Goal: Transaction & Acquisition: Subscribe to service/newsletter

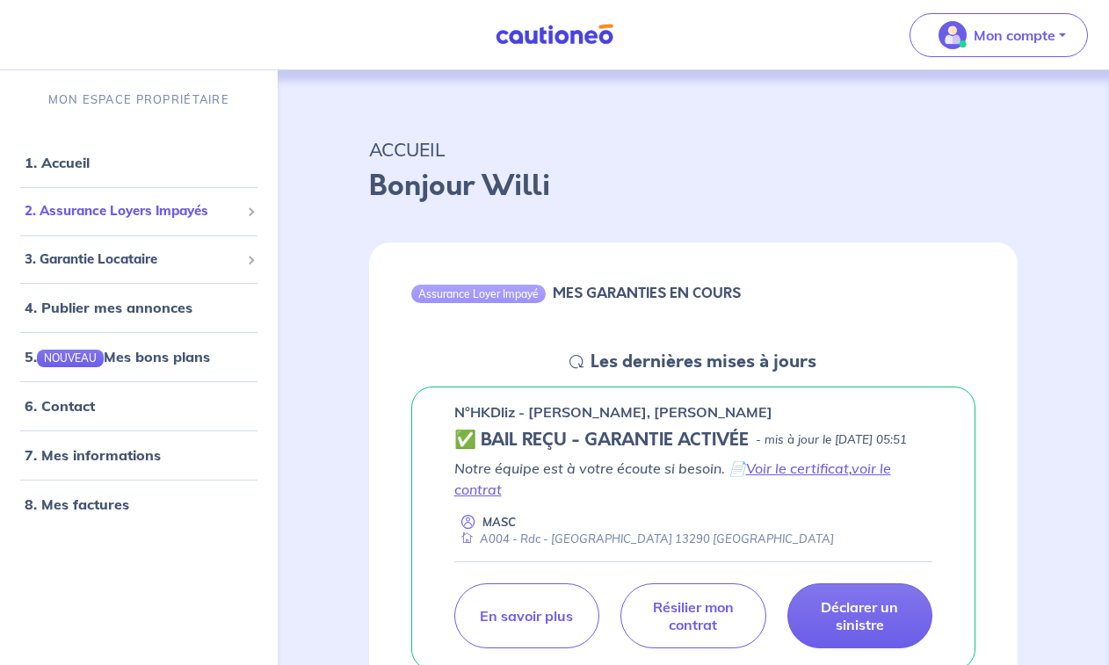
click at [133, 201] on span "2. Assurance Loyers Impayés" at bounding box center [132, 211] width 215 height 20
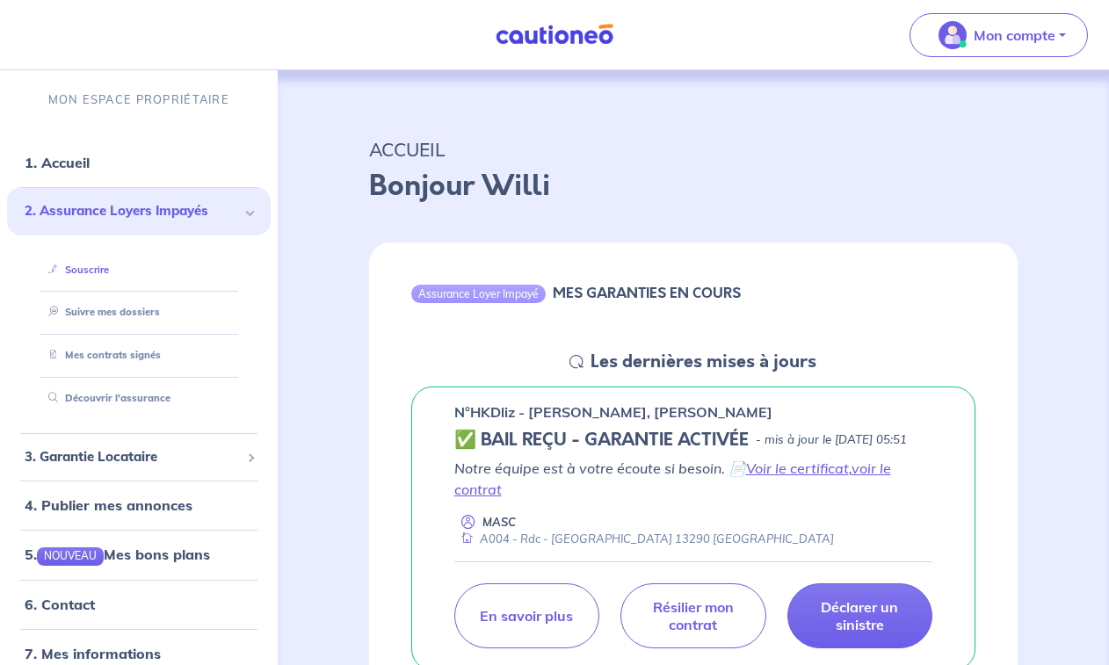
click at [106, 271] on link "Souscrire" at bounding box center [75, 270] width 68 height 12
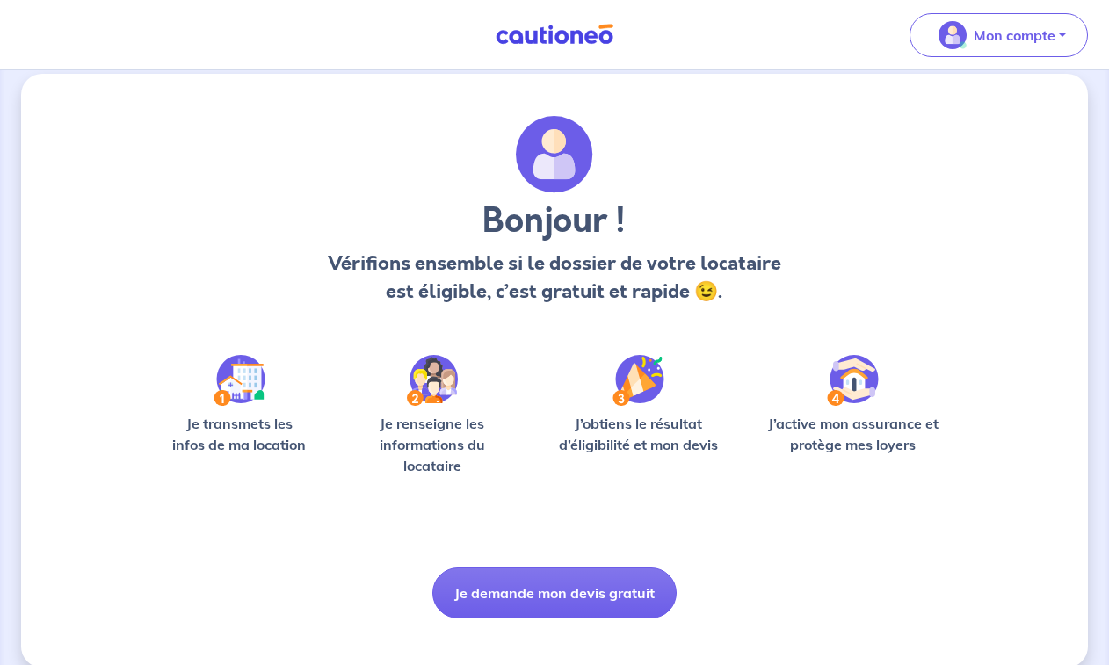
scroll to position [41, 0]
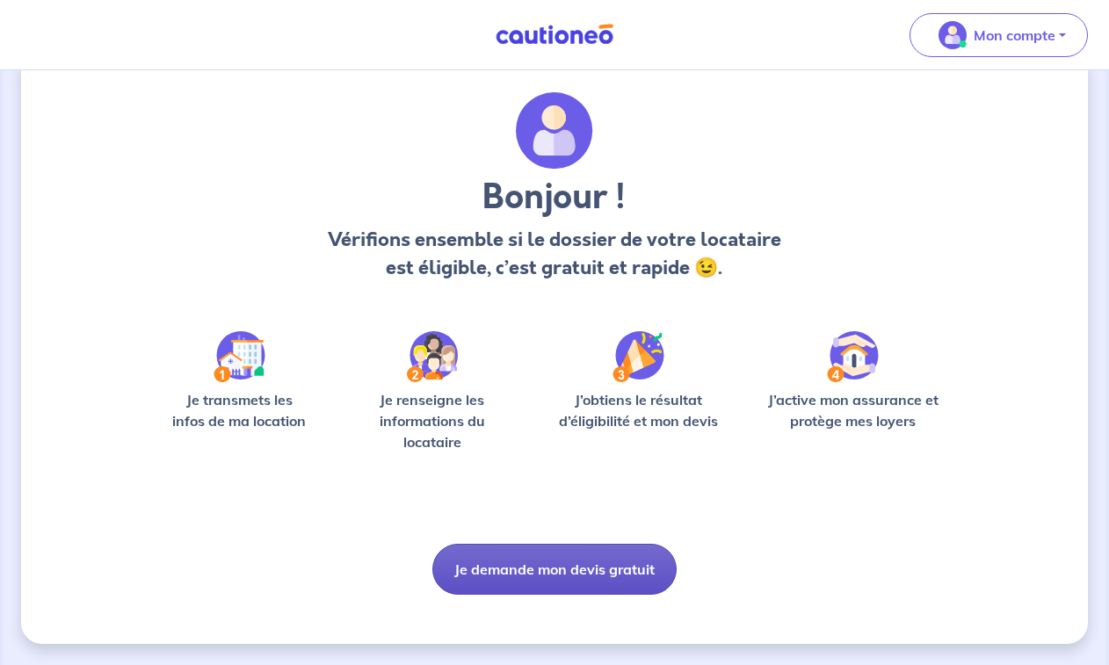
click at [585, 552] on button "Je demande mon devis gratuit" at bounding box center [555, 569] width 244 height 51
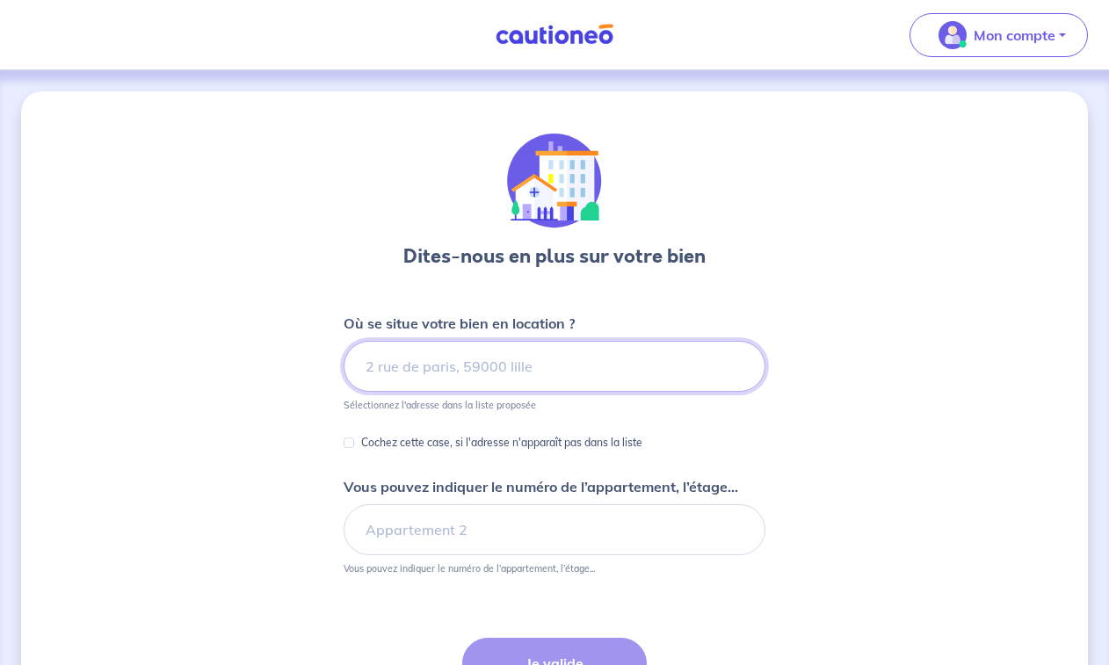
click at [369, 364] on input at bounding box center [555, 366] width 422 height 51
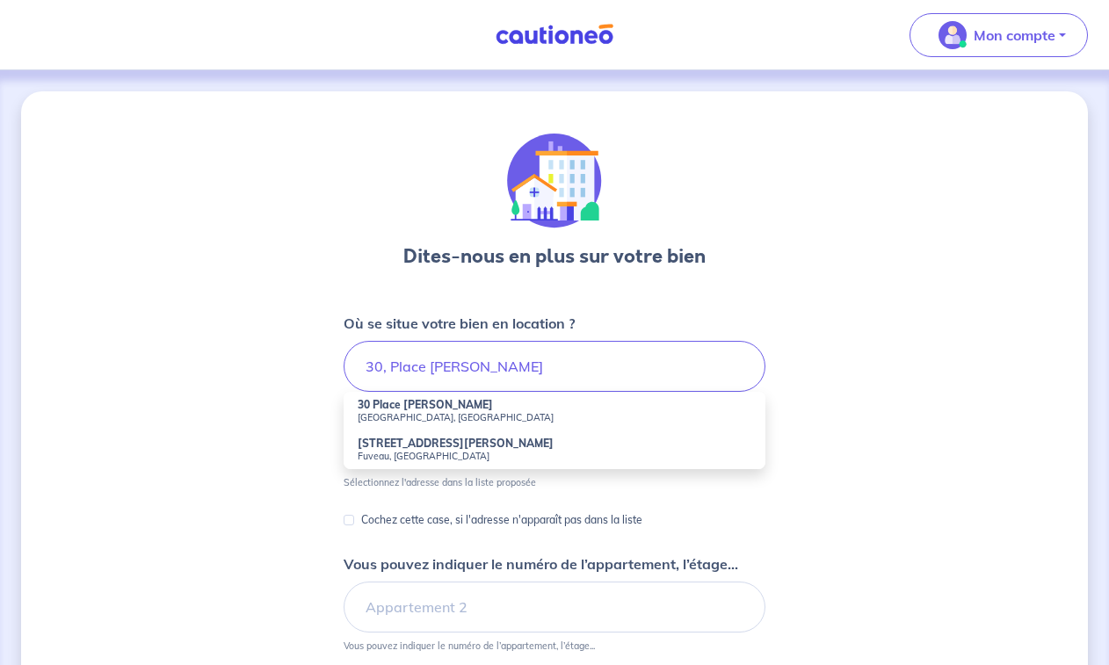
click at [389, 409] on strong "30 Place Barthélémy Niollon" at bounding box center [425, 404] width 135 height 13
type input "30 Place Barthélémy Niollon, Aix-en-Provence, France"
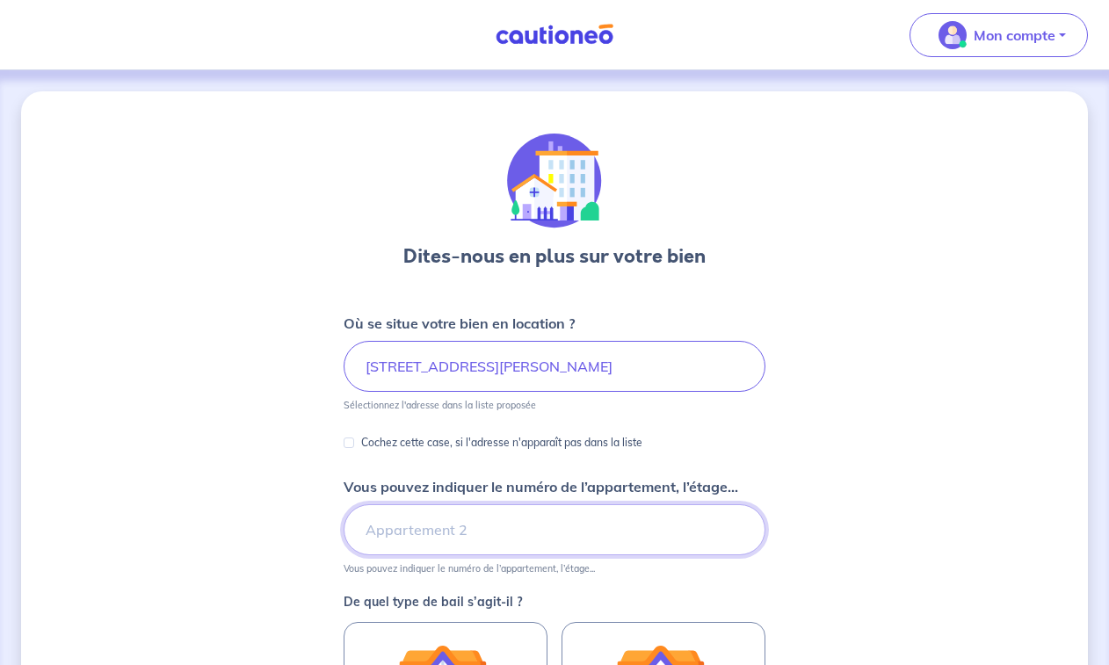
click at [368, 523] on input "Vous pouvez indiquer le numéro de l’appartement, l’étage..." at bounding box center [555, 530] width 422 height 51
type input "403"
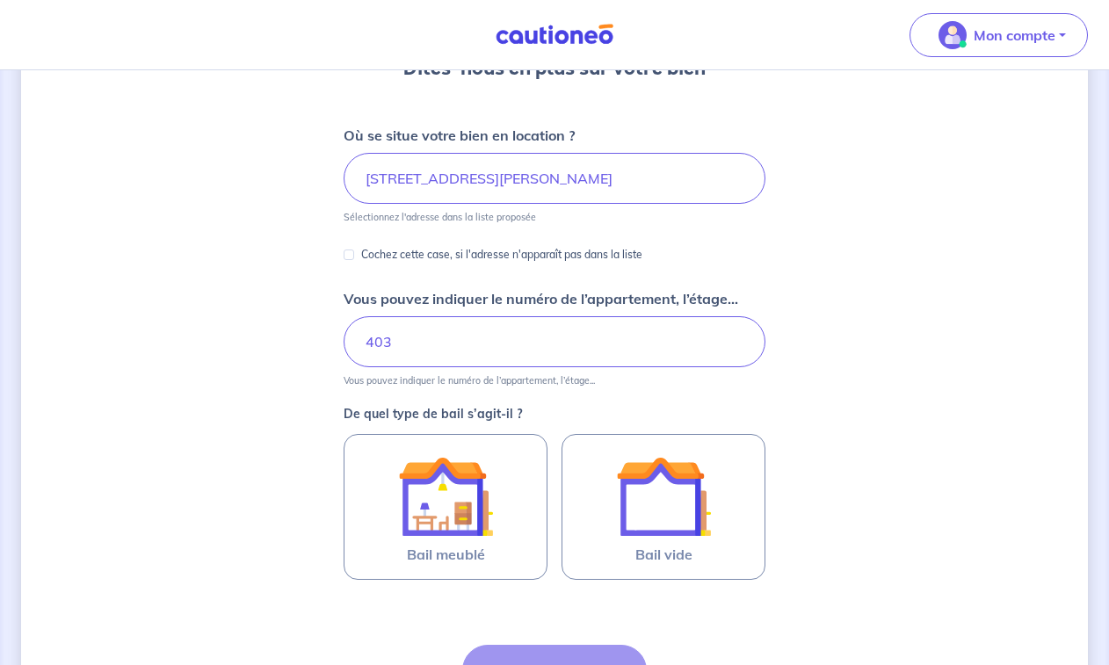
scroll to position [264, 0]
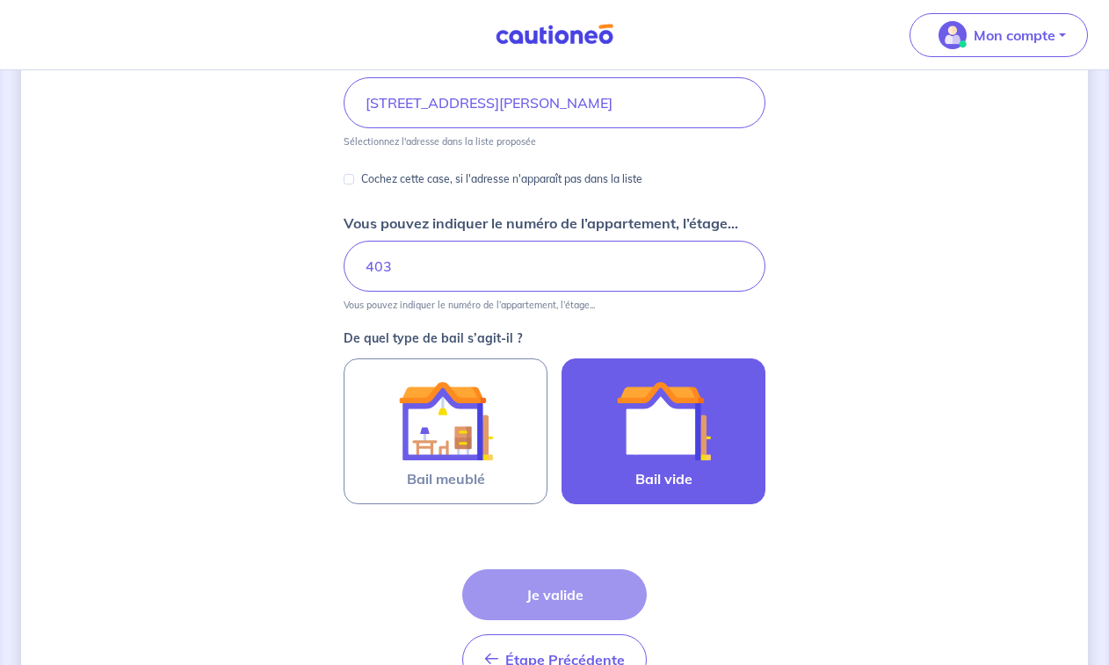
click at [618, 462] on img at bounding box center [663, 421] width 95 height 95
click at [0, 0] on input "Bail vide" at bounding box center [0, 0] width 0 height 0
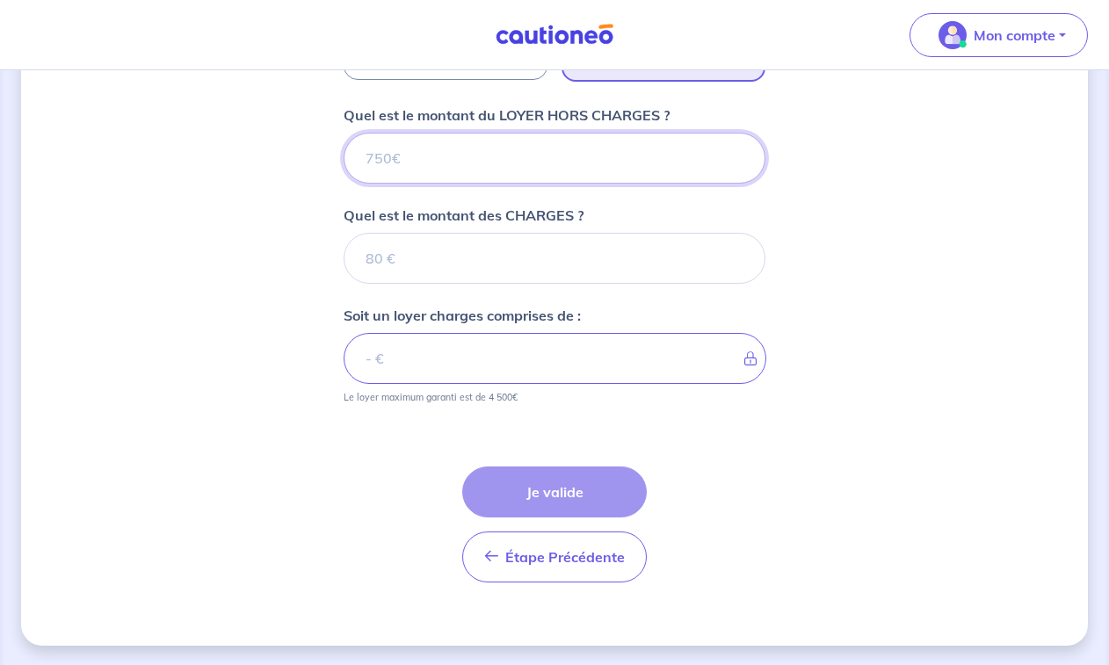
scroll to position [690, 0]
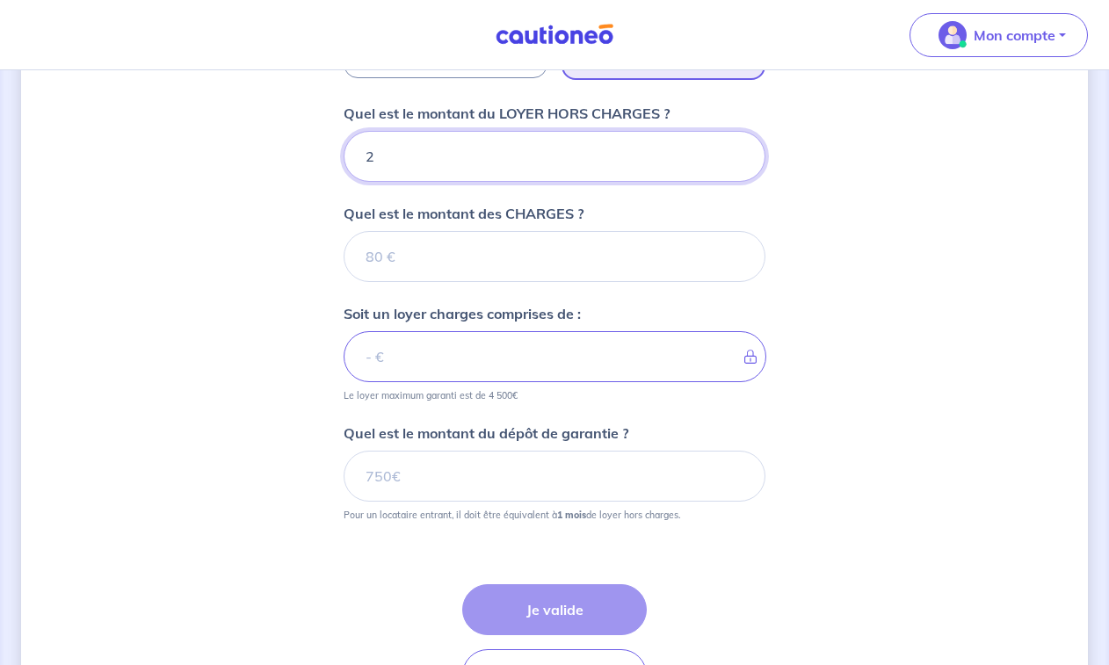
type input "26"
type input "267"
type input "2678"
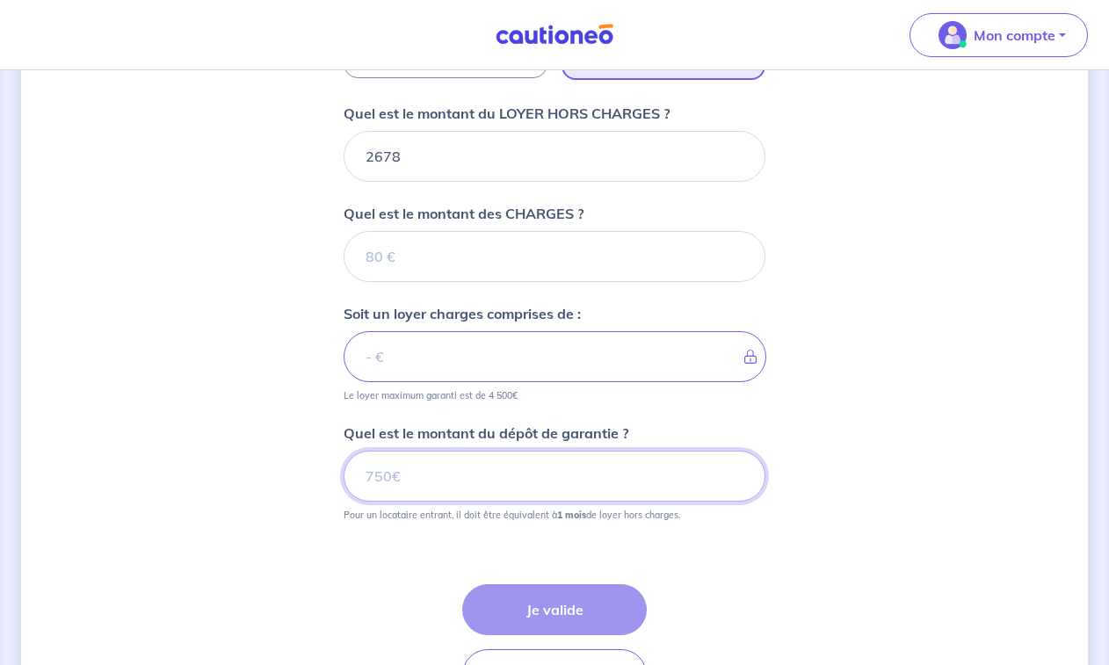
click at [359, 475] on input "Quel est le montant du dépôt de garantie ?" at bounding box center [555, 476] width 422 height 51
type input "2"
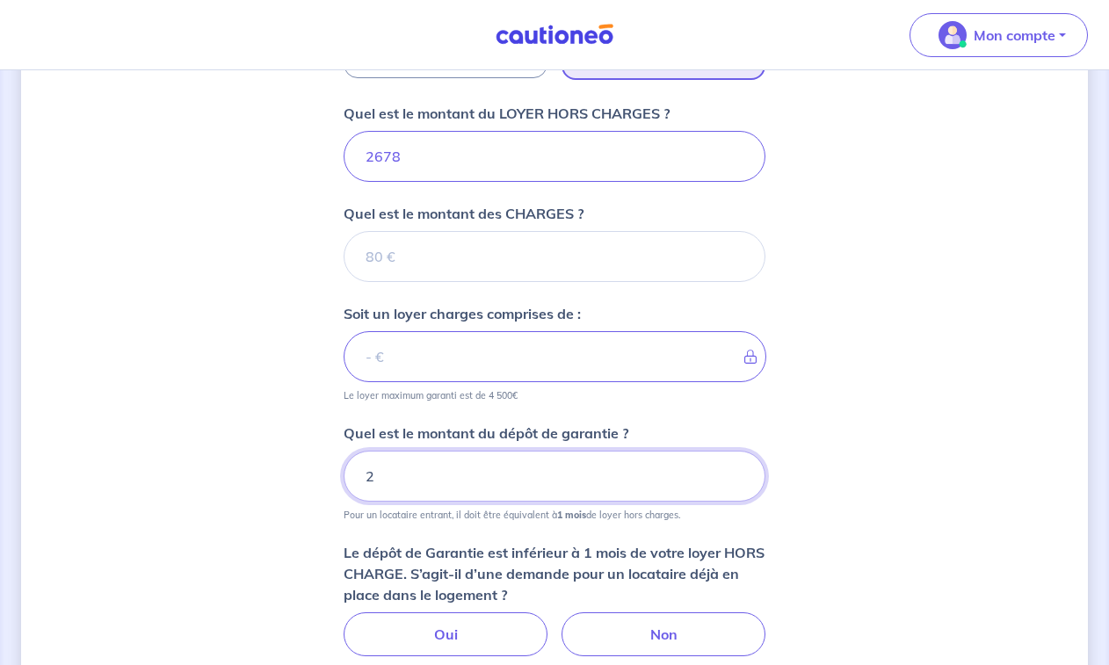
type input "26"
type input "2678"
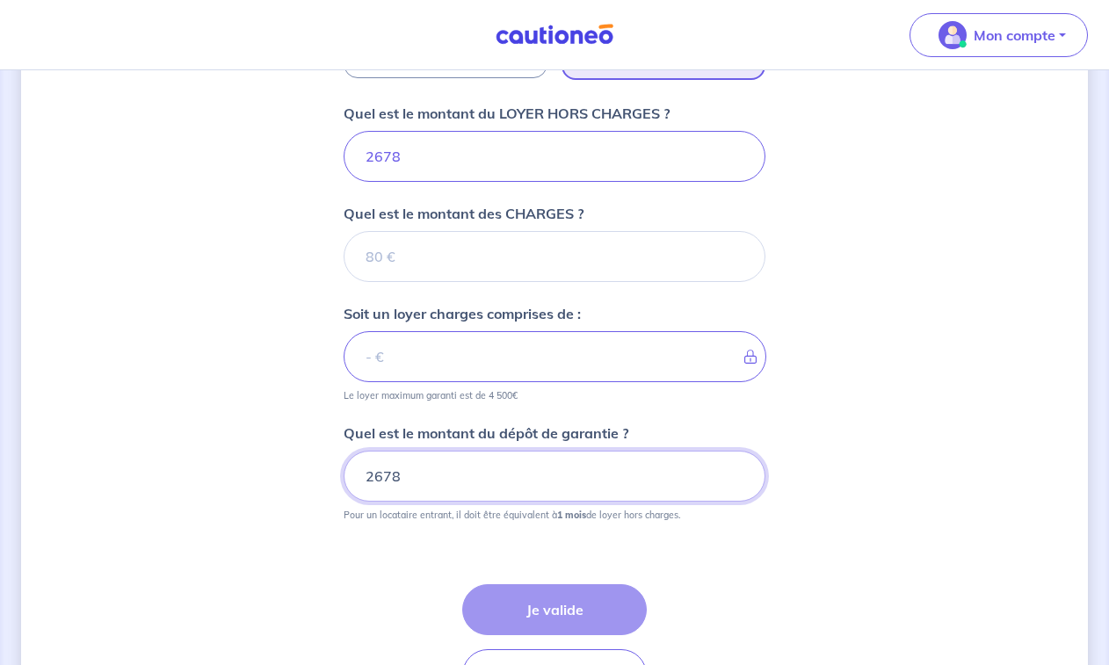
type input "2678"
click at [297, 380] on div "Dites-nous en plus sur votre bien Où se situe votre bien en location ? 30 Place…" at bounding box center [554, 82] width 1067 height 1363
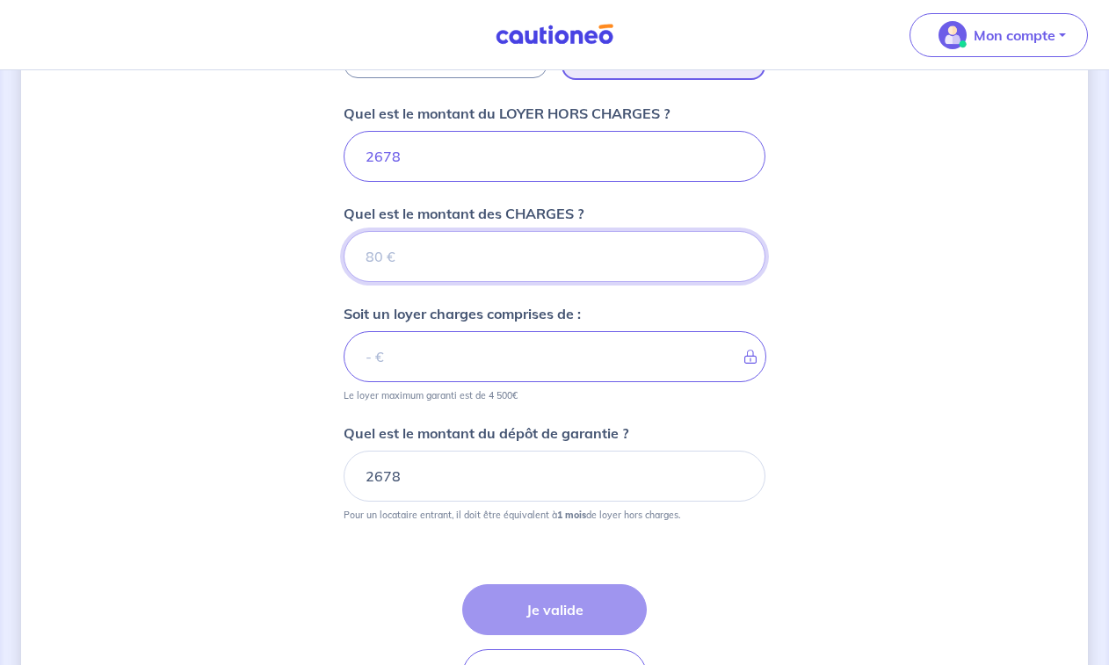
click at [362, 253] on input "Quel est le montant des CHARGES ?" at bounding box center [555, 256] width 422 height 51
click at [358, 254] on input "Quel est le montant des CHARGES ?" at bounding box center [555, 256] width 422 height 51
type input "32"
type input "2681"
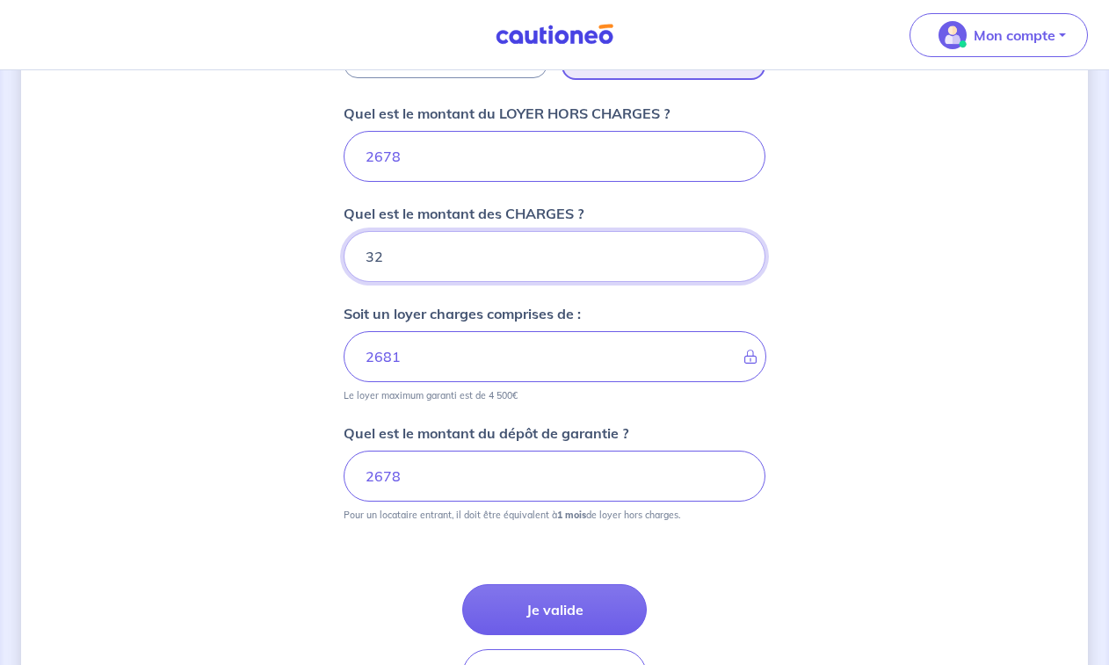
type input "321"
type input "2999"
type input "321"
click at [281, 420] on div "Dites-nous en plus sur votre bien Où se situe votre bien en location ? 30 Place…" at bounding box center [554, 82] width 1067 height 1363
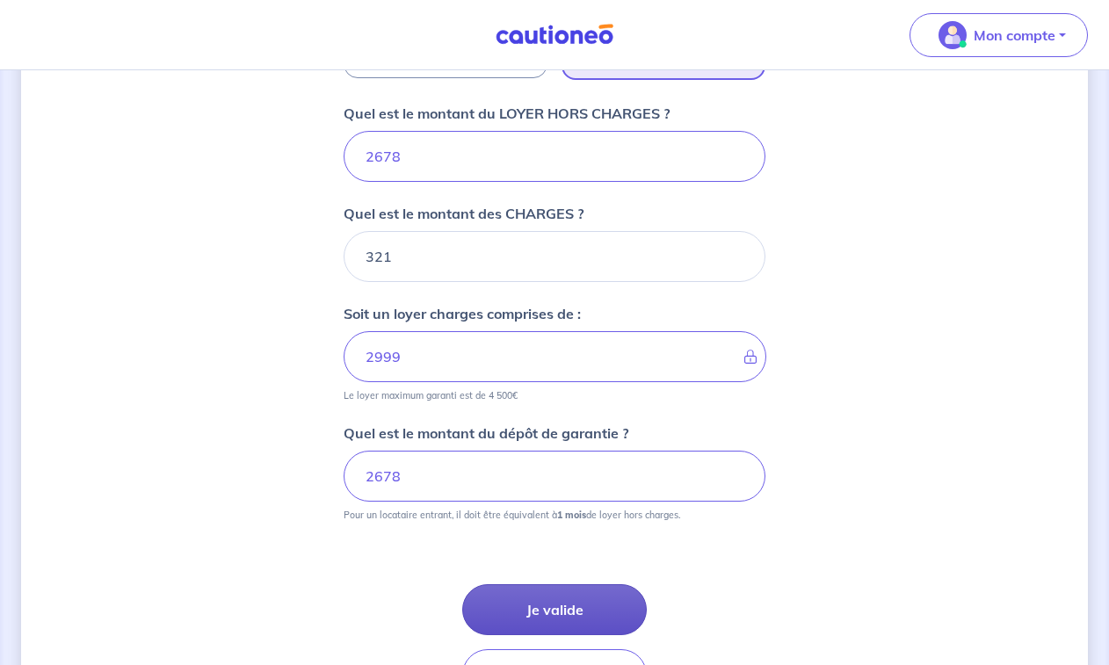
click at [542, 609] on button "Je valide" at bounding box center [554, 610] width 185 height 51
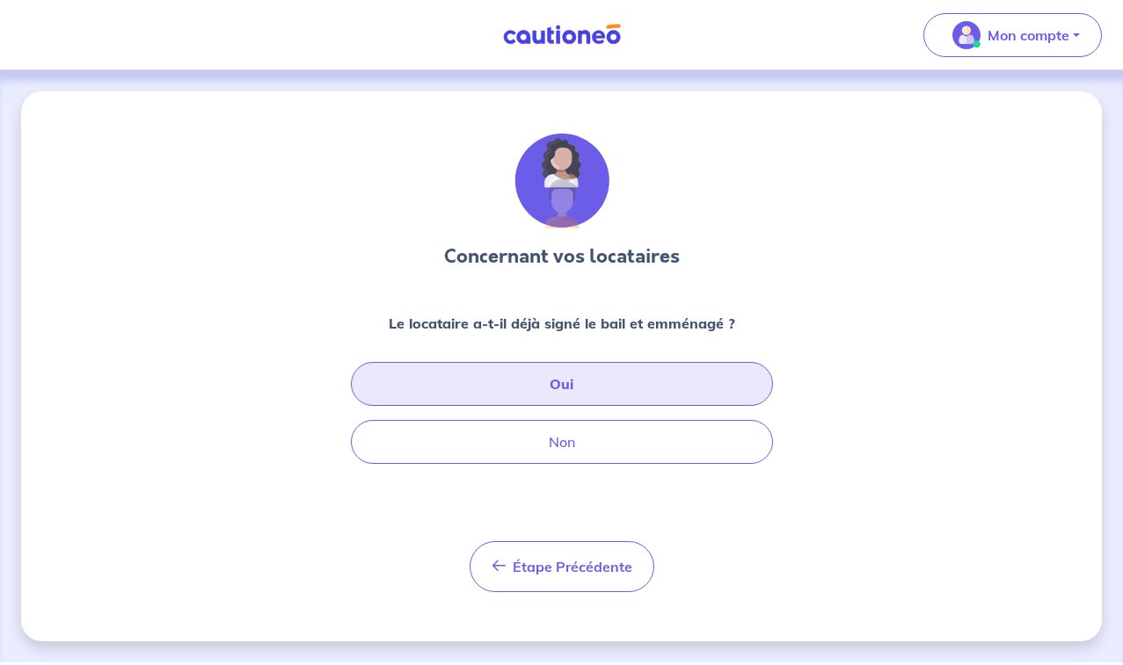
click at [549, 382] on button "Oui" at bounding box center [562, 384] width 422 height 44
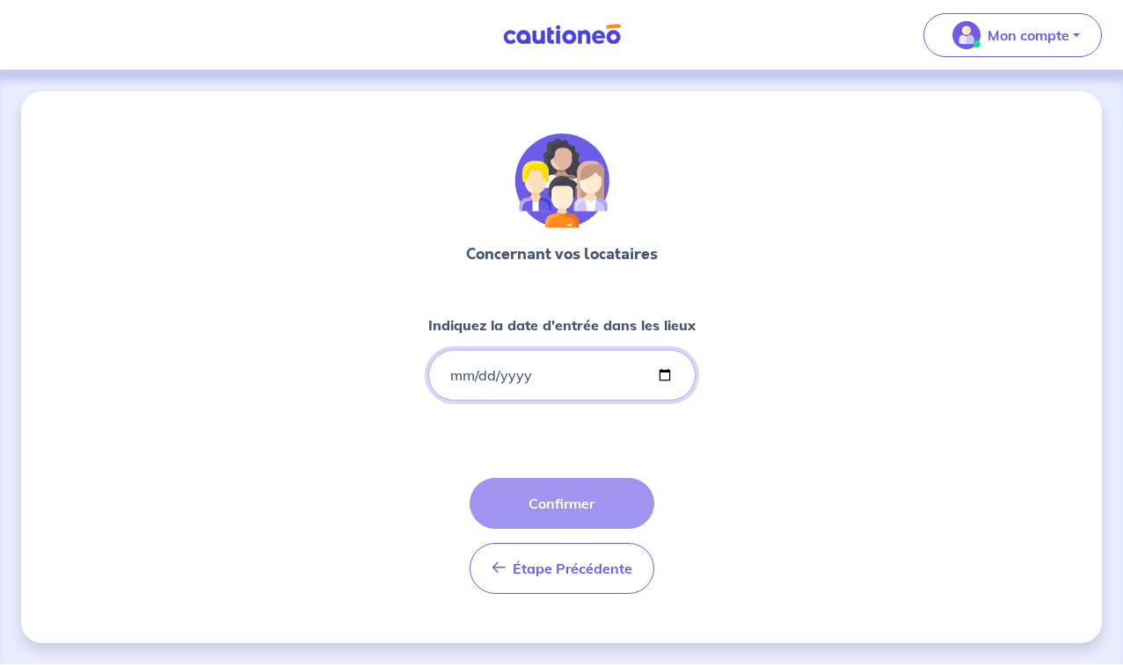
click at [449, 376] on input "Indiquez la date d'entrée dans les lieux" at bounding box center [561, 375] width 267 height 51
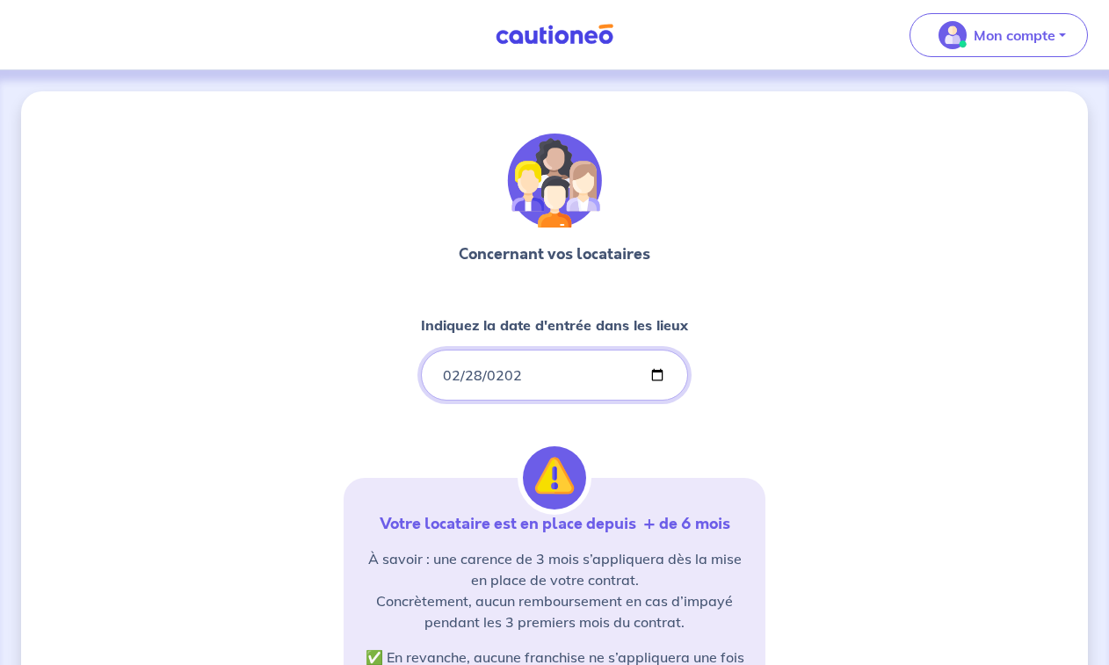
type input "2025-02-28"
click at [433, 425] on div "Concernant vos locataires Indiquez la date d'entrée dans les lieux 2025-02-28 V…" at bounding box center [555, 533] width 422 height 798
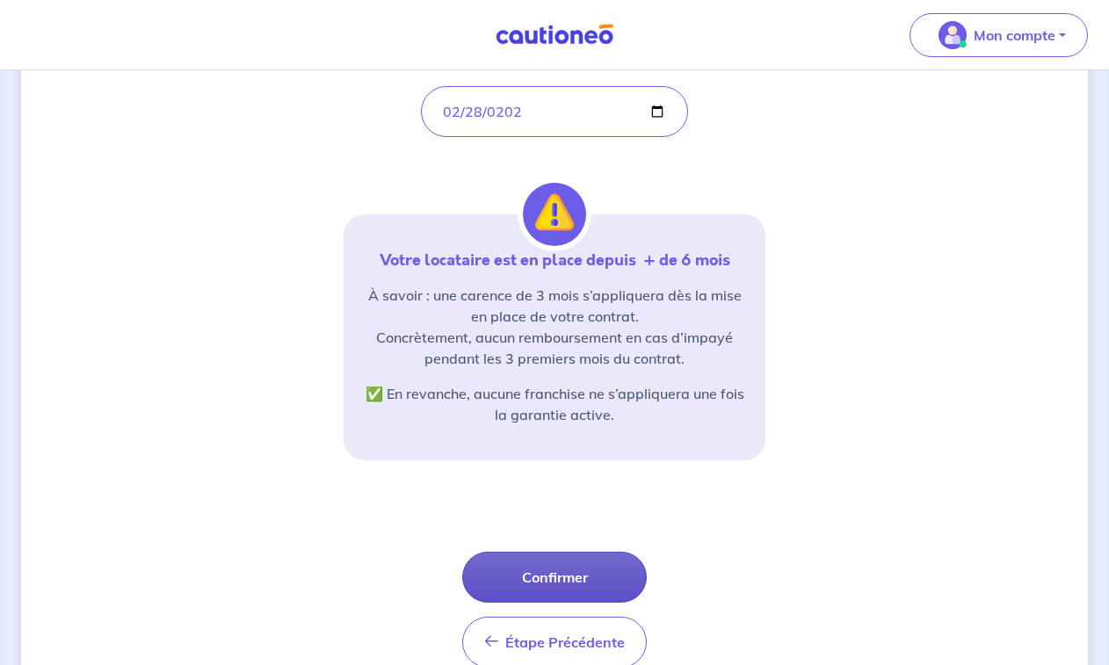
click at [573, 581] on button "Confirmer" at bounding box center [554, 577] width 185 height 51
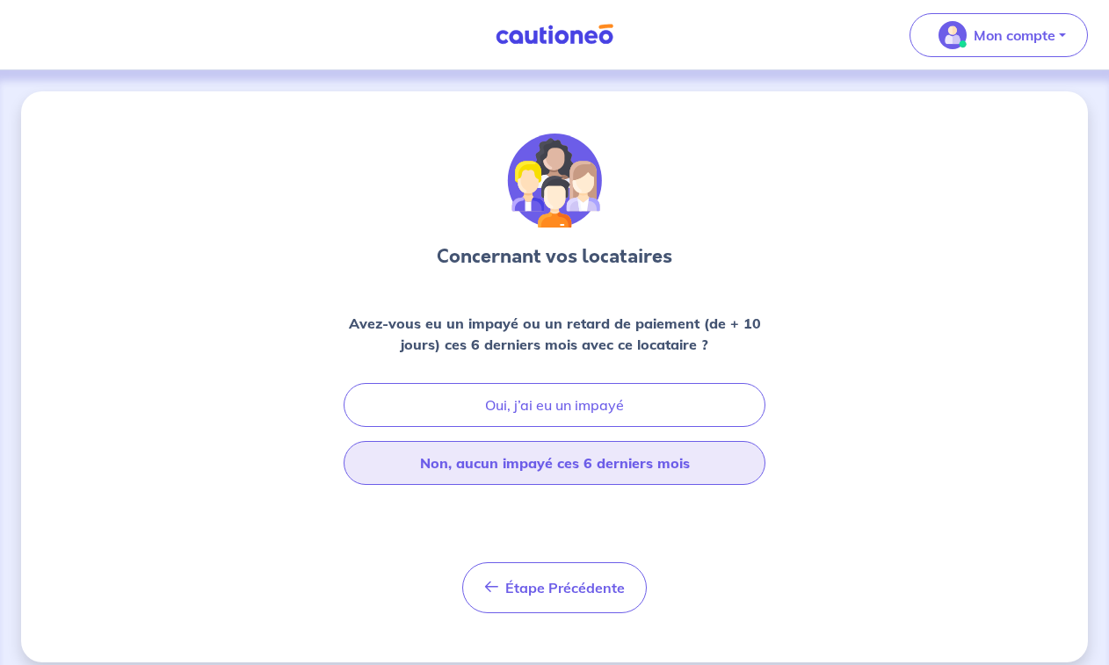
click at [559, 462] on button "Non, aucun impayé ces 6 derniers mois" at bounding box center [555, 463] width 422 height 44
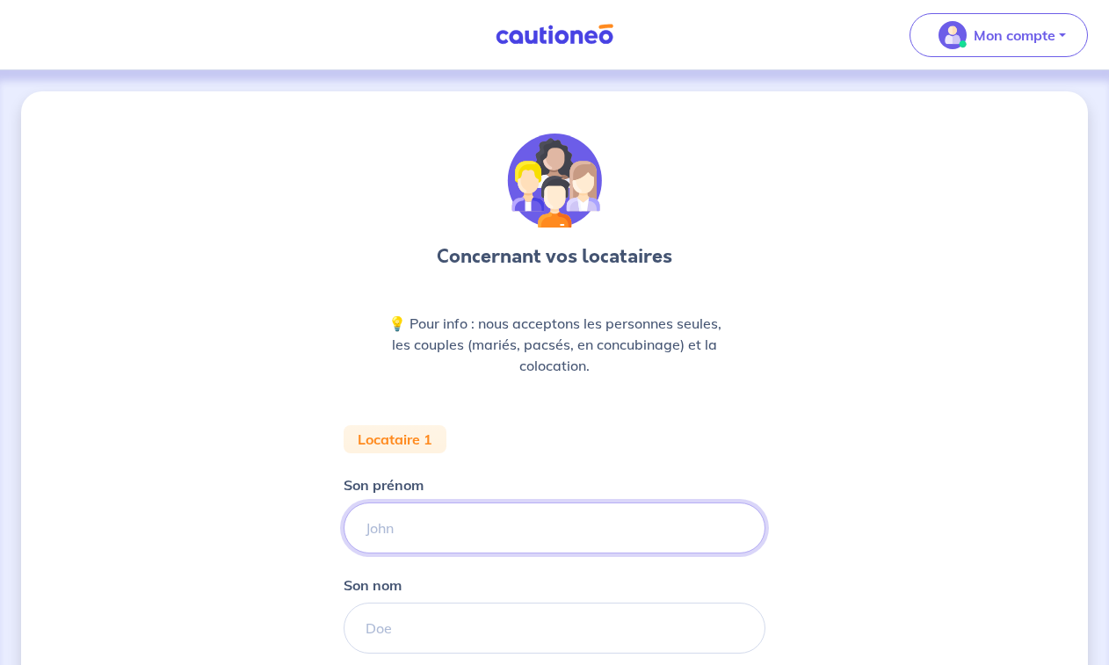
click at [451, 531] on input "Son prénom" at bounding box center [555, 528] width 422 height 51
type input "Julien"
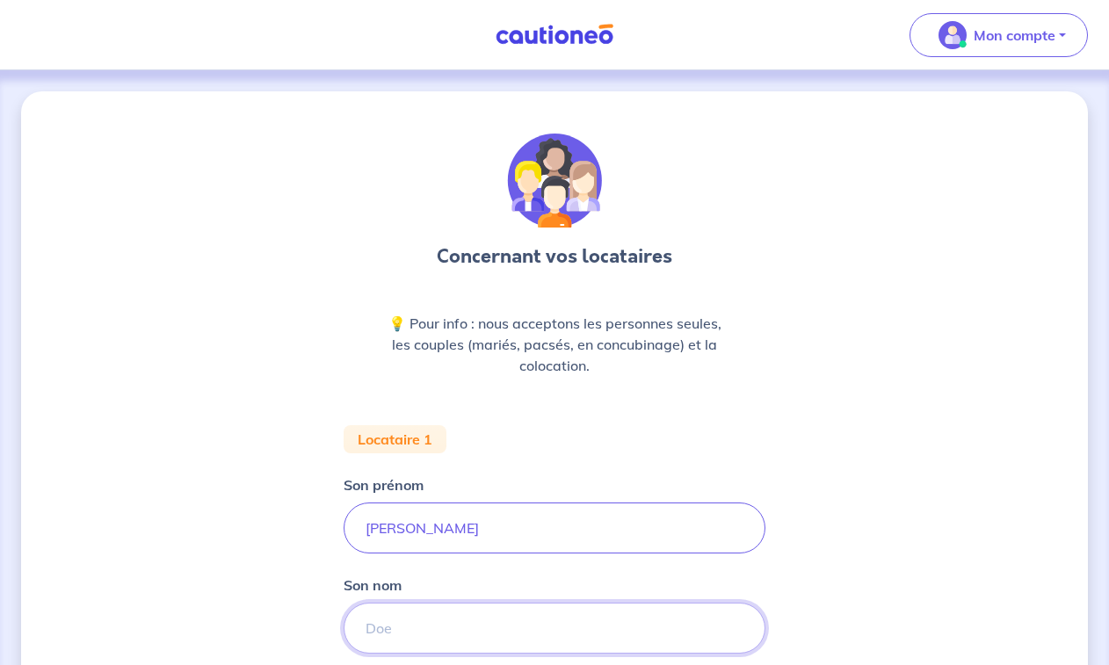
click at [407, 614] on input "Son nom" at bounding box center [555, 628] width 422 height 51
type input "GUIGANTI"
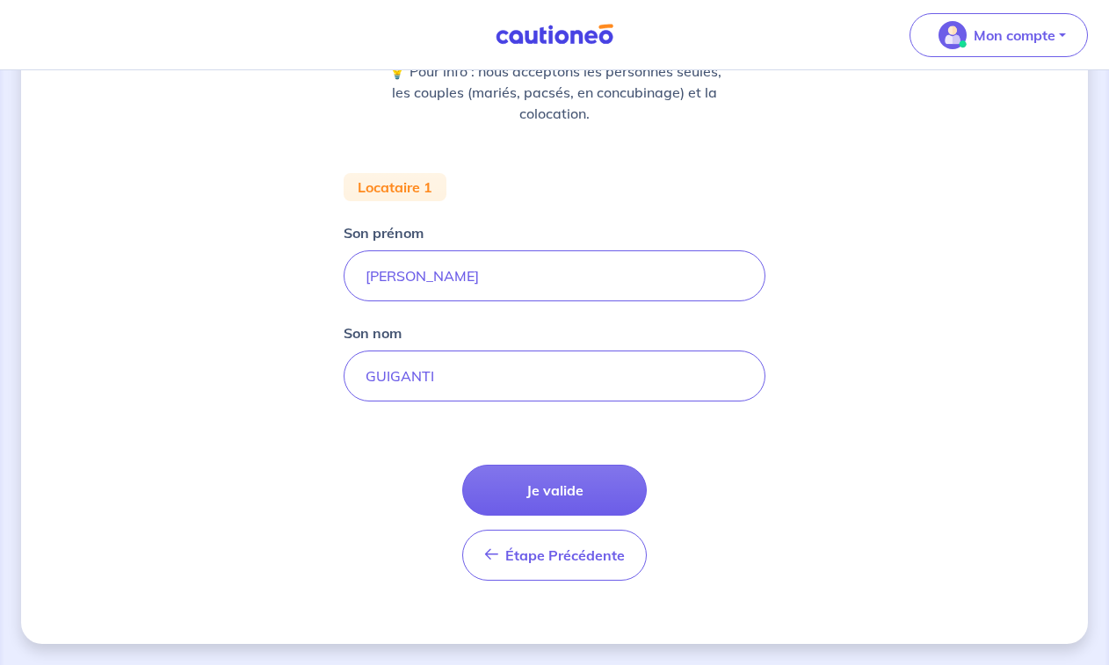
click at [537, 484] on button "Je valide" at bounding box center [554, 490] width 185 height 51
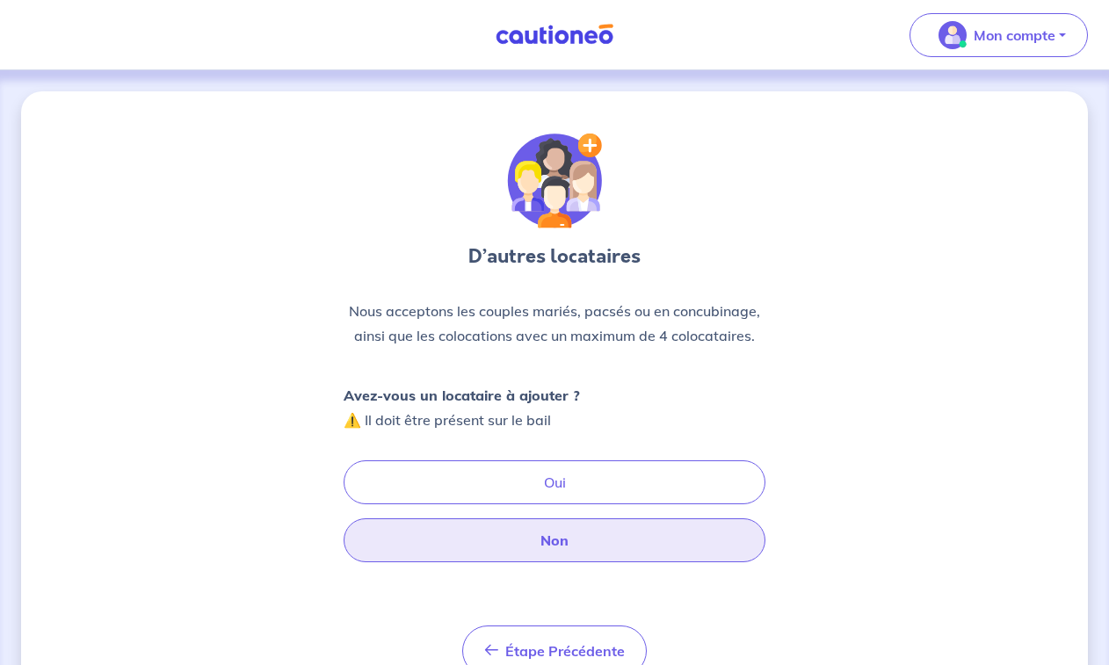
click at [558, 545] on button "Non" at bounding box center [555, 541] width 422 height 44
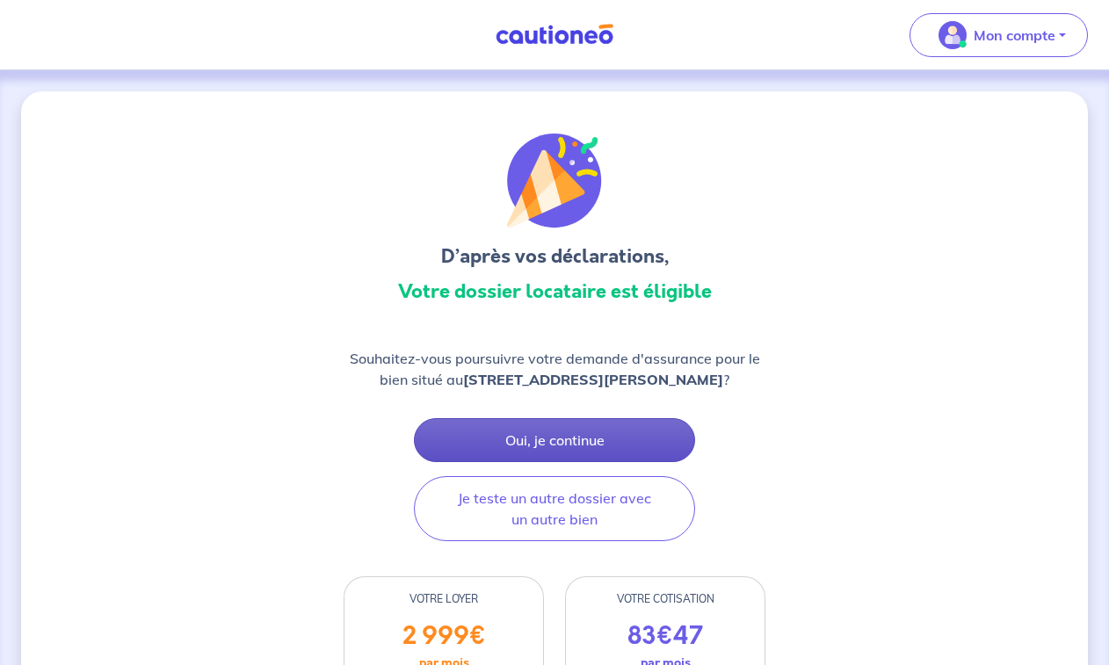
click at [545, 454] on button "Oui, je continue" at bounding box center [554, 440] width 281 height 44
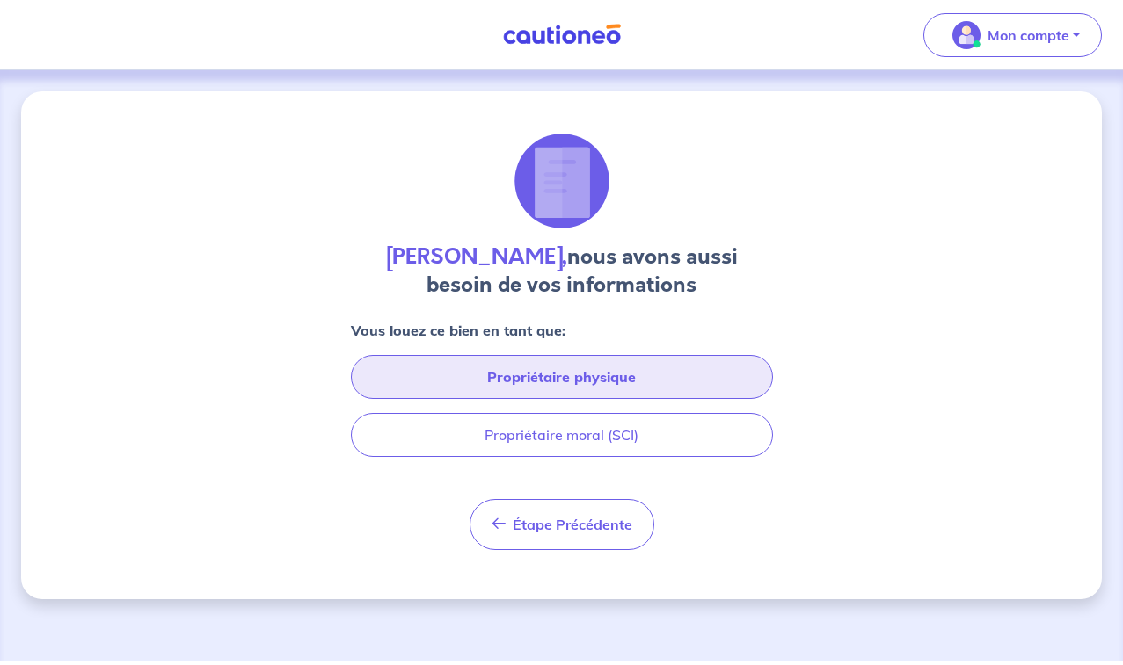
click at [527, 380] on button "Propriétaire physique" at bounding box center [562, 377] width 422 height 44
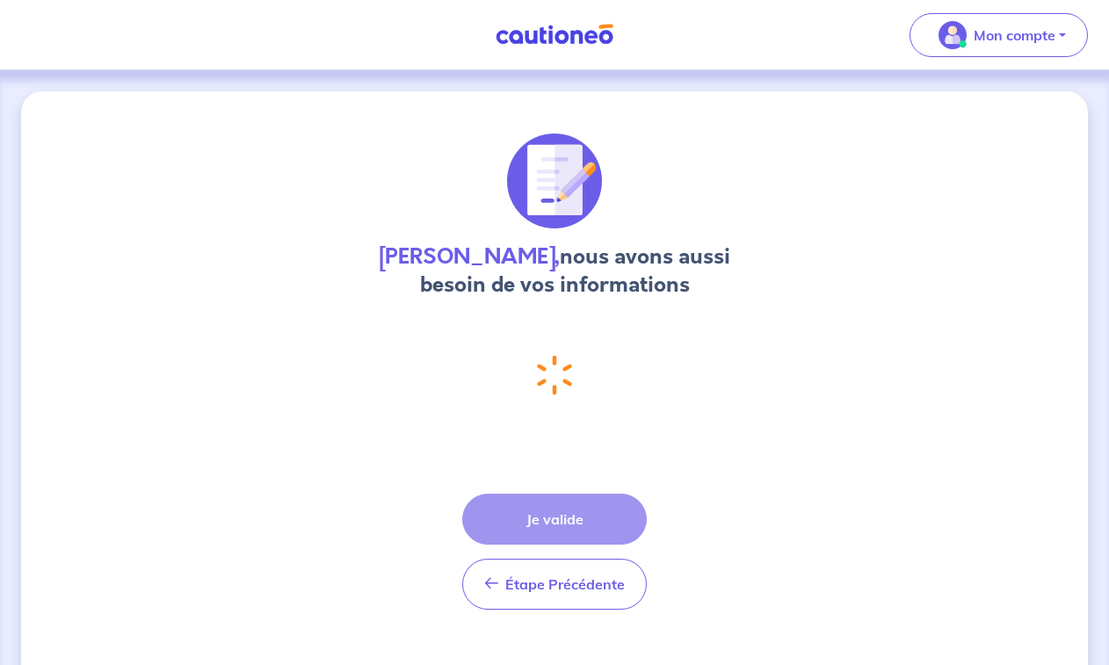
select select "FR"
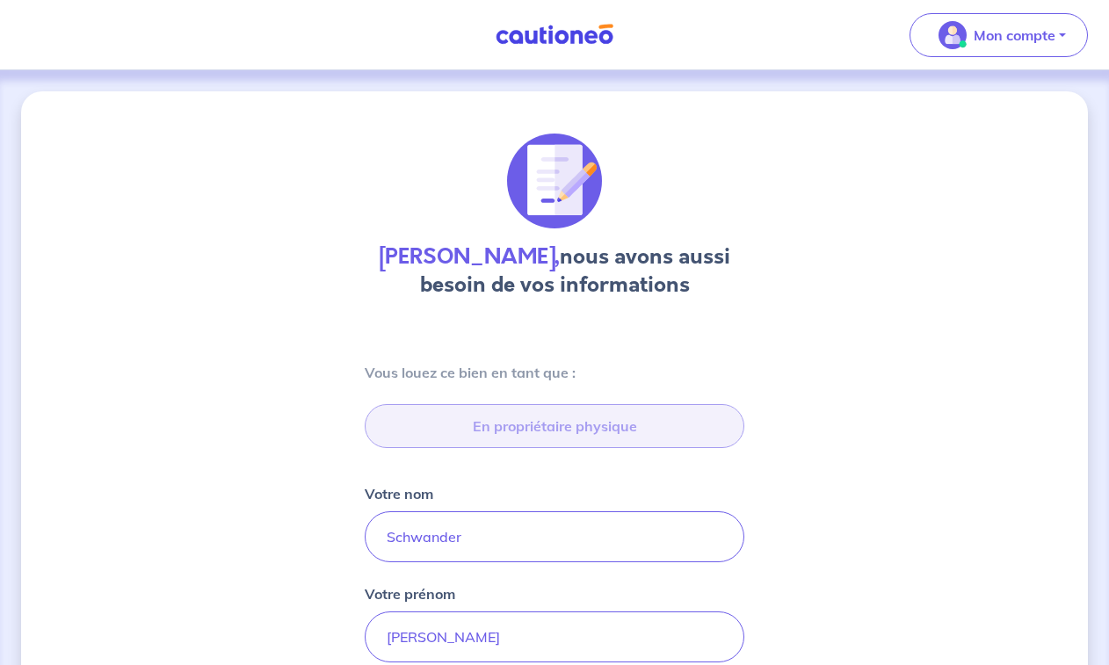
type input "[STREET_ADDRESS]"
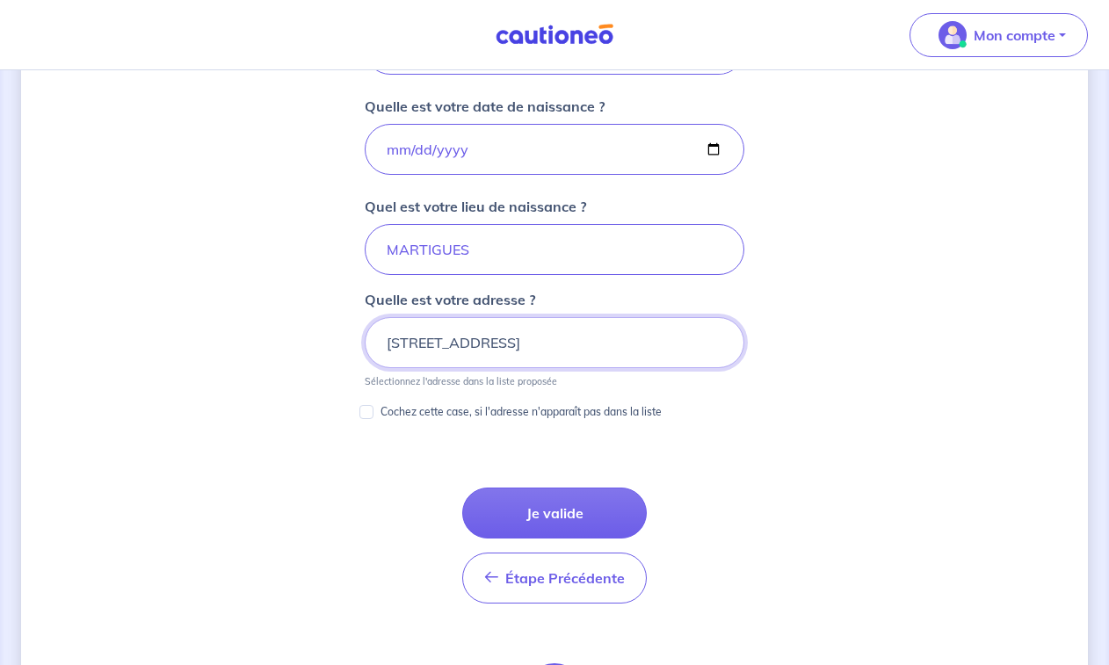
scroll to position [799, 0]
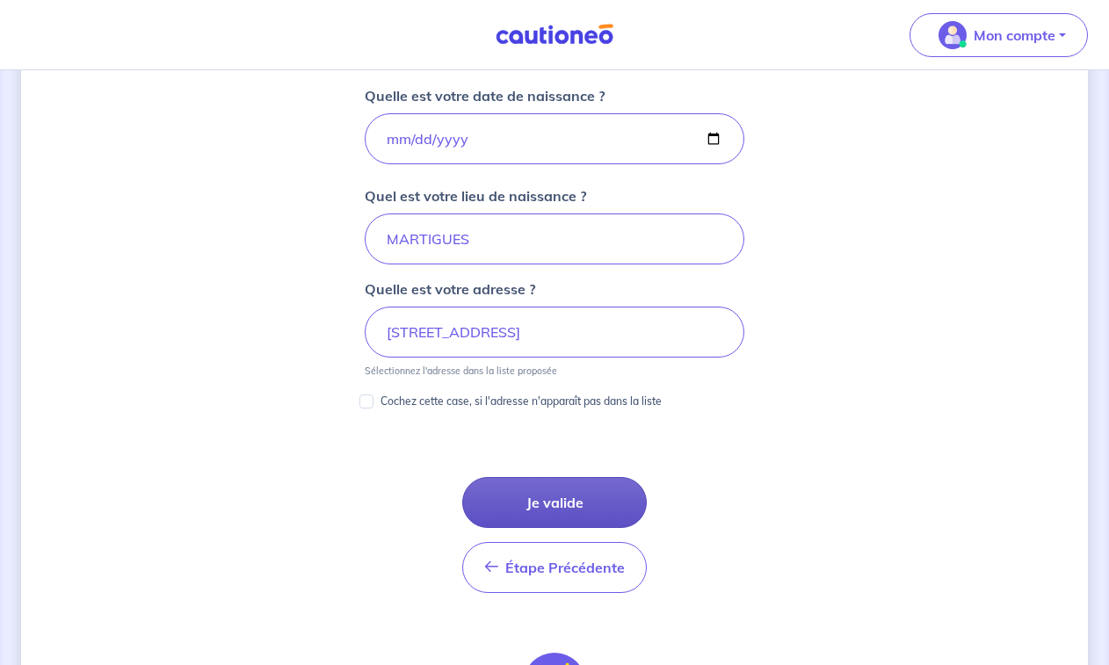
click at [543, 502] on button "Je valide" at bounding box center [554, 502] width 185 height 51
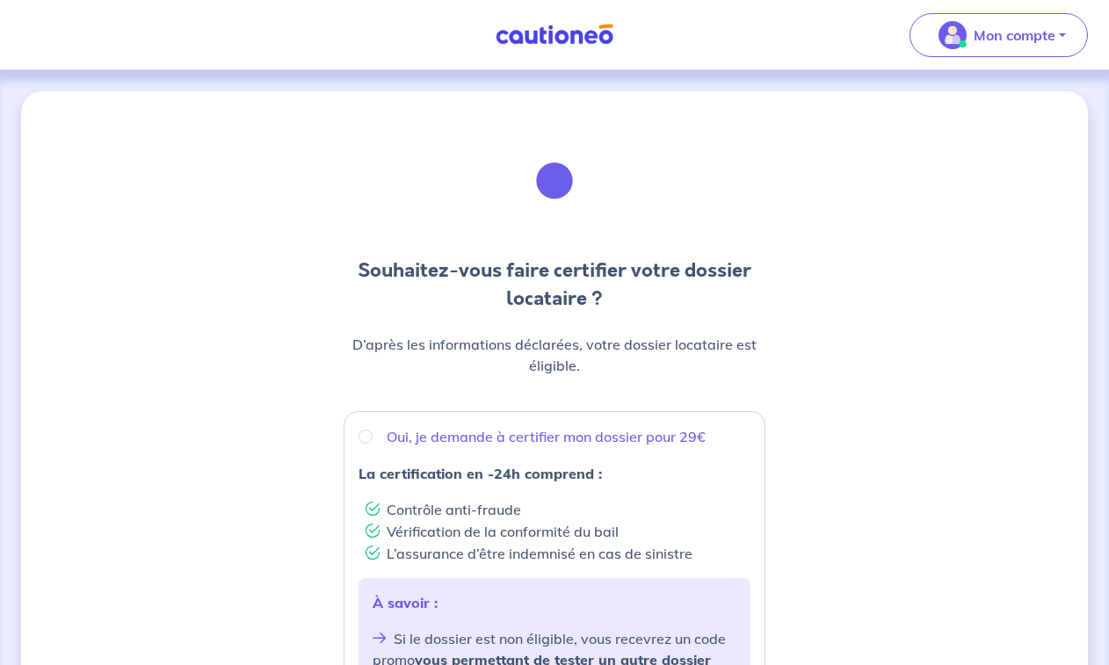
scroll to position [264, 0]
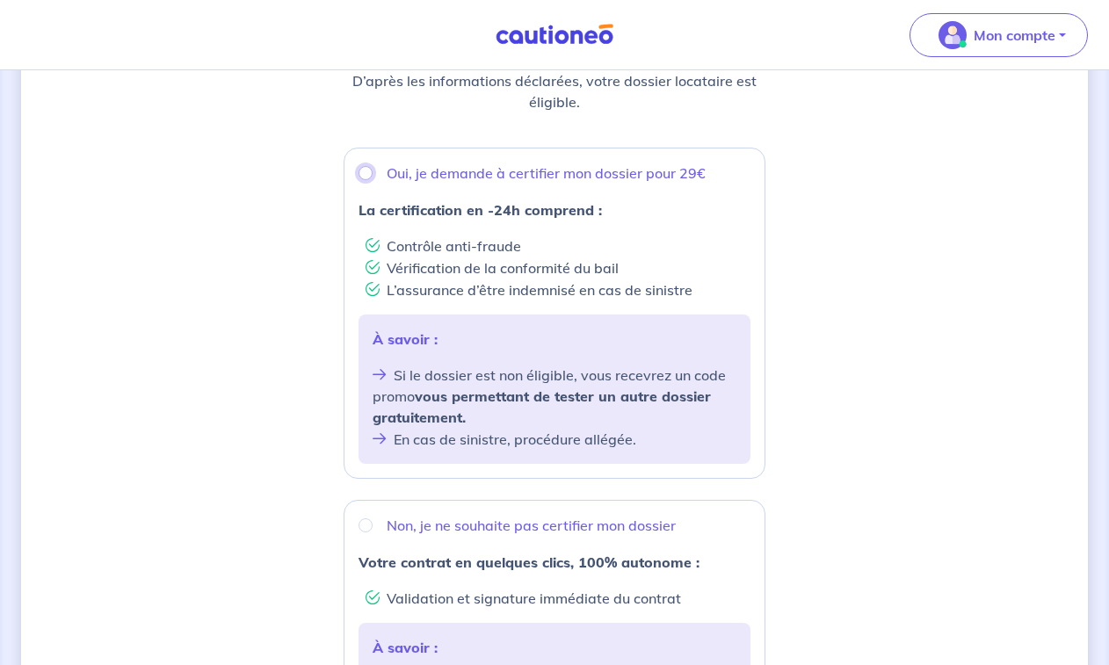
click at [369, 171] on input "Oui, je demande à certifier mon dossier pour 29€" at bounding box center [366, 173] width 14 height 14
radio input "true"
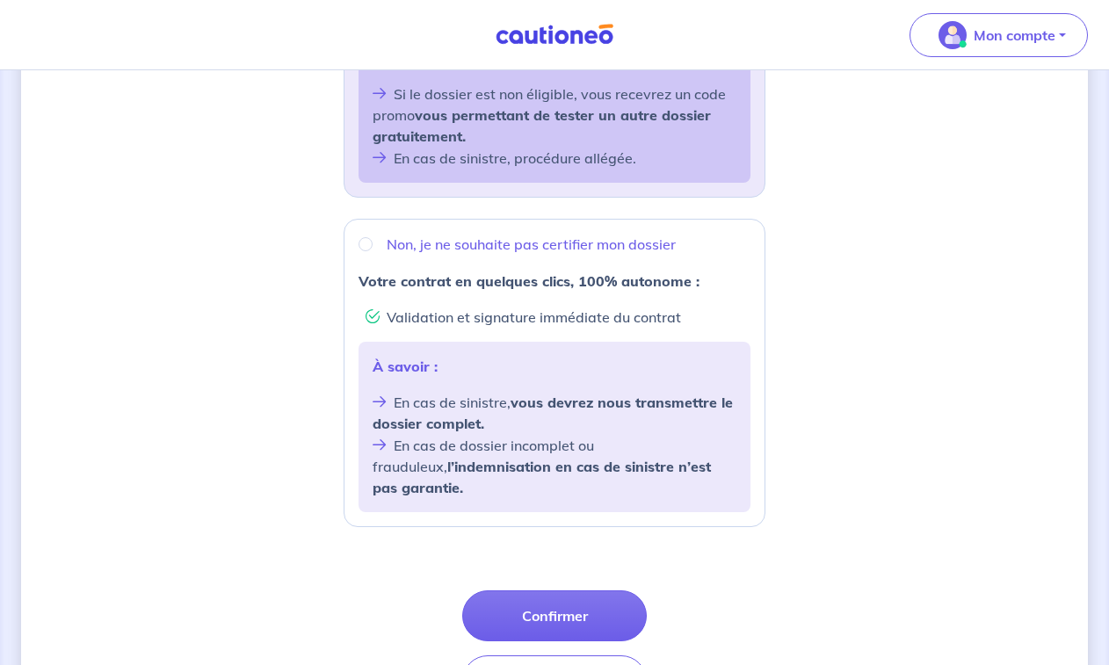
scroll to position [650, 0]
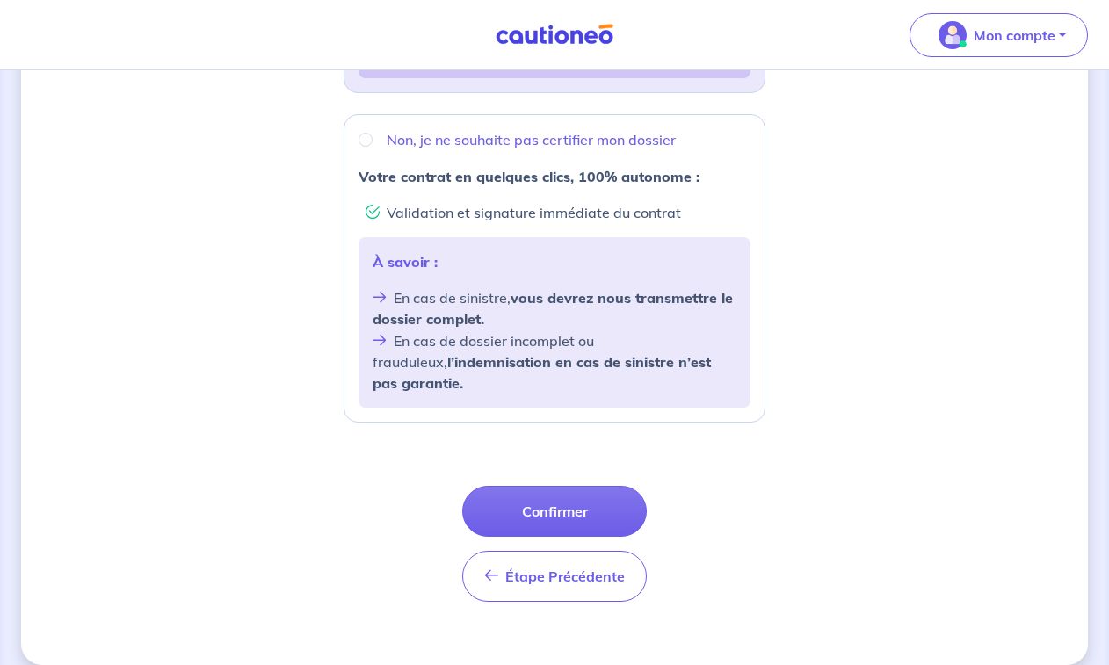
click at [542, 491] on button "Confirmer" at bounding box center [554, 511] width 185 height 51
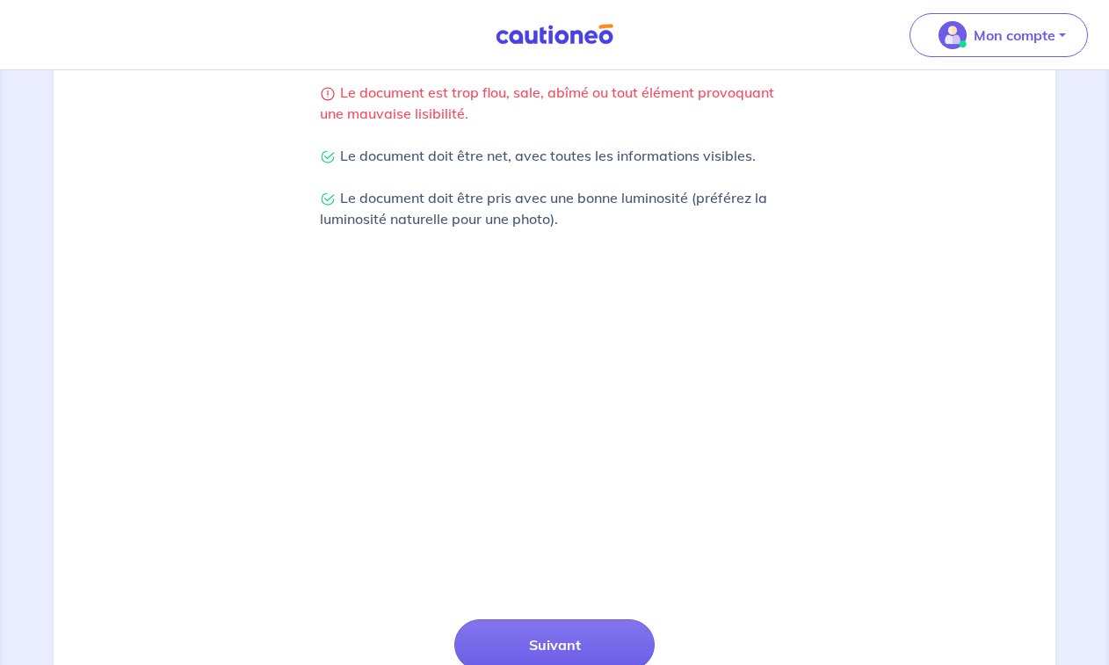
scroll to position [527, 0]
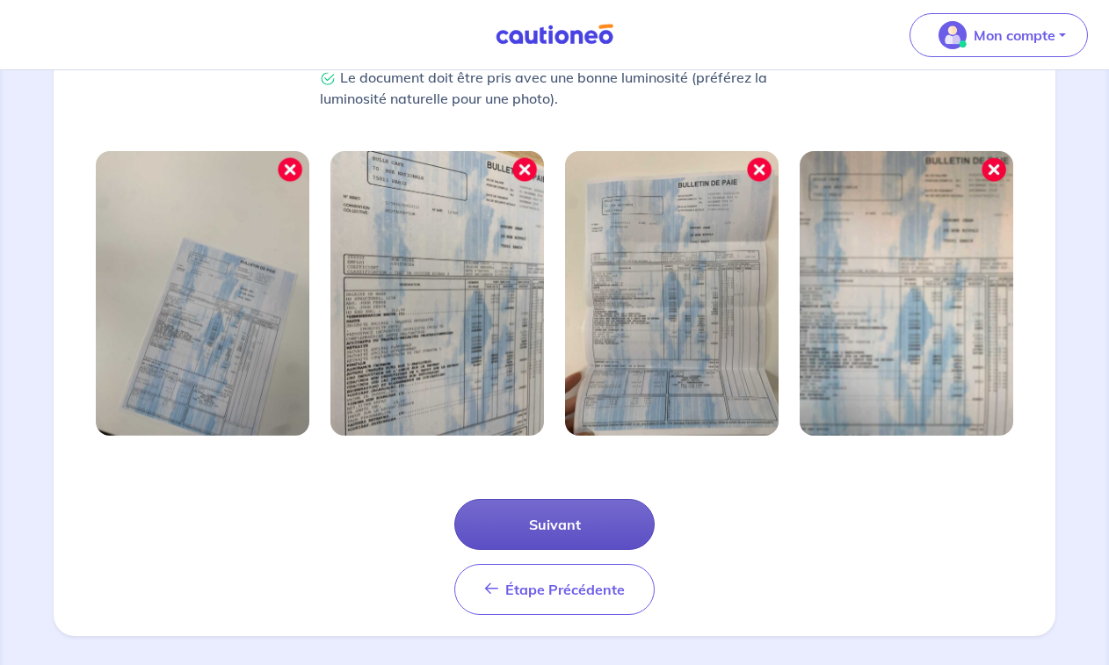
click at [532, 524] on button "Suivant" at bounding box center [554, 524] width 200 height 51
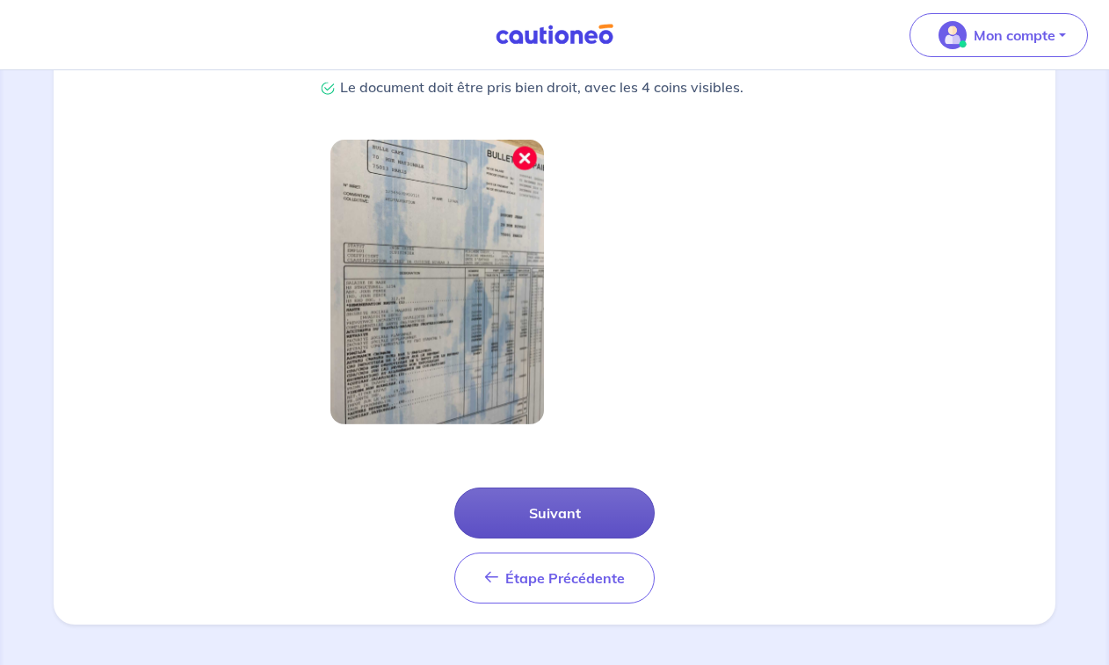
scroll to position [456, 0]
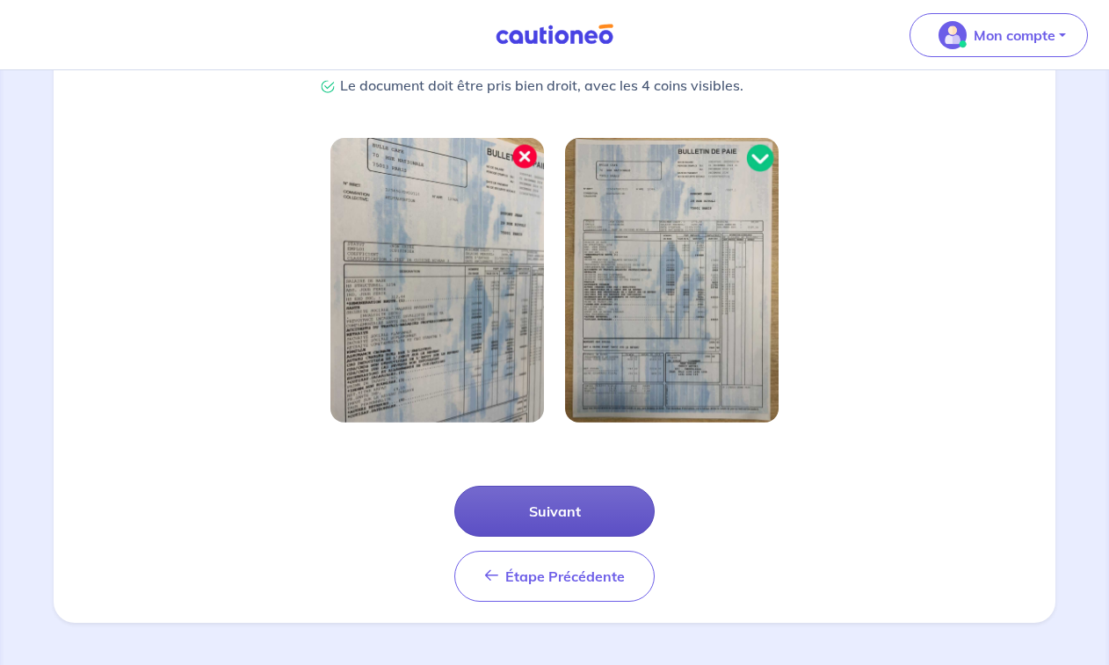
click at [541, 515] on button "Suivant" at bounding box center [554, 511] width 200 height 51
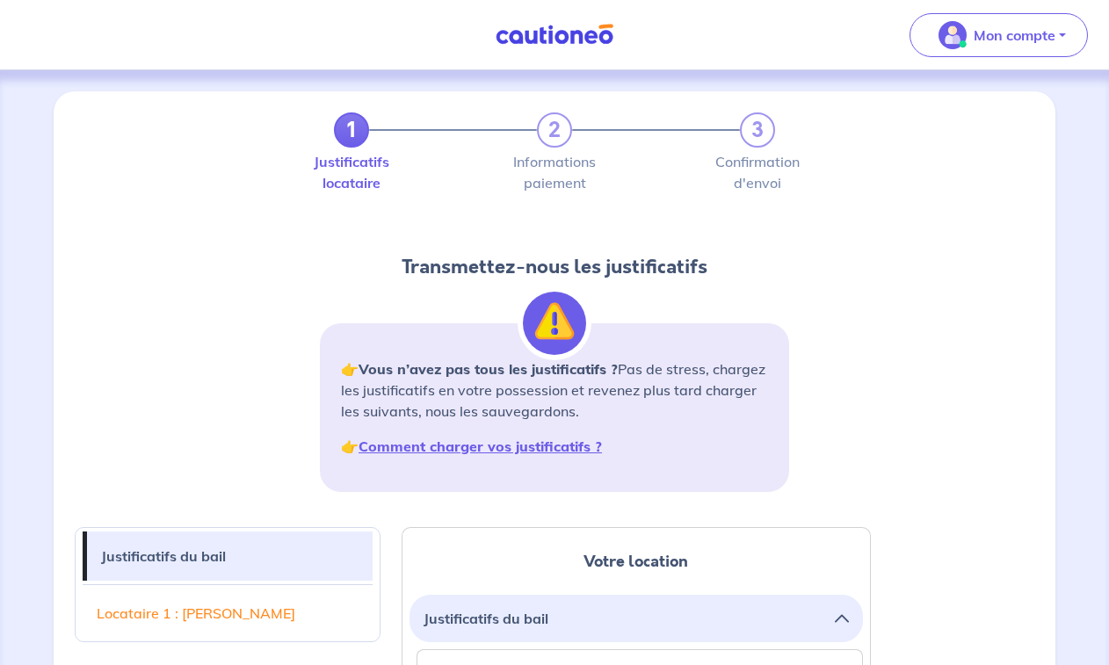
scroll to position [264, 0]
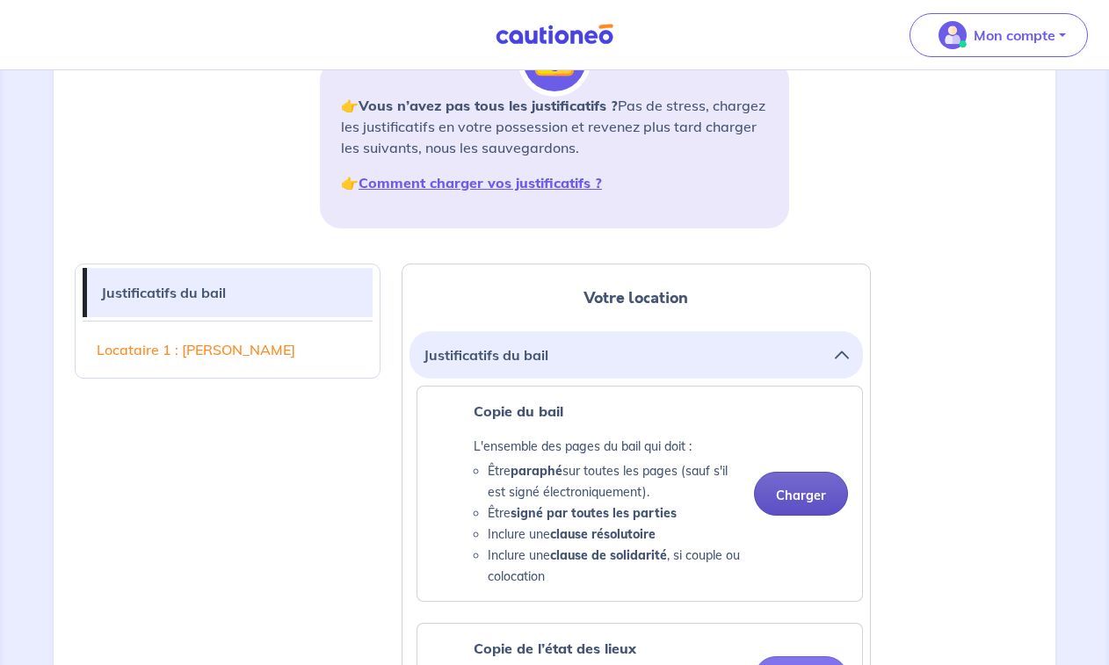
click at [795, 489] on button "Charger" at bounding box center [801, 494] width 94 height 44
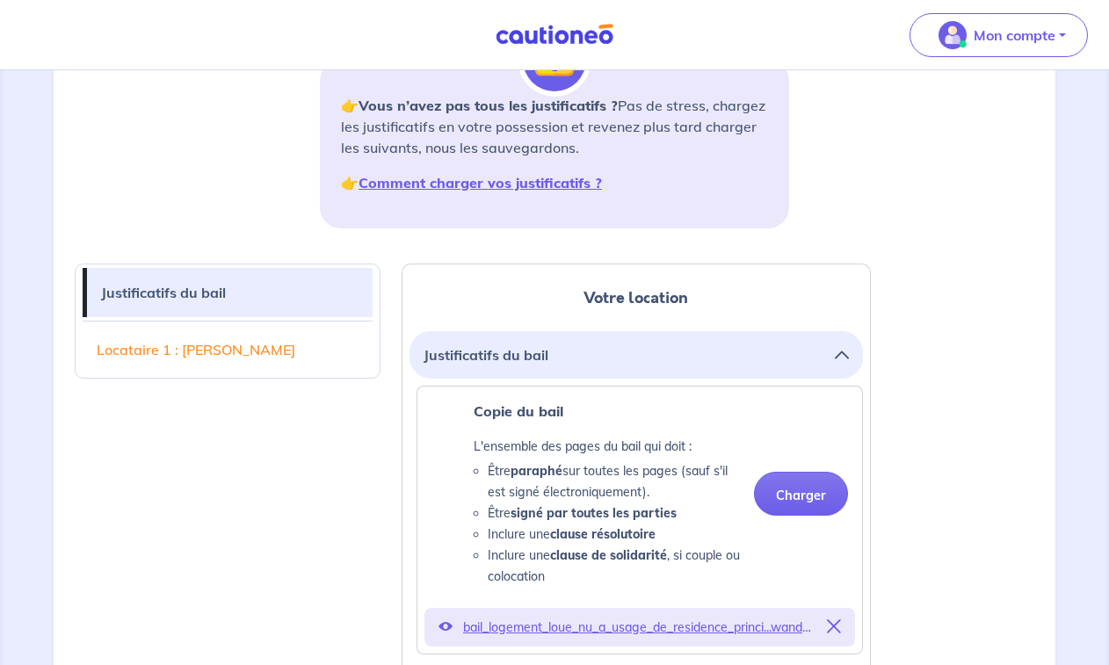
scroll to position [527, 0]
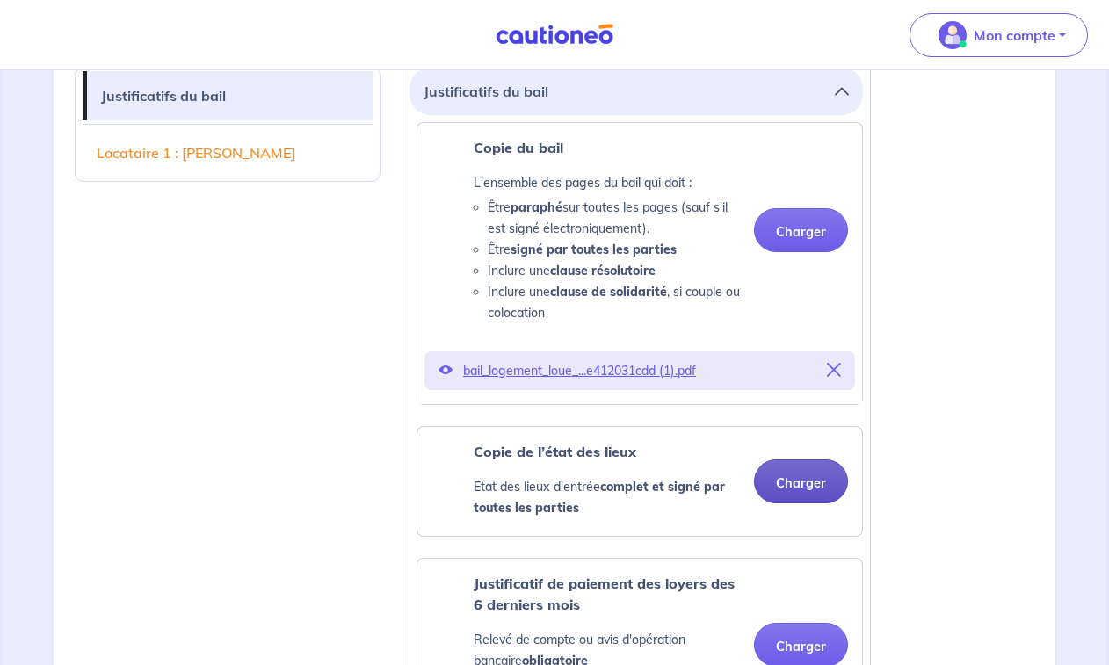
click at [789, 482] on button "Charger" at bounding box center [801, 482] width 94 height 44
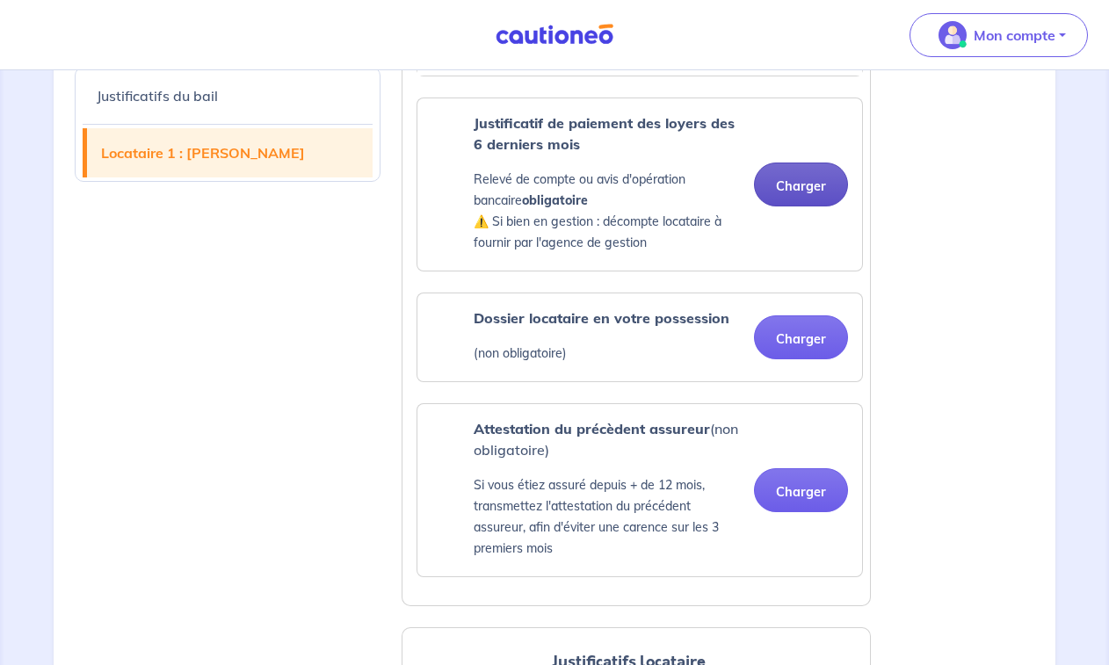
scroll to position [1319, 0]
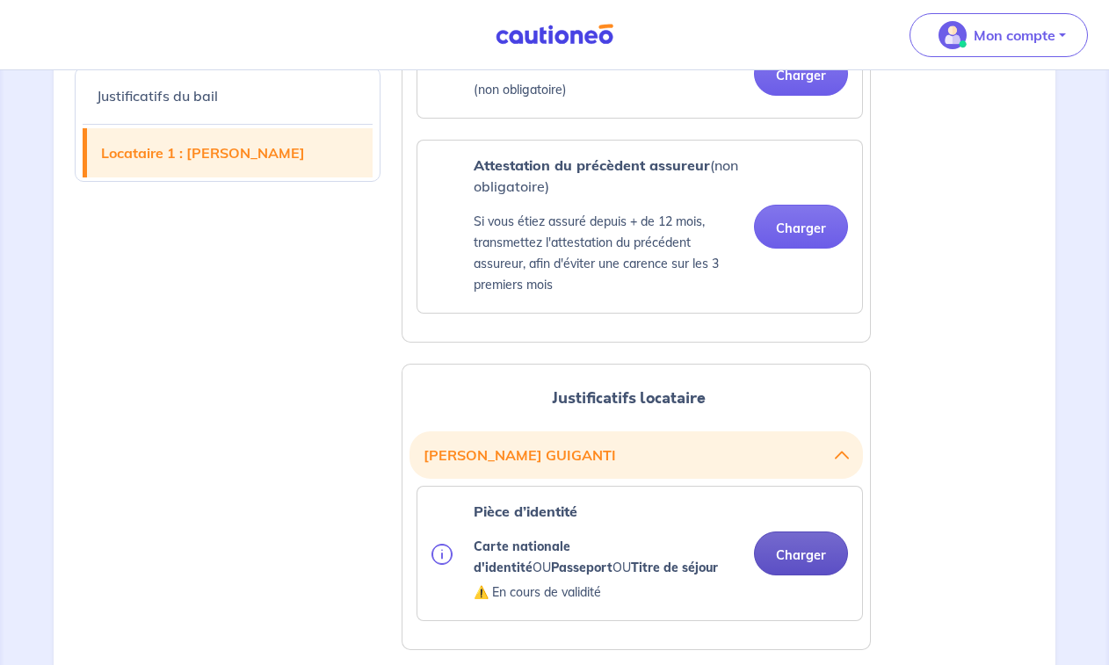
click at [791, 549] on button "Charger" at bounding box center [801, 554] width 94 height 44
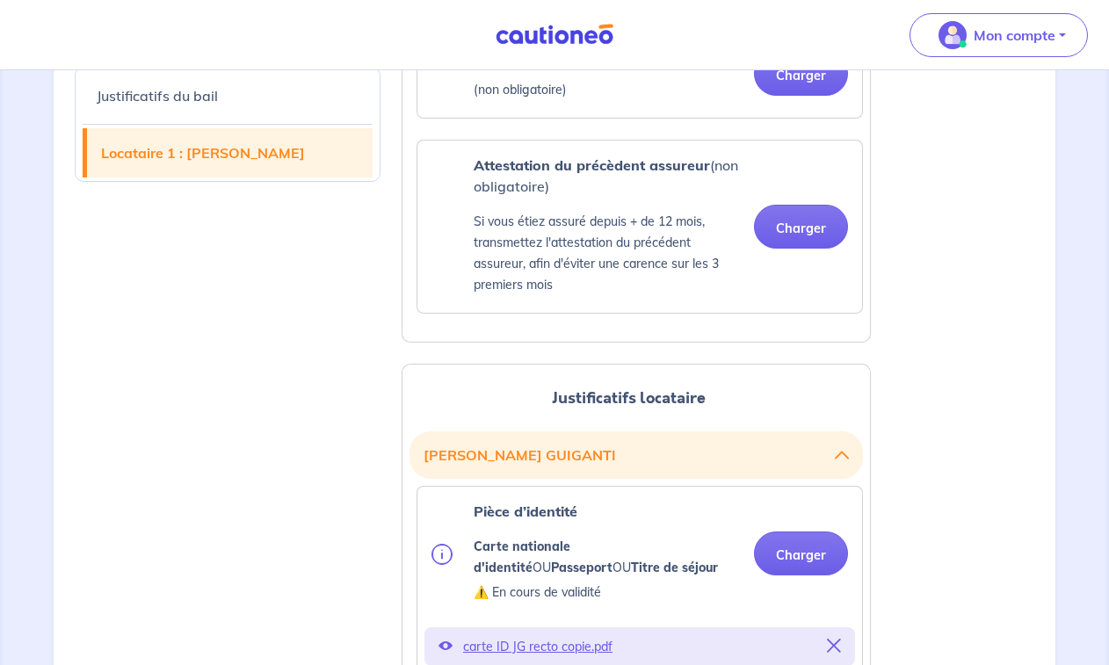
scroll to position [1582, 0]
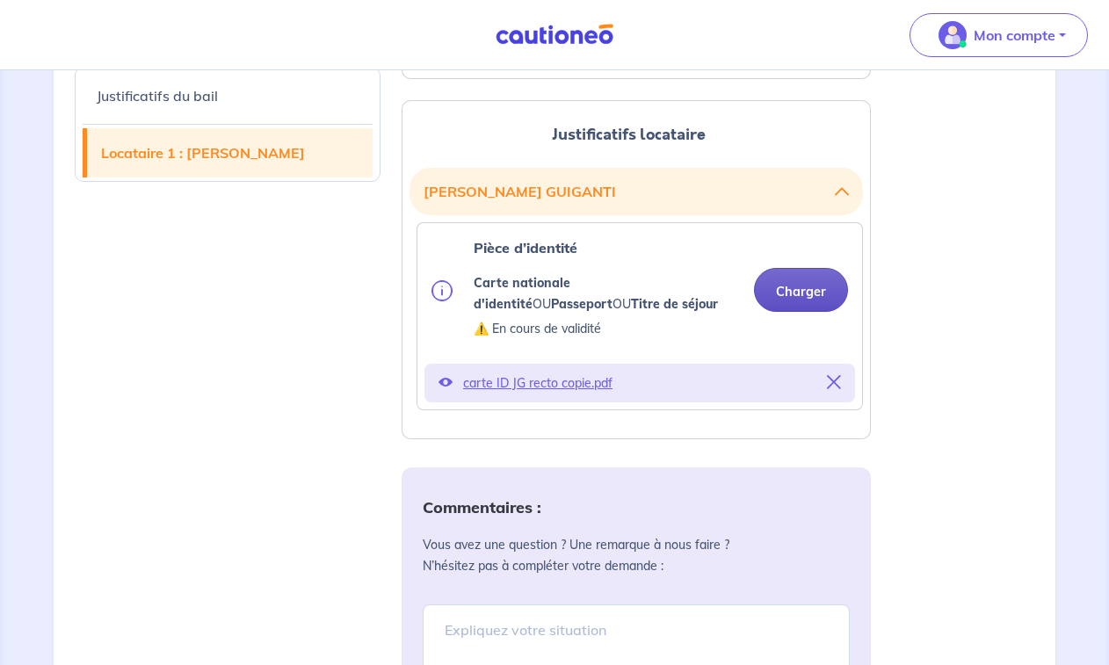
click at [801, 297] on button "Charger" at bounding box center [801, 290] width 94 height 44
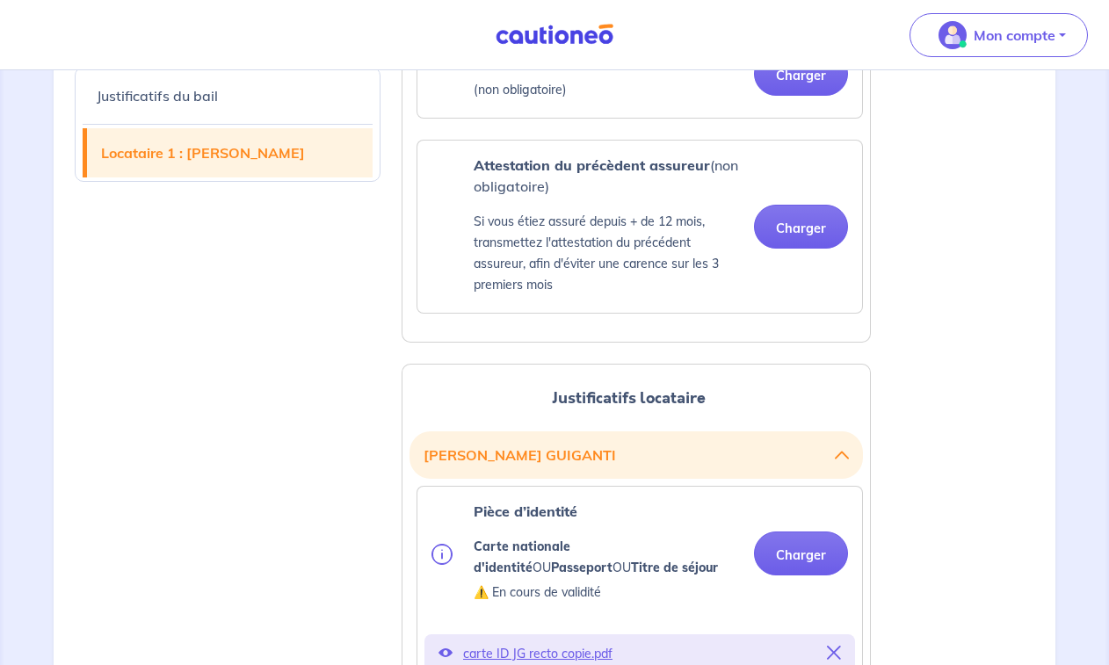
scroll to position [1055, 0]
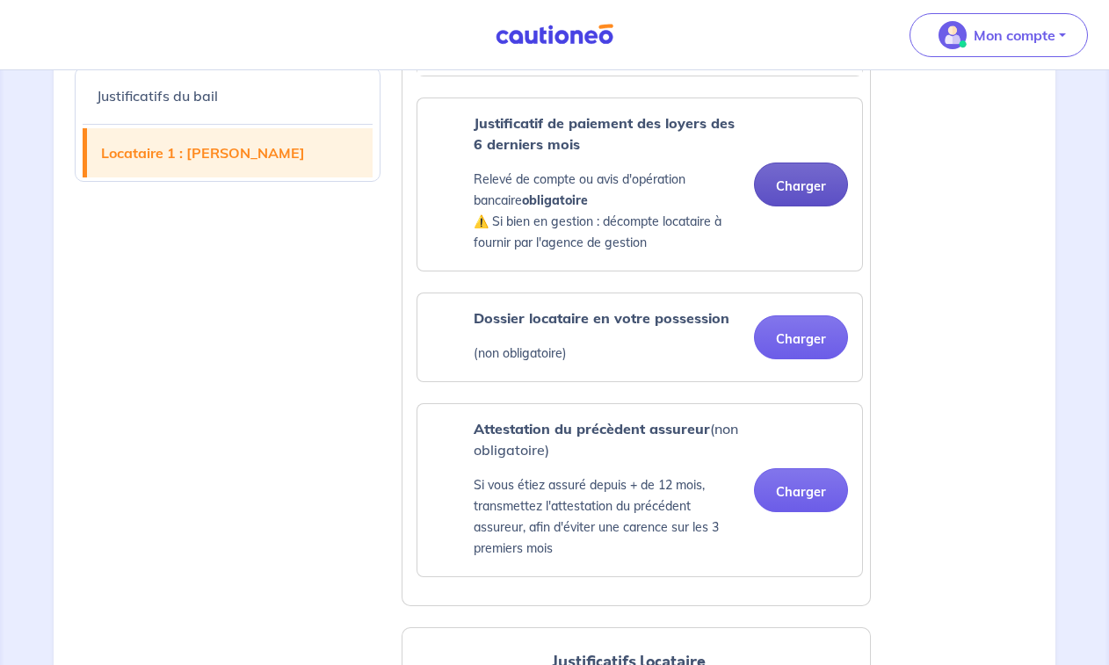
click at [805, 176] on button "Charger" at bounding box center [801, 185] width 94 height 44
click at [789, 182] on button "Charger" at bounding box center [801, 185] width 94 height 44
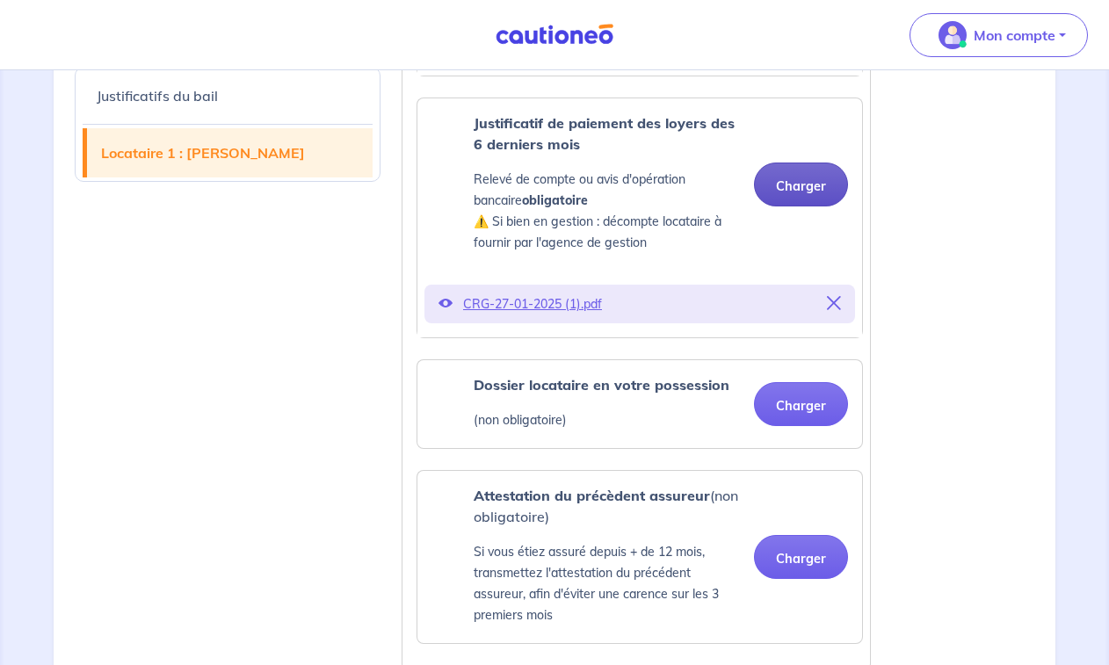
click at [804, 186] on button "Charger" at bounding box center [801, 185] width 94 height 44
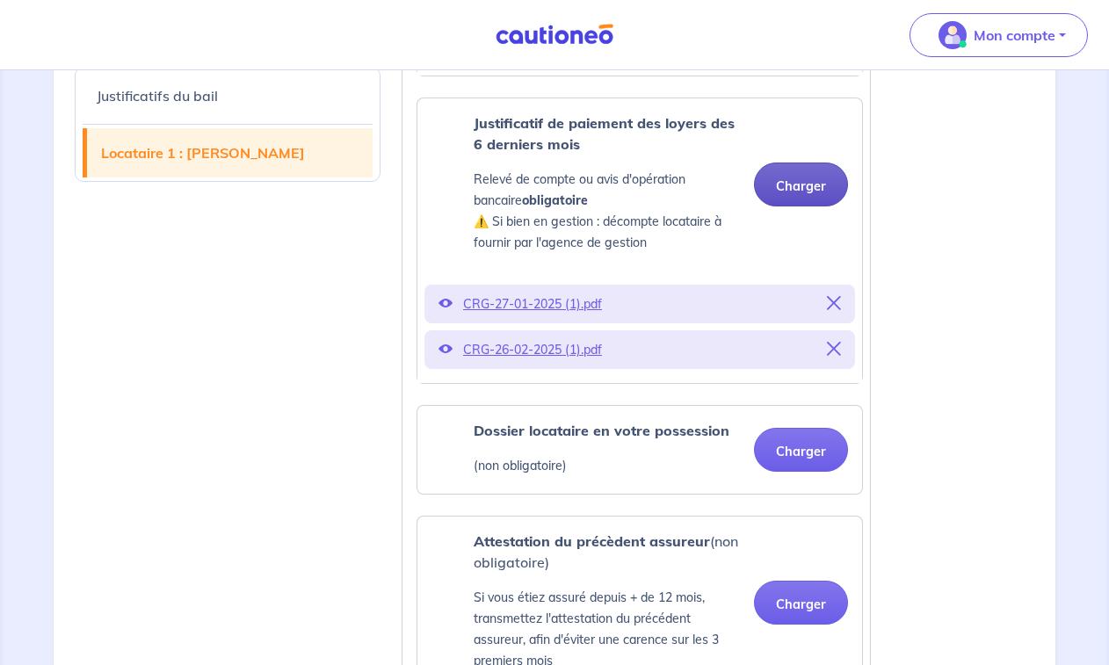
click at [803, 191] on button "Charger" at bounding box center [801, 185] width 94 height 44
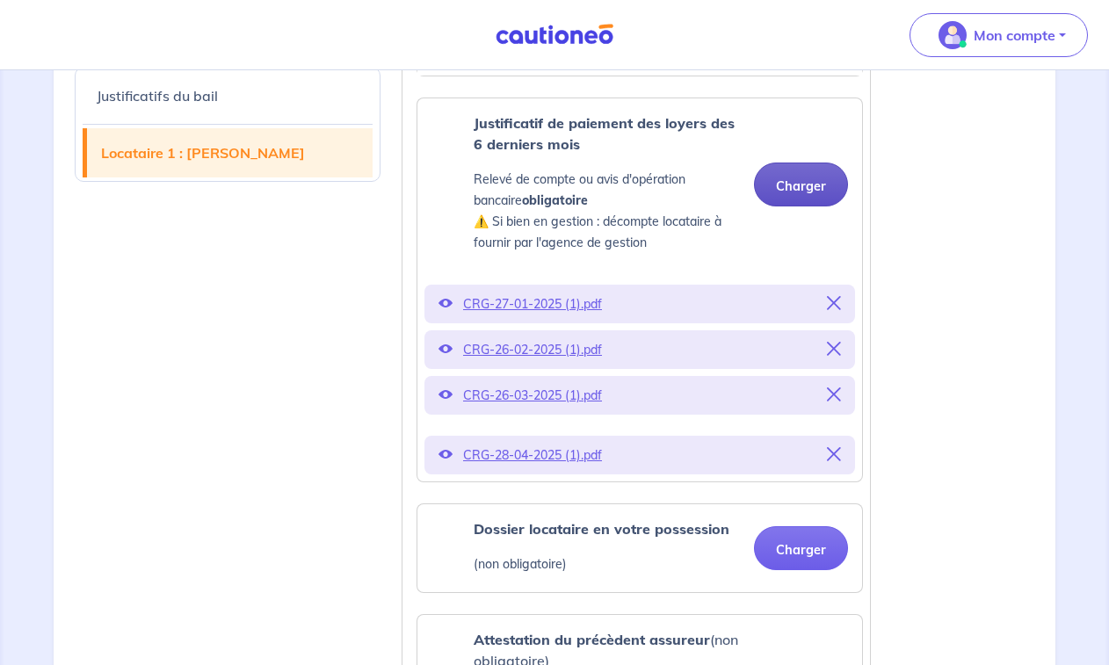
click at [798, 184] on button "Charger" at bounding box center [801, 185] width 94 height 44
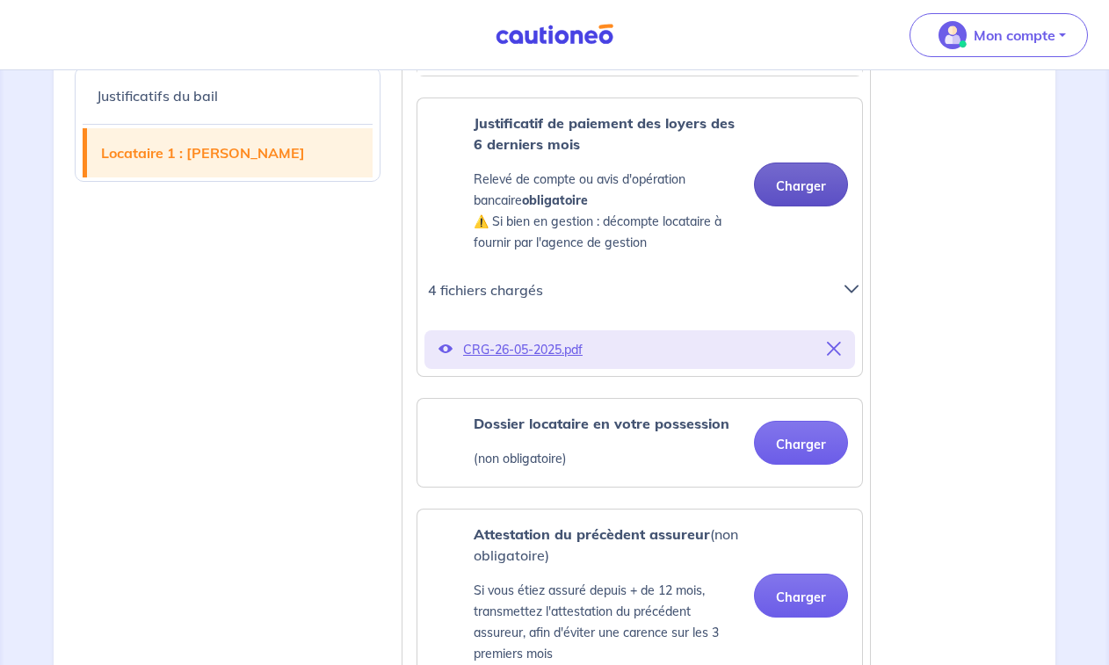
click at [819, 189] on button "Charger" at bounding box center [801, 185] width 94 height 44
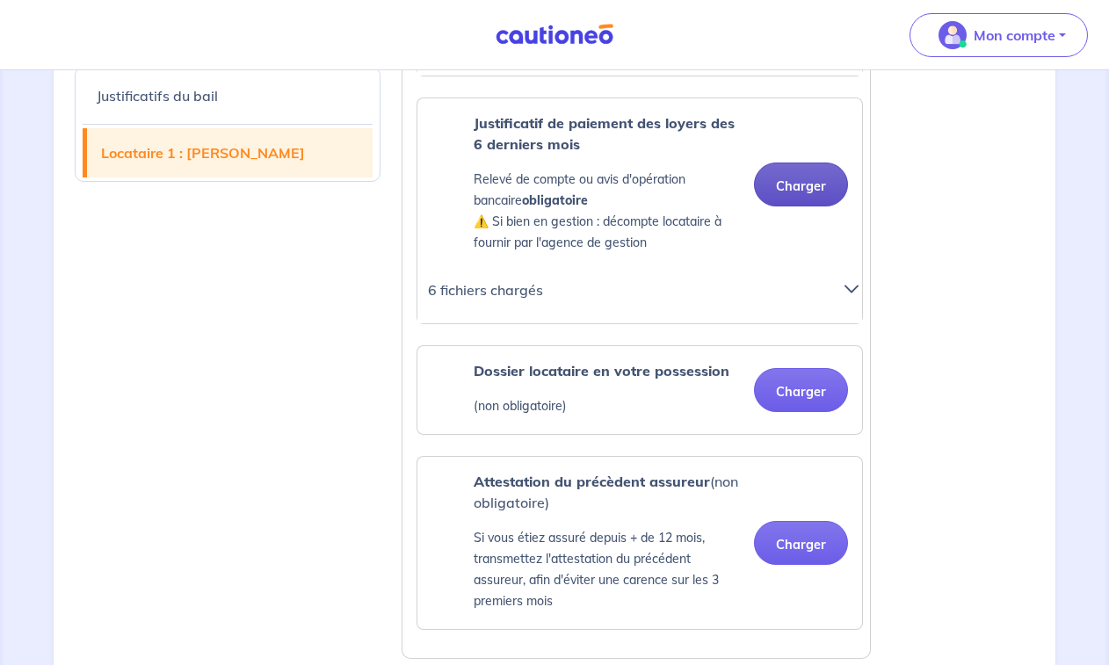
click at [810, 196] on button "Charger" at bounding box center [801, 185] width 94 height 44
click at [797, 193] on button "Charger" at bounding box center [801, 185] width 94 height 44
click at [787, 179] on button "Charger" at bounding box center [801, 185] width 94 height 44
click at [789, 180] on button "Charger" at bounding box center [801, 185] width 94 height 44
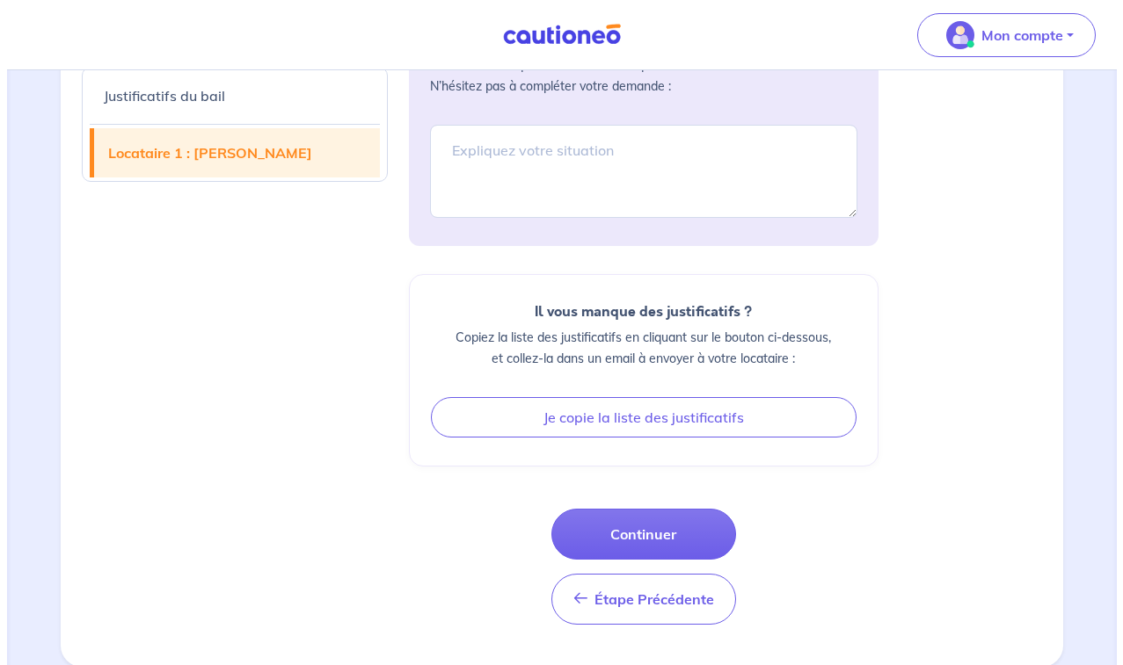
scroll to position [2177, 0]
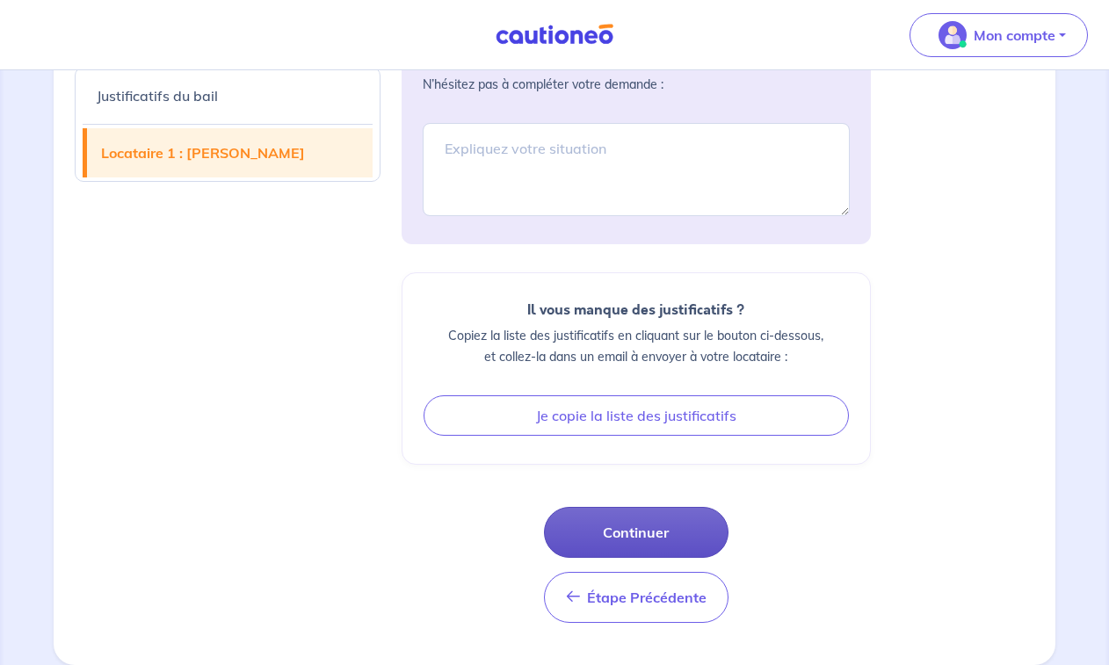
click at [658, 538] on button "Continuer" at bounding box center [636, 532] width 185 height 51
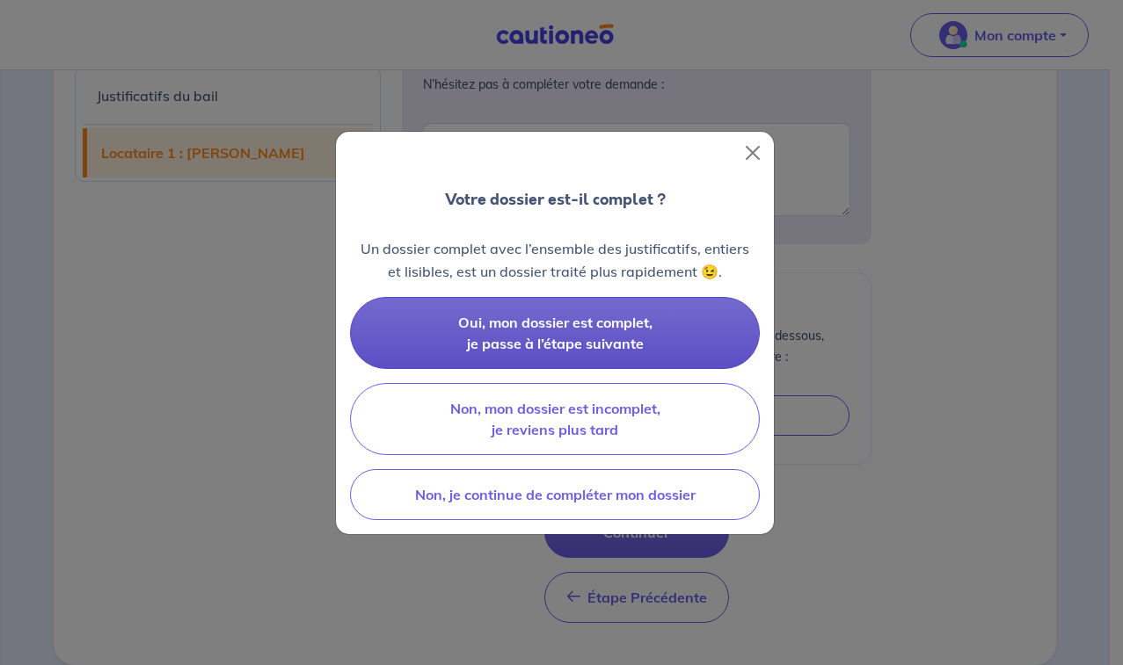
click at [507, 333] on button "Oui, mon dossier est complet, je passe à l’étape suivante" at bounding box center [555, 333] width 410 height 72
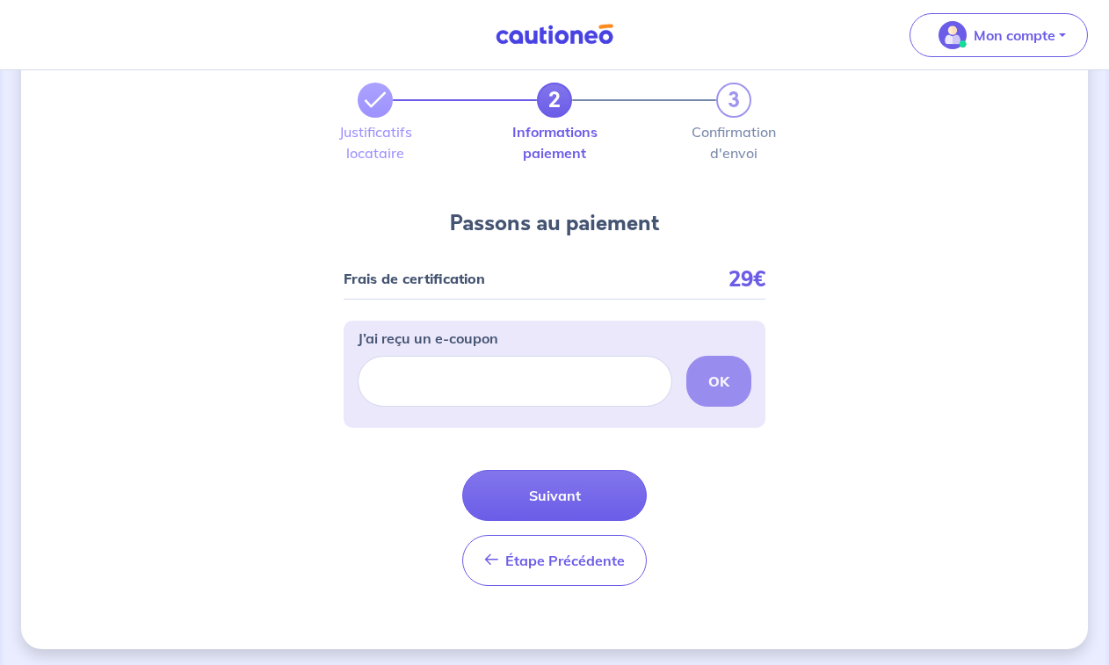
scroll to position [70, 0]
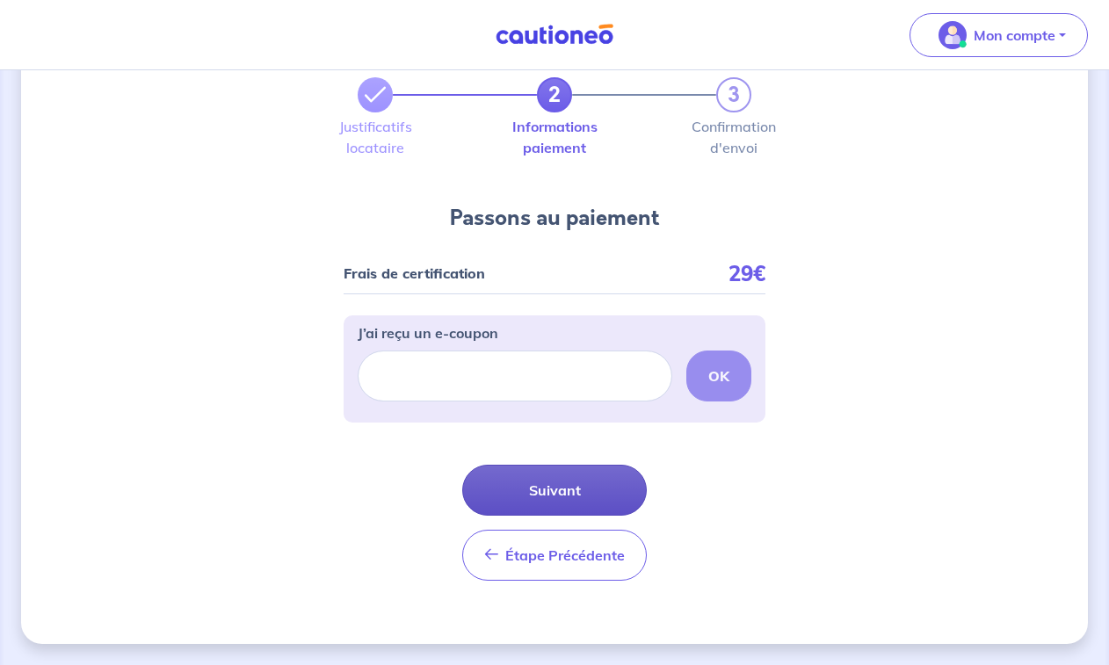
click at [563, 486] on button "Suivant" at bounding box center [554, 490] width 185 height 51
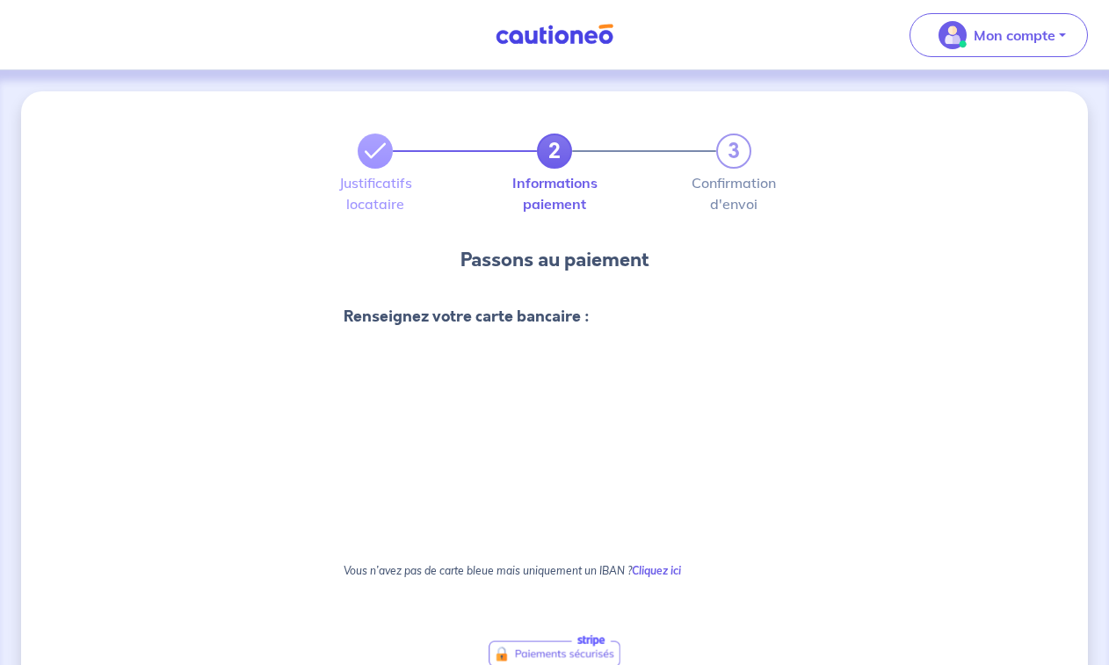
scroll to position [264, 0]
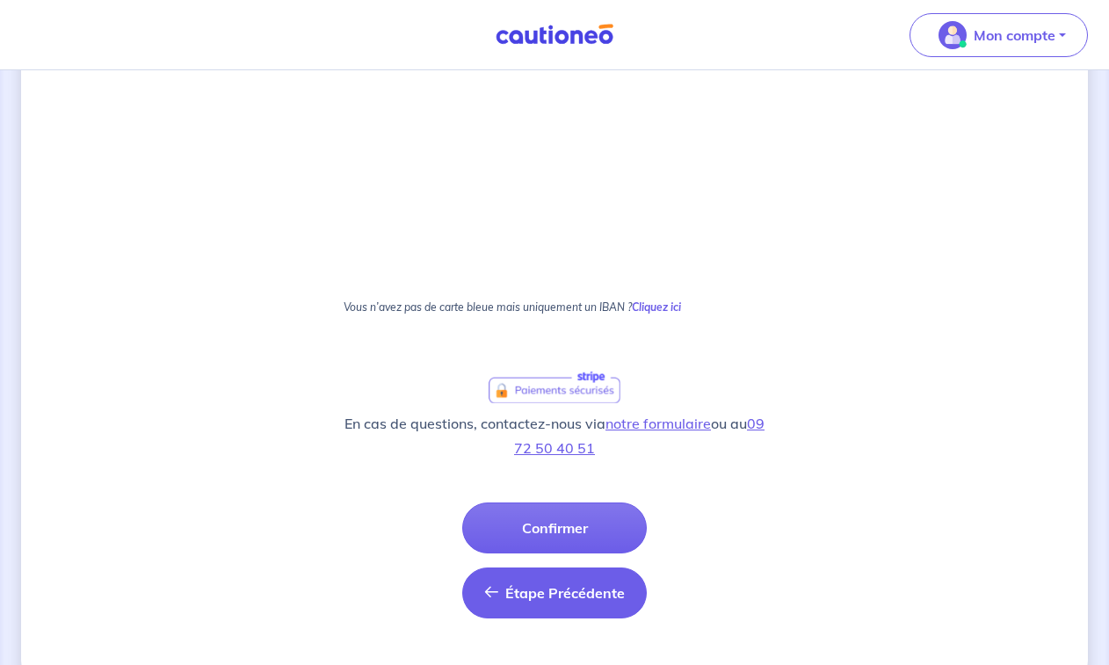
click at [543, 583] on button "Étape Précédente Précédent" at bounding box center [554, 593] width 185 height 51
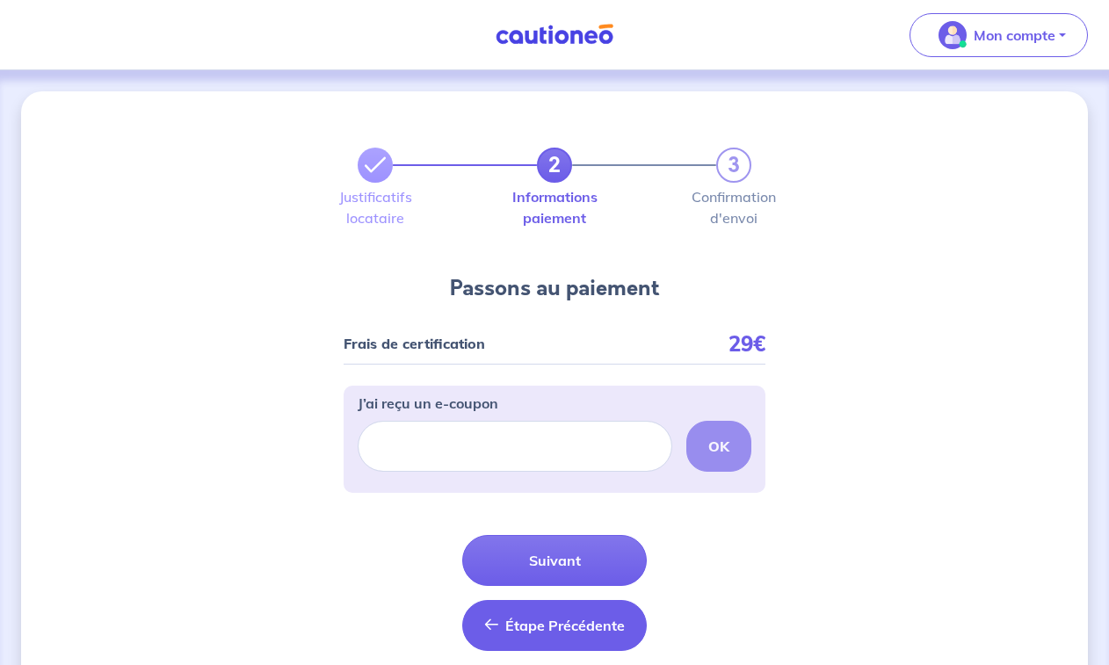
click at [541, 613] on button "Étape Précédente Précédent" at bounding box center [554, 625] width 185 height 51
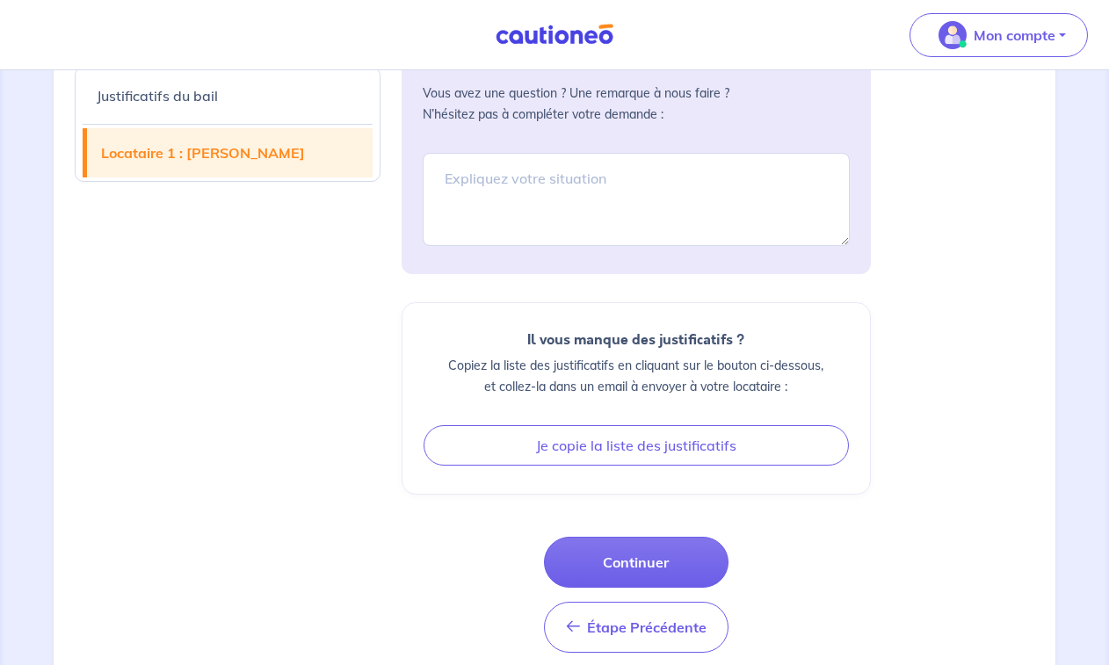
scroll to position [2177, 0]
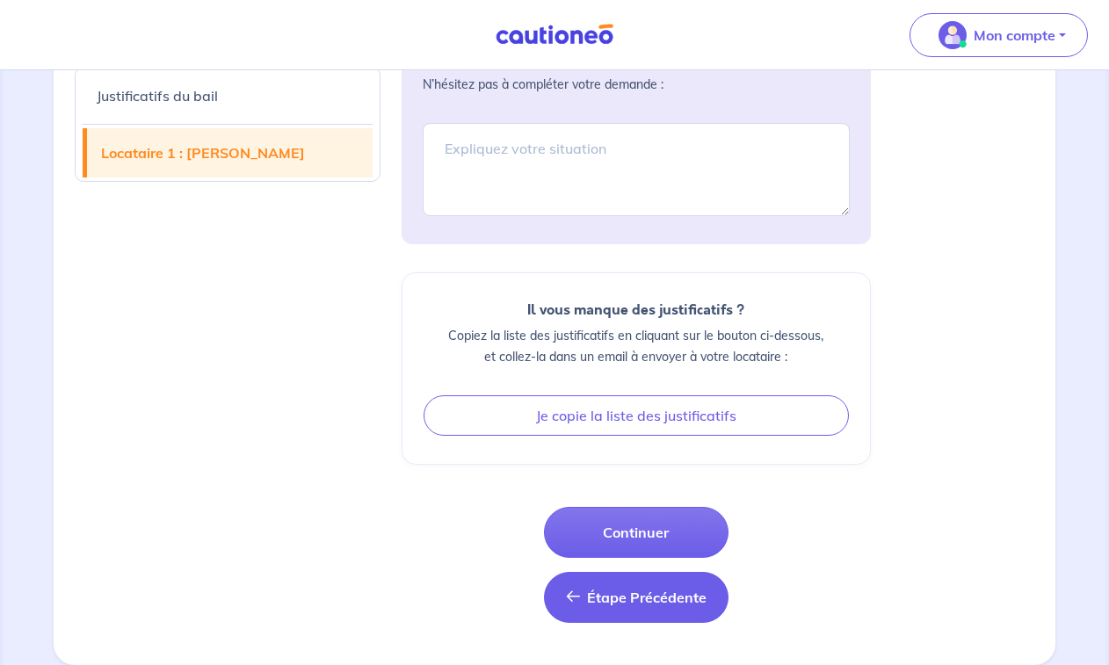
click at [623, 598] on span "Étape Précédente" at bounding box center [647, 598] width 120 height 18
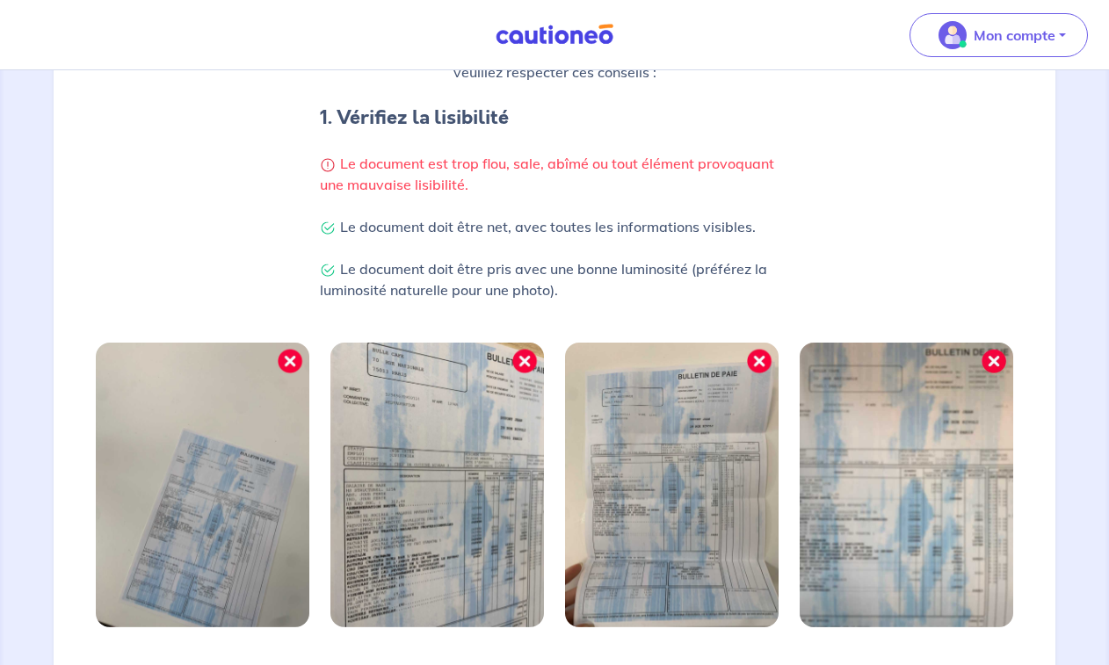
scroll to position [541, 0]
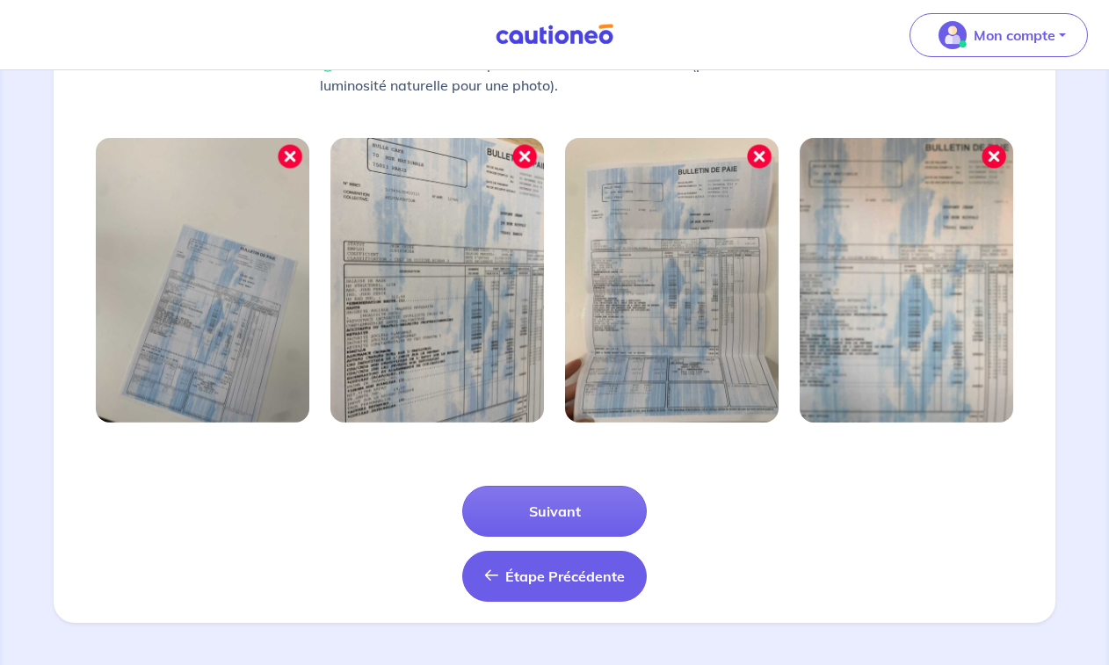
click at [555, 579] on span "Étape Précédente" at bounding box center [565, 577] width 120 height 18
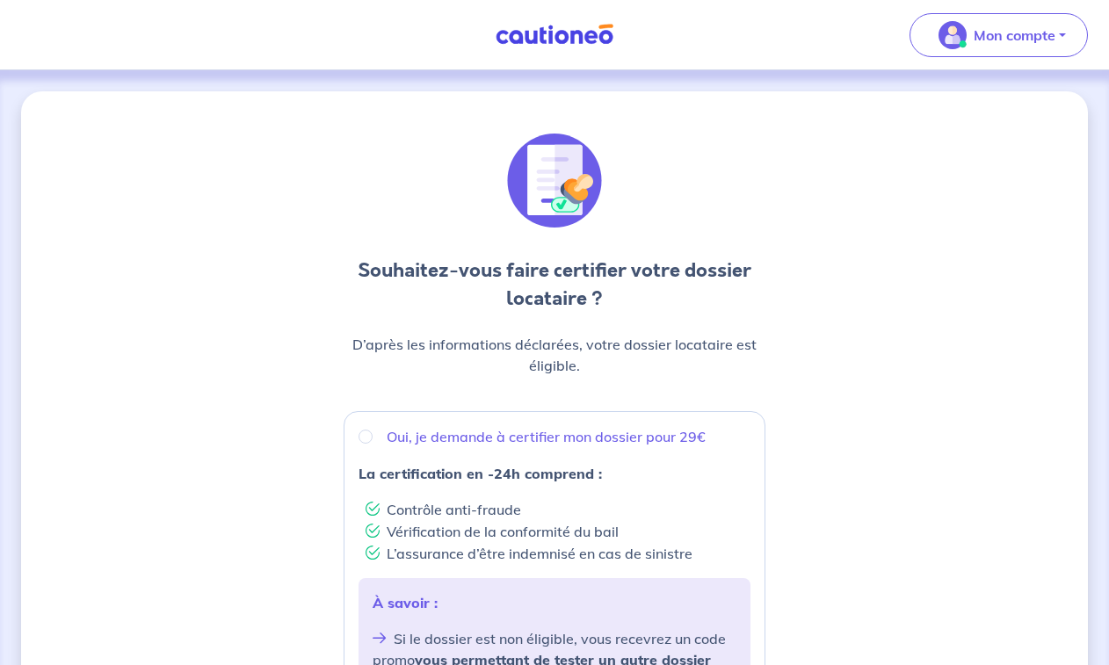
scroll to position [264, 0]
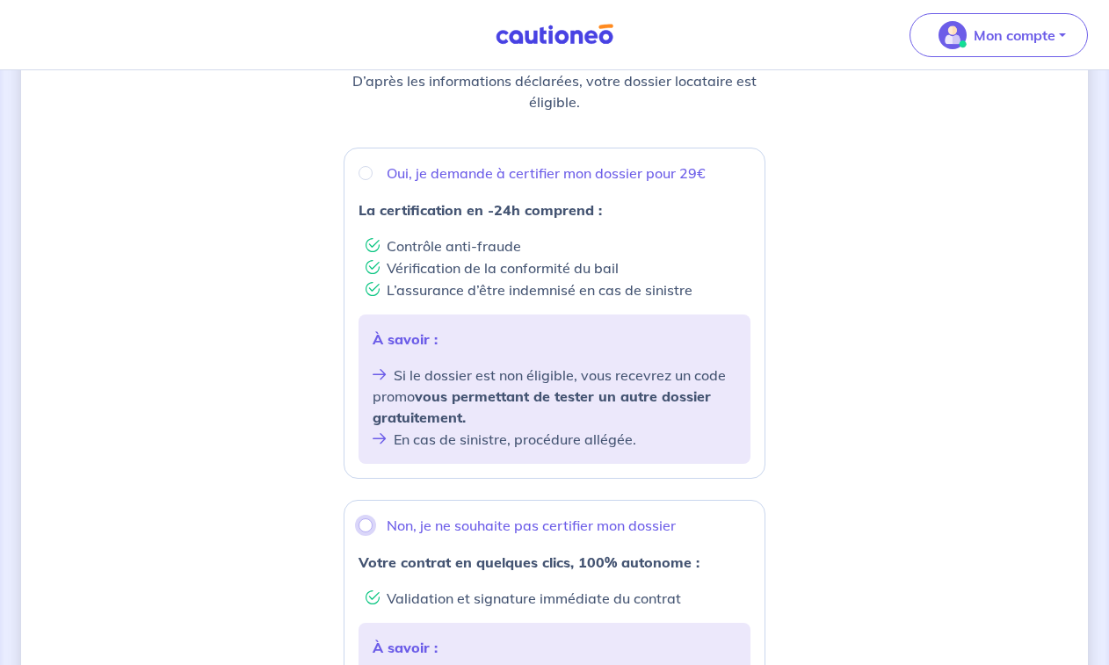
click at [361, 526] on input "Non, je ne souhaite pas certifier mon dossier" at bounding box center [366, 526] width 14 height 14
radio input "true"
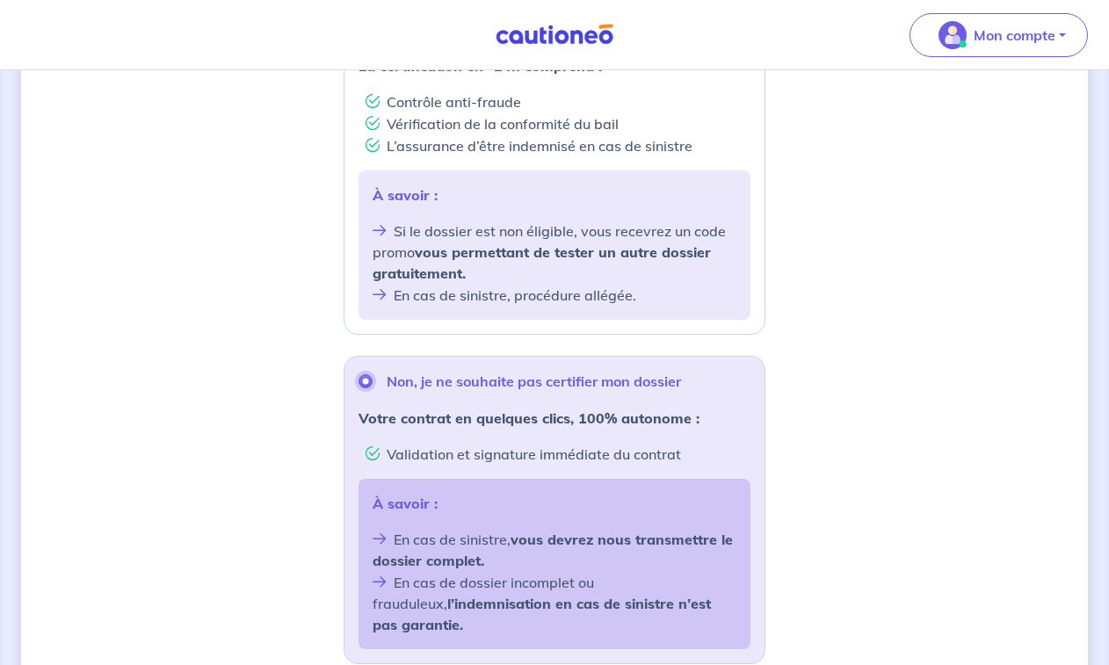
scroll to position [527, 0]
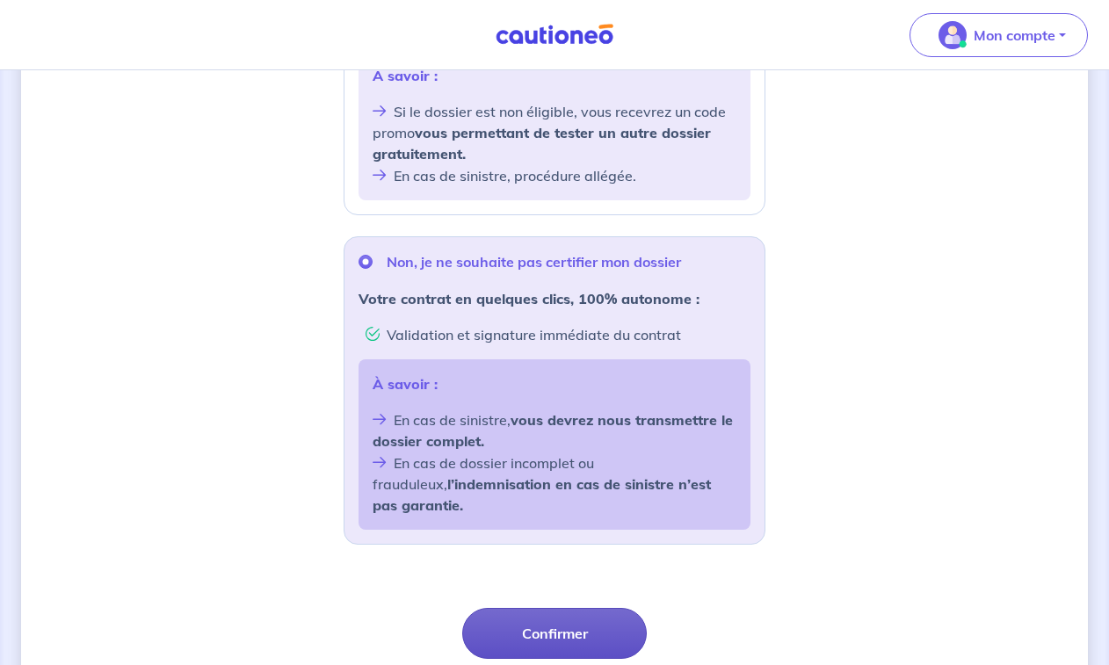
click at [547, 614] on button "Confirmer" at bounding box center [554, 633] width 185 height 51
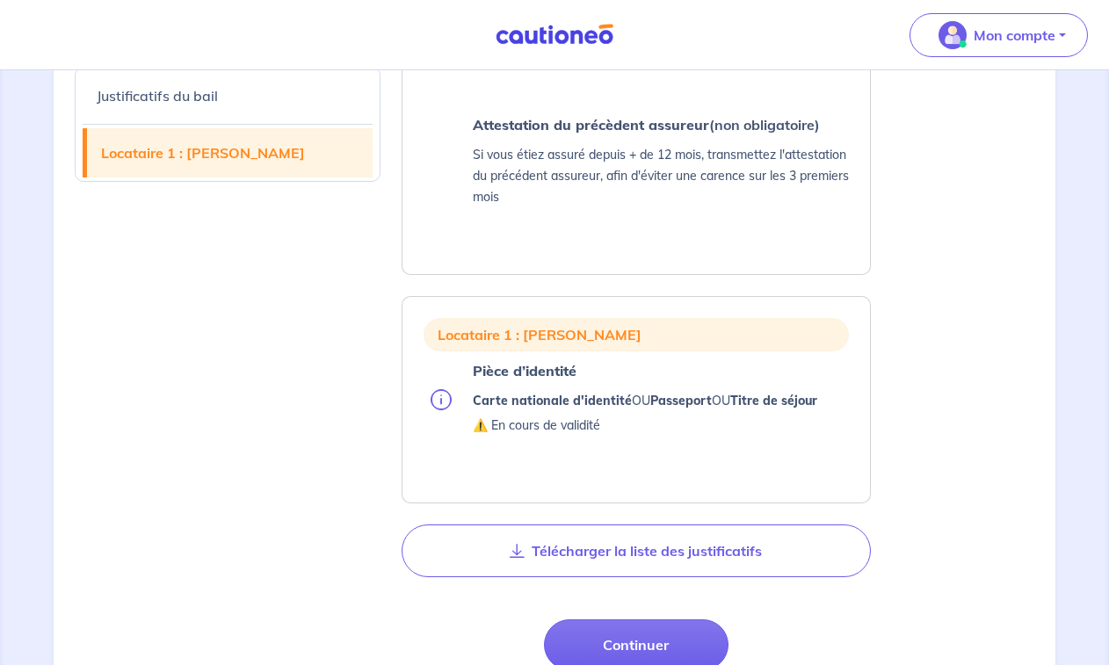
scroll to position [1102, 0]
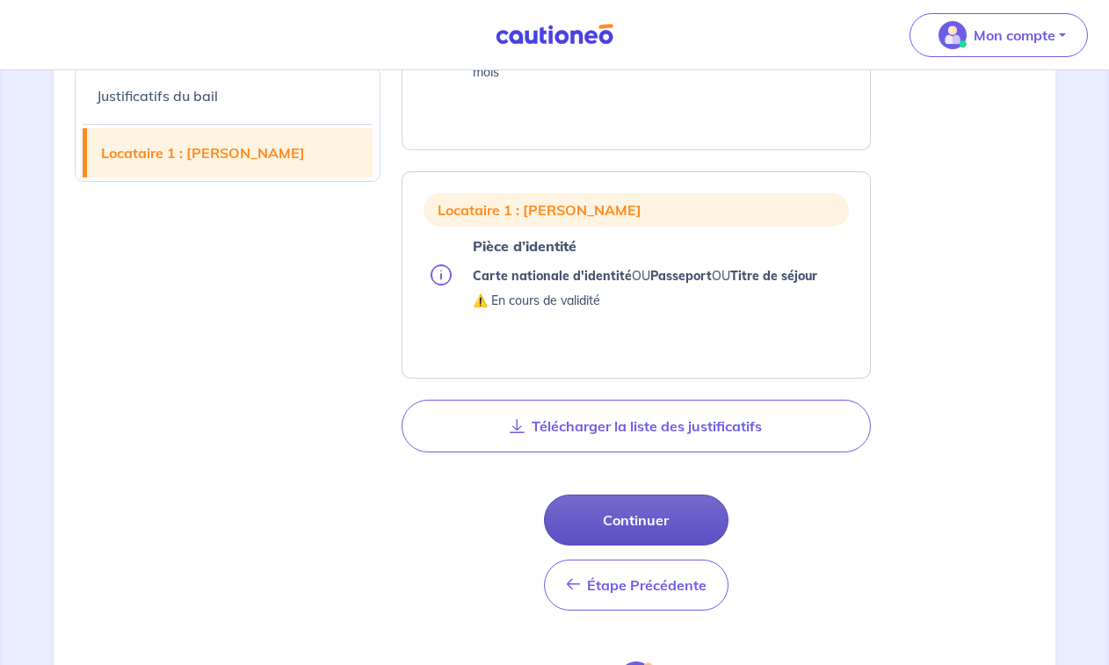
click at [632, 520] on button "Continuer" at bounding box center [636, 520] width 185 height 51
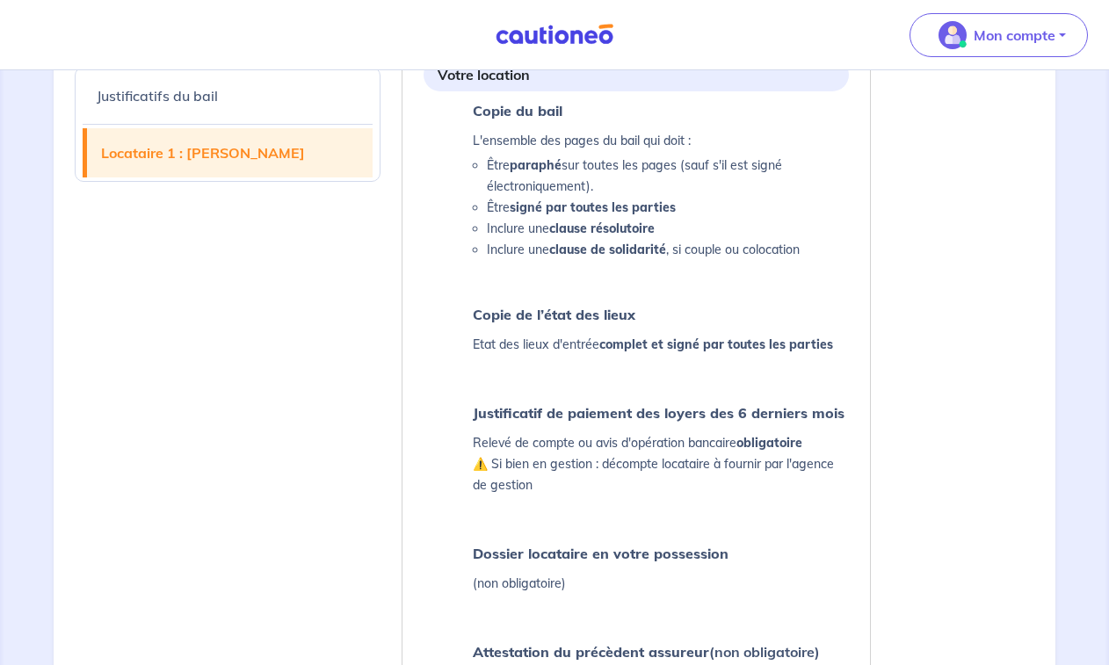
select select "FR"
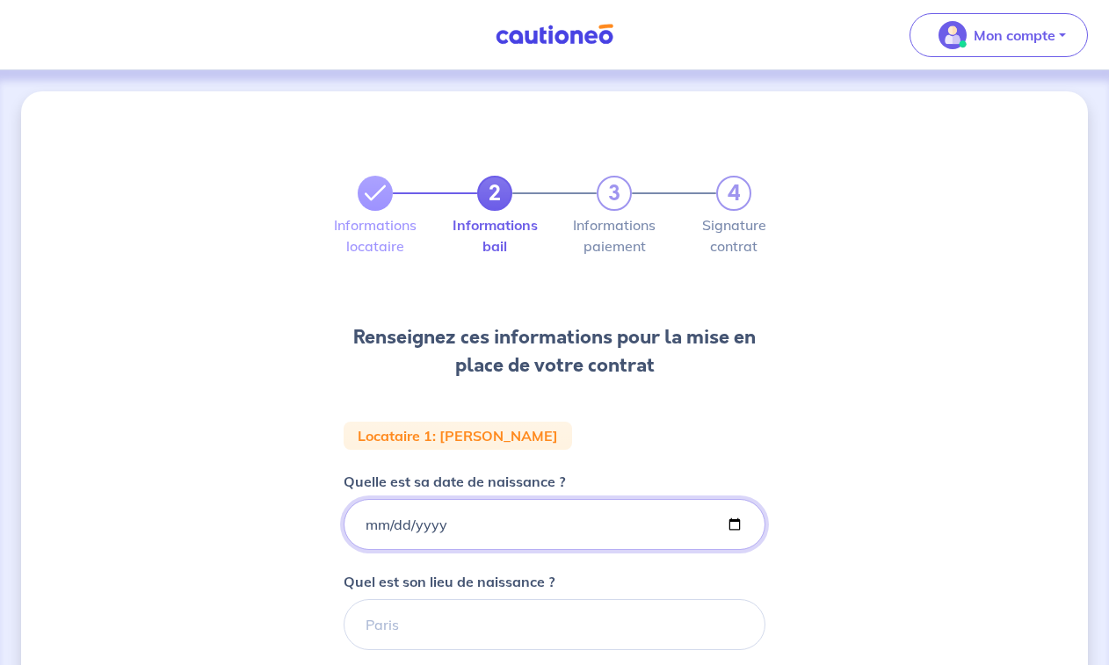
click at [364, 525] on input "Quelle est sa date de naissance ?" at bounding box center [555, 524] width 422 height 51
type input "1982-05-02"
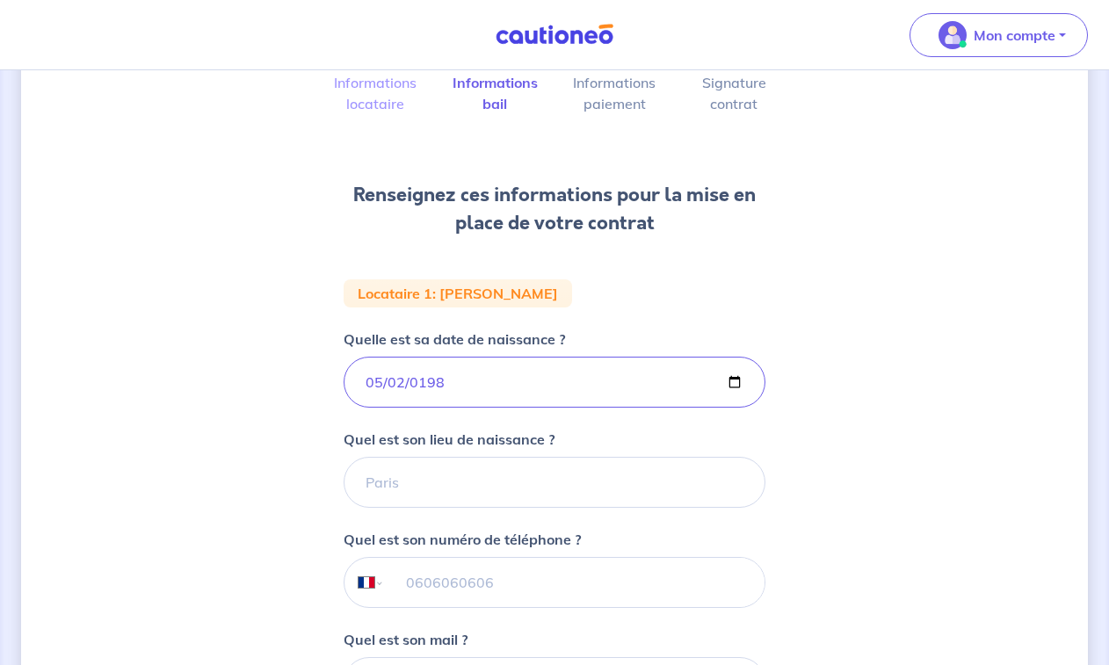
scroll to position [264, 0]
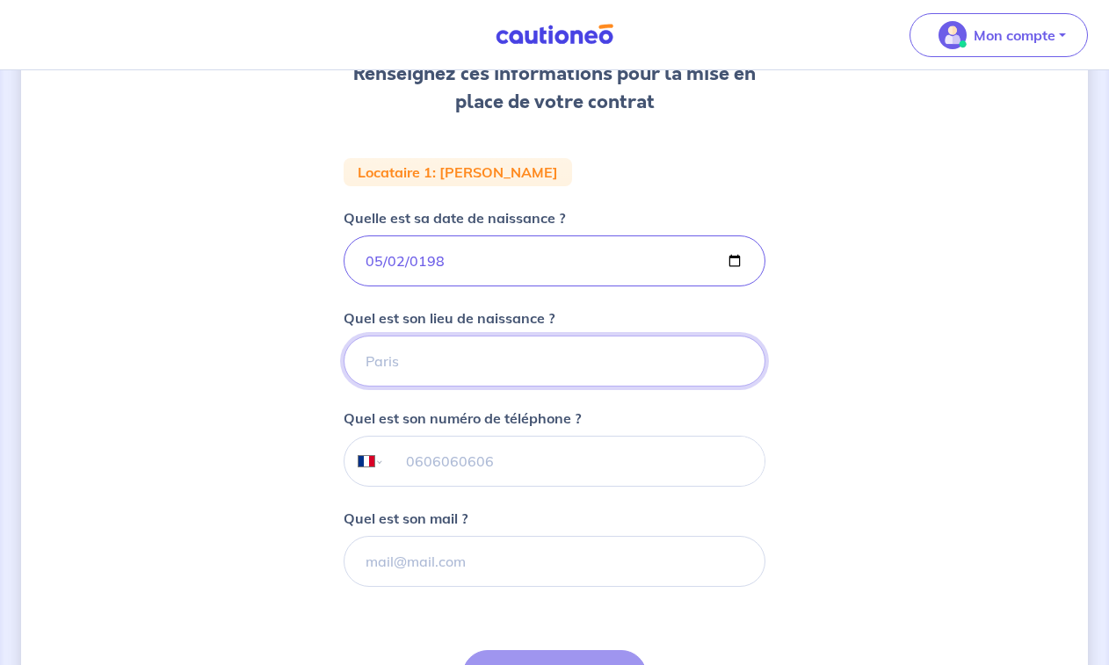
click at [394, 363] on input "Quel est son lieu de naissance ?" at bounding box center [555, 361] width 422 height 51
type input "STRASBOURG"
click at [417, 454] on input "tel" at bounding box center [575, 461] width 380 height 49
click at [525, 469] on input "06 26 33" at bounding box center [575, 461] width 380 height 49
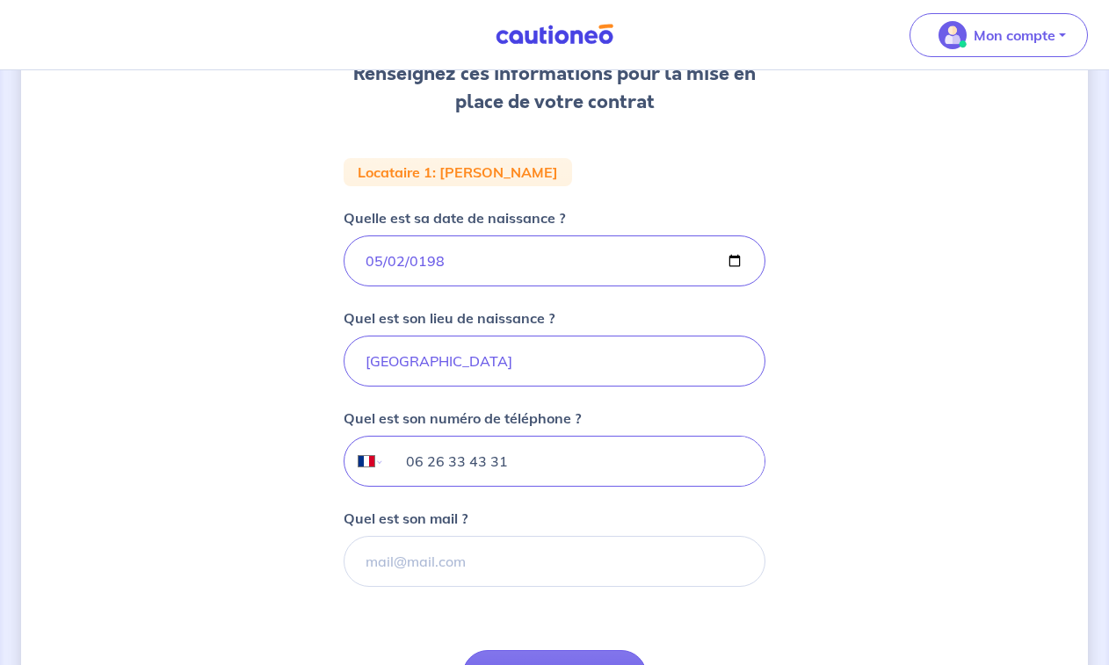
type input "06 26 33 43 31"
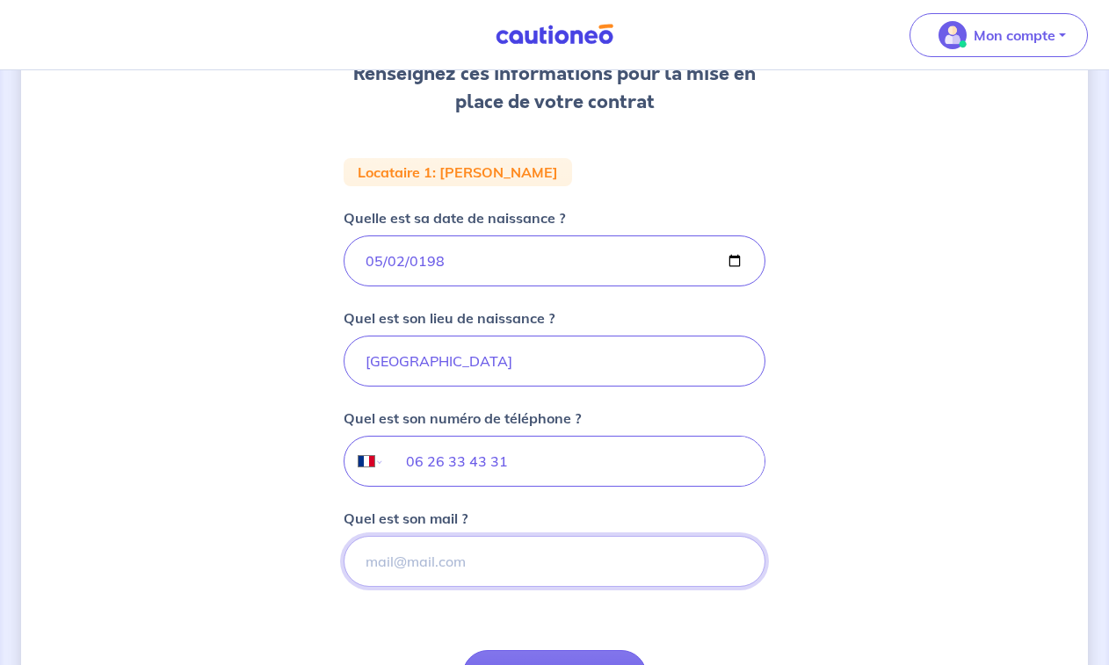
click at [454, 554] on input "Quel est son mail ?" at bounding box center [555, 561] width 422 height 51
type input "julien.guiganti@gmail.com"
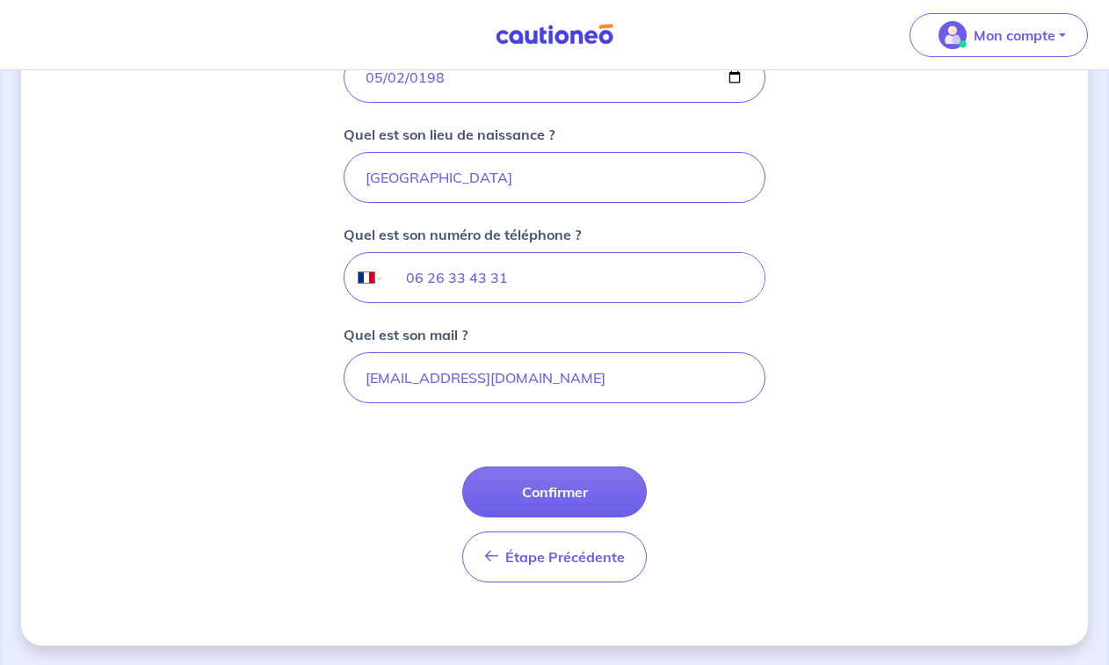
scroll to position [449, 0]
click at [561, 478] on button "Confirmer" at bounding box center [554, 490] width 185 height 51
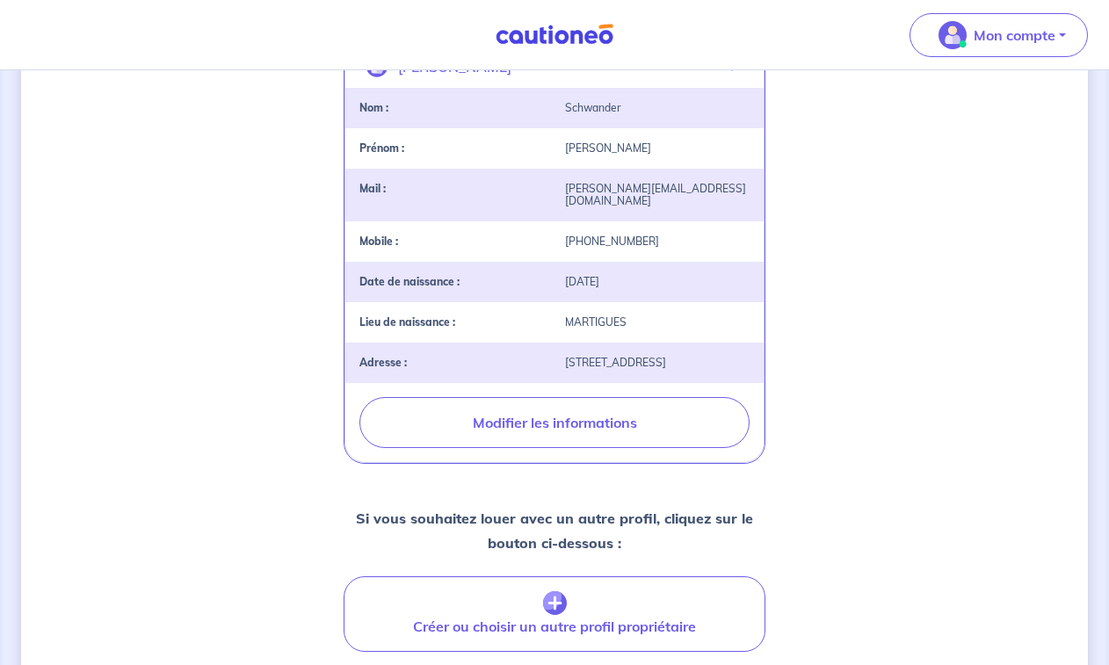
scroll to position [527, 0]
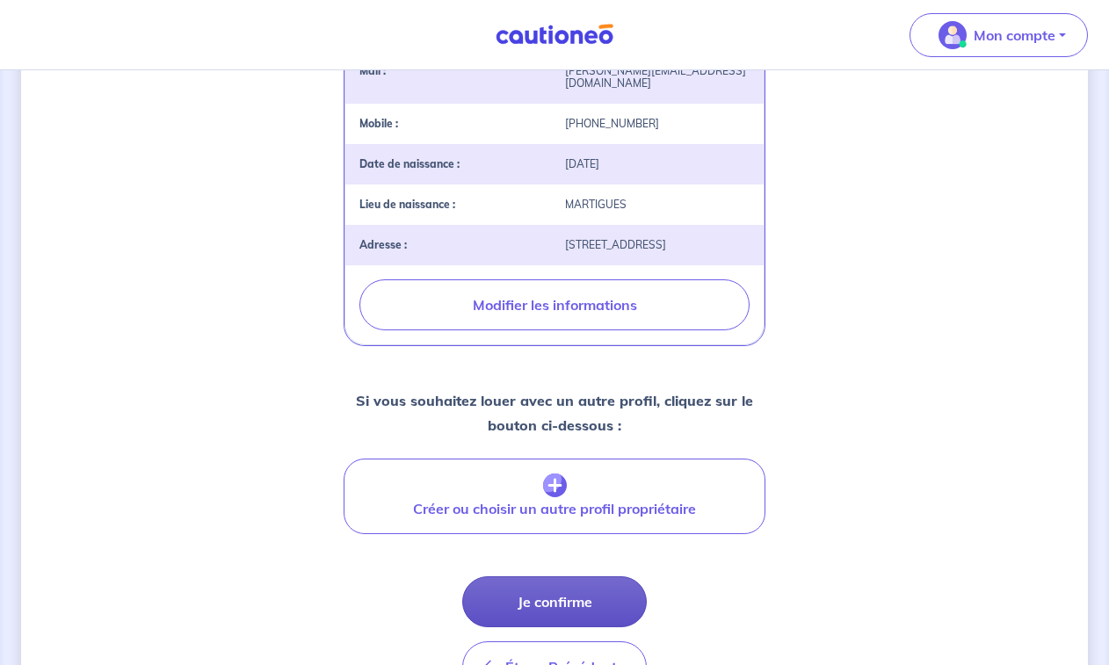
click at [540, 592] on button "Je confirme" at bounding box center [554, 602] width 185 height 51
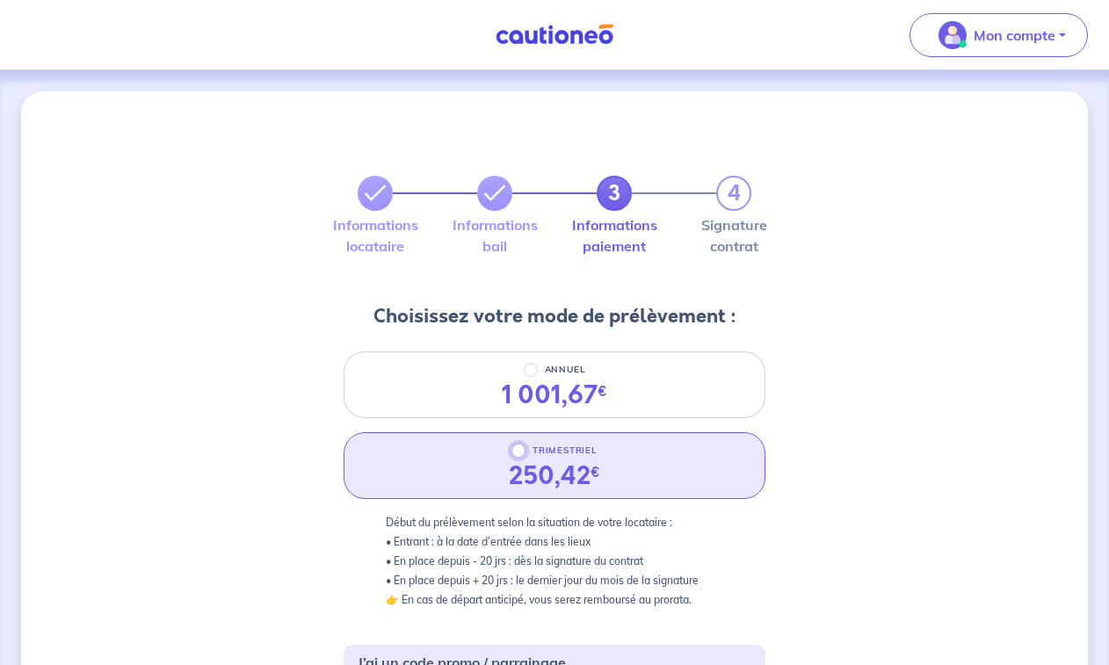
click at [519, 454] on input "TRIMESTRIEL" at bounding box center [519, 451] width 14 height 14
radio input "true"
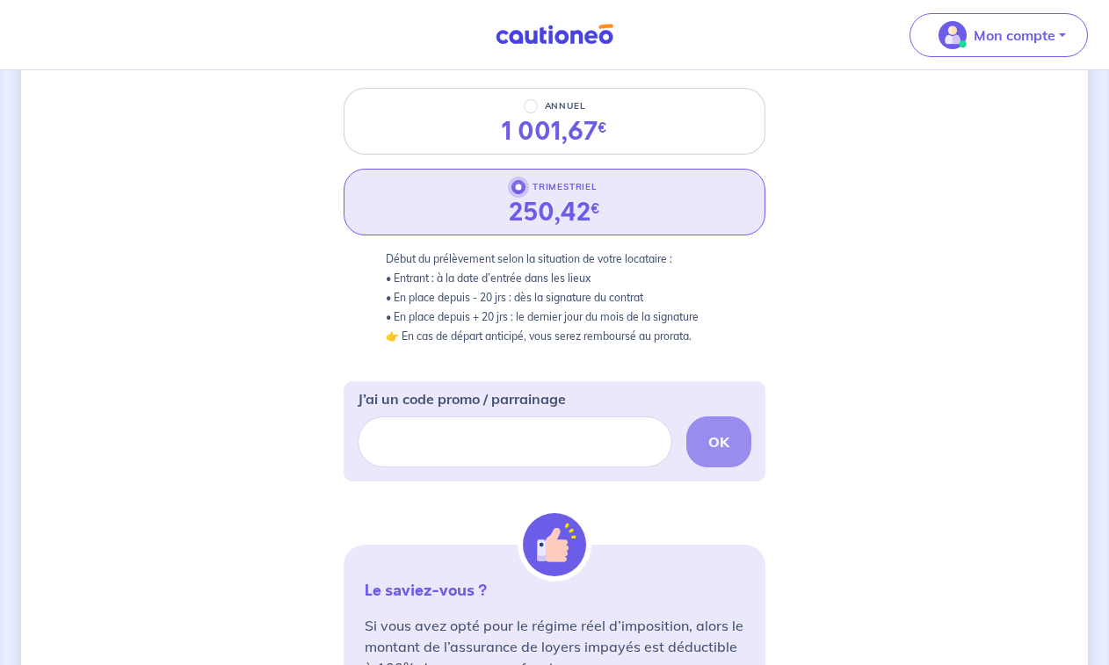
scroll to position [527, 0]
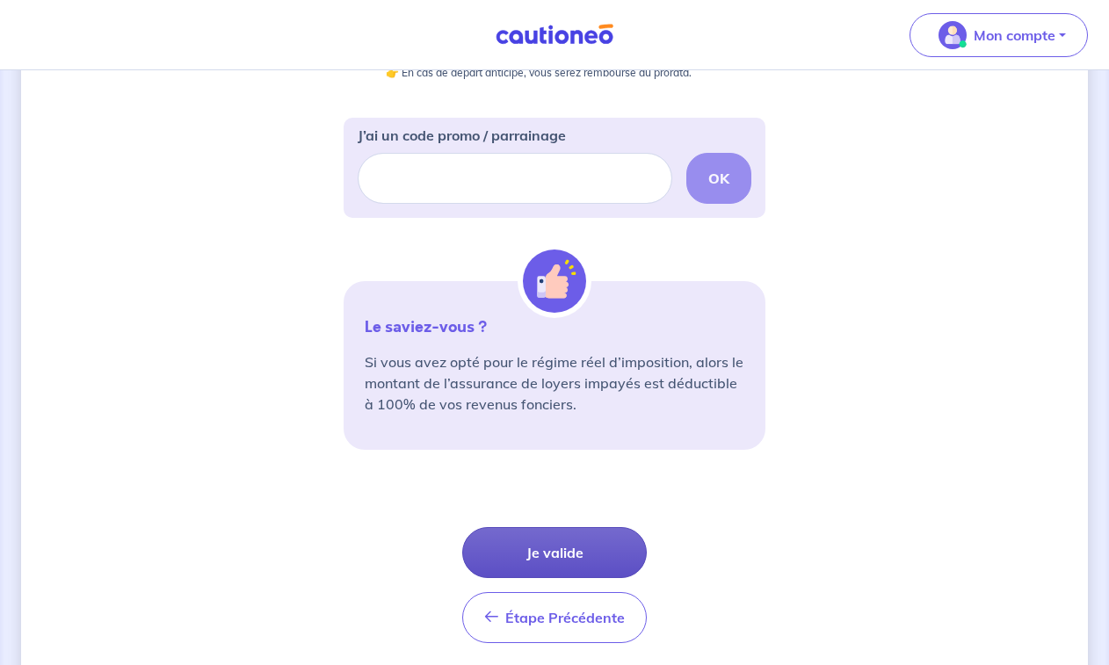
click at [540, 552] on button "Je valide" at bounding box center [554, 552] width 185 height 51
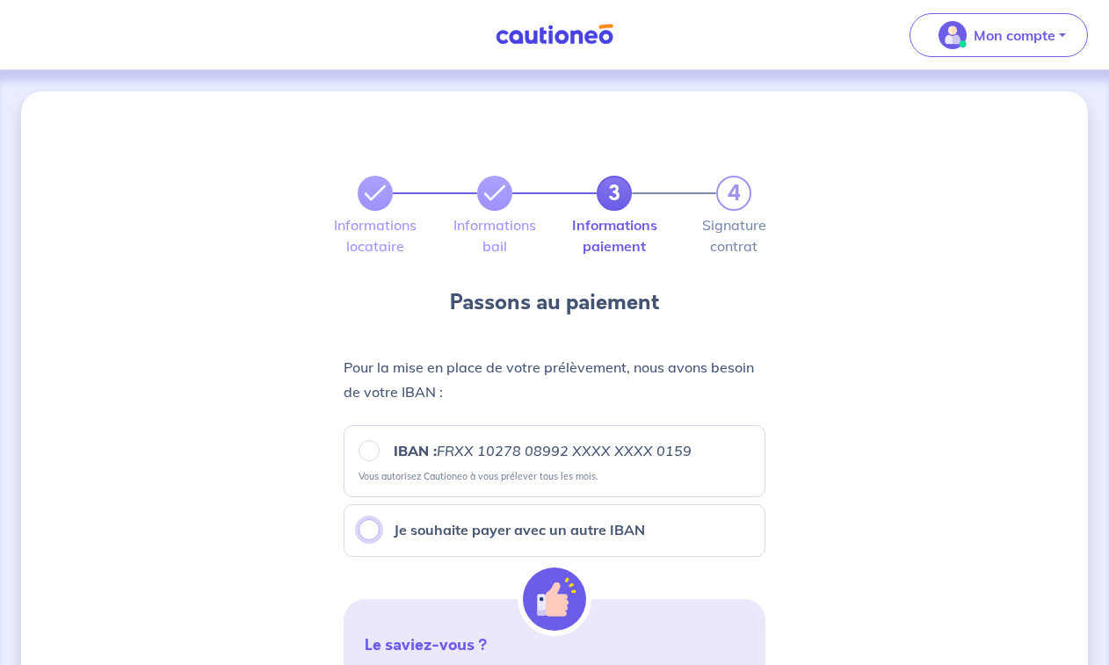
click at [369, 534] on input "Je souhaite payer avec un autre IBAN" at bounding box center [369, 530] width 21 height 21
radio input "true"
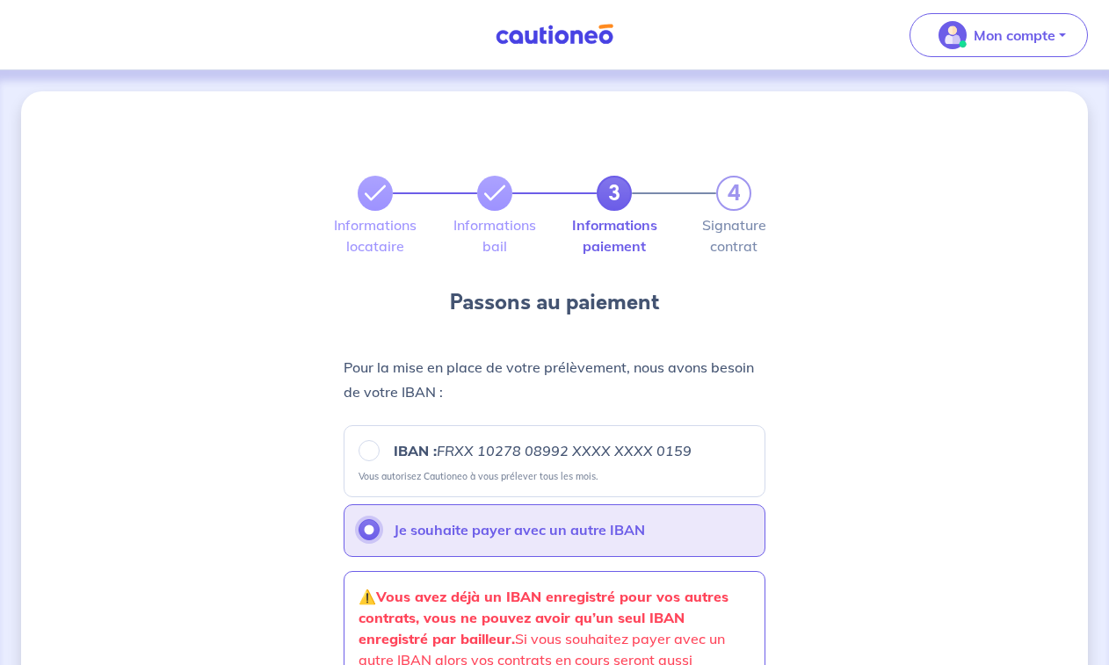
scroll to position [264, 0]
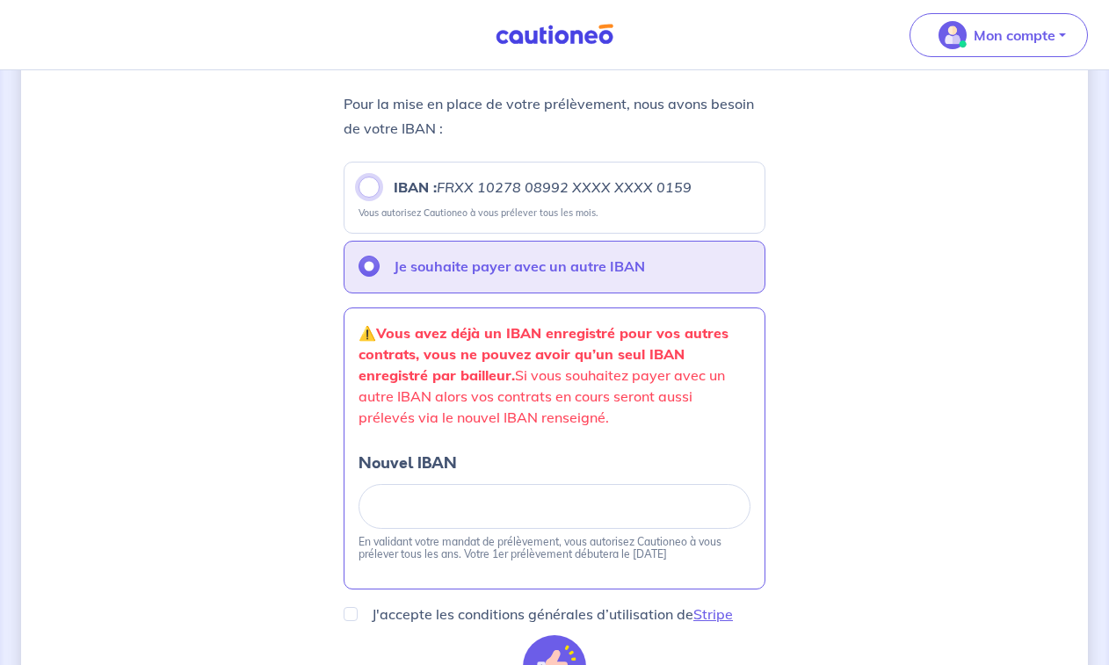
click at [371, 184] on input "IBAN : FRXX 10278 08992 XXXX XXXX 0159" at bounding box center [369, 187] width 21 height 21
radio input "true"
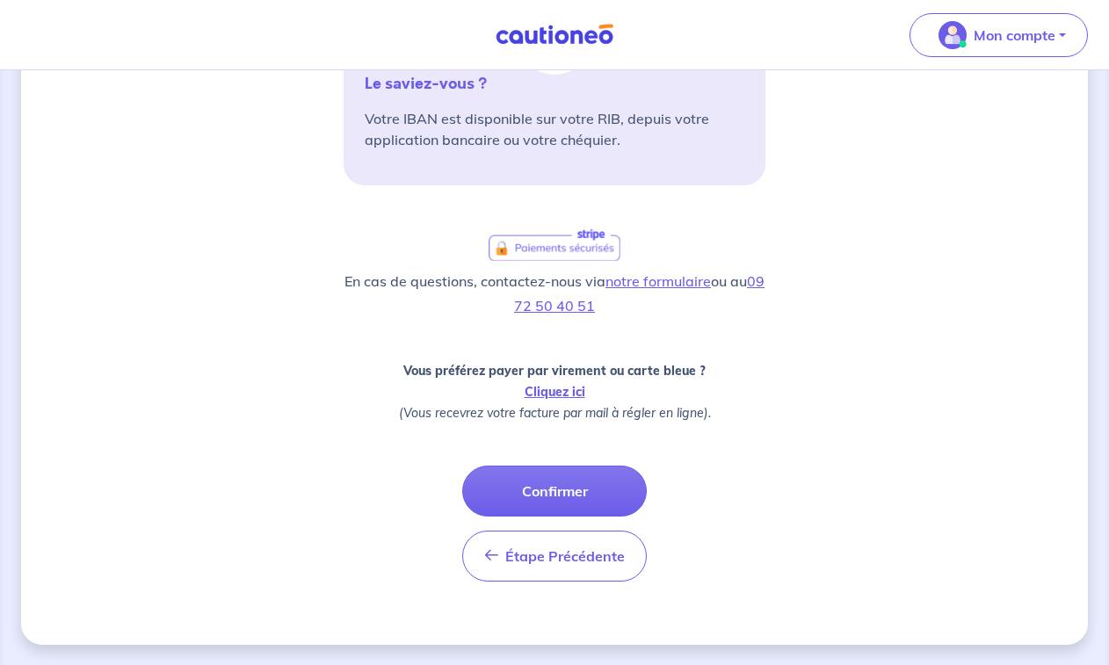
scroll to position [563, 0]
click at [547, 497] on button "Confirmer" at bounding box center [554, 490] width 185 height 51
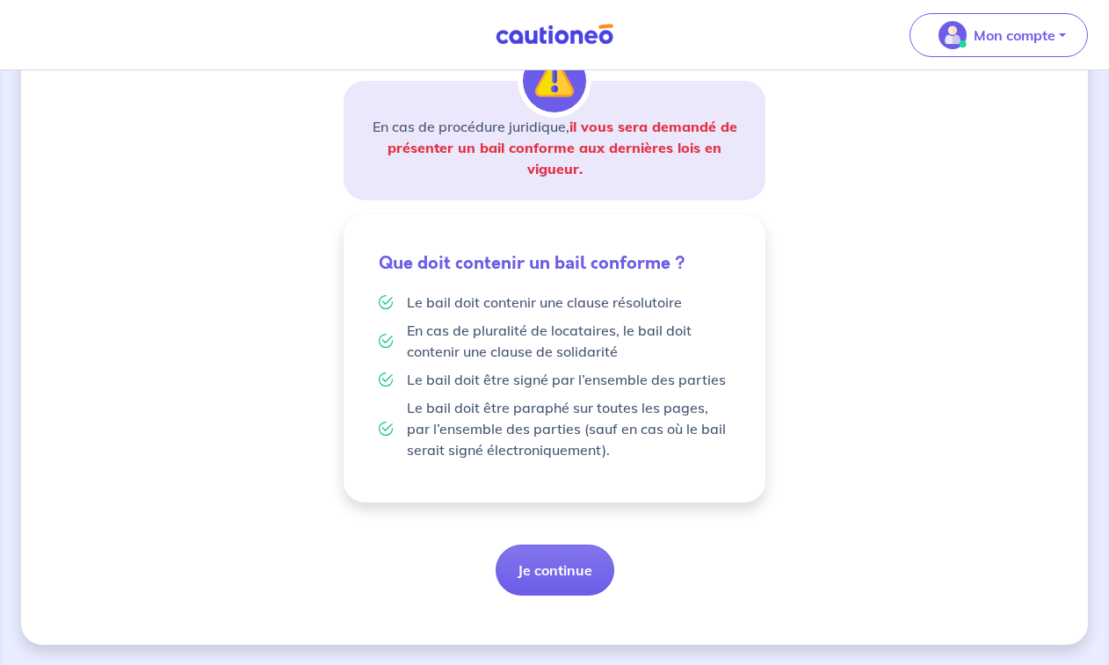
scroll to position [300, 0]
click at [540, 567] on button "Je continue" at bounding box center [555, 569] width 119 height 51
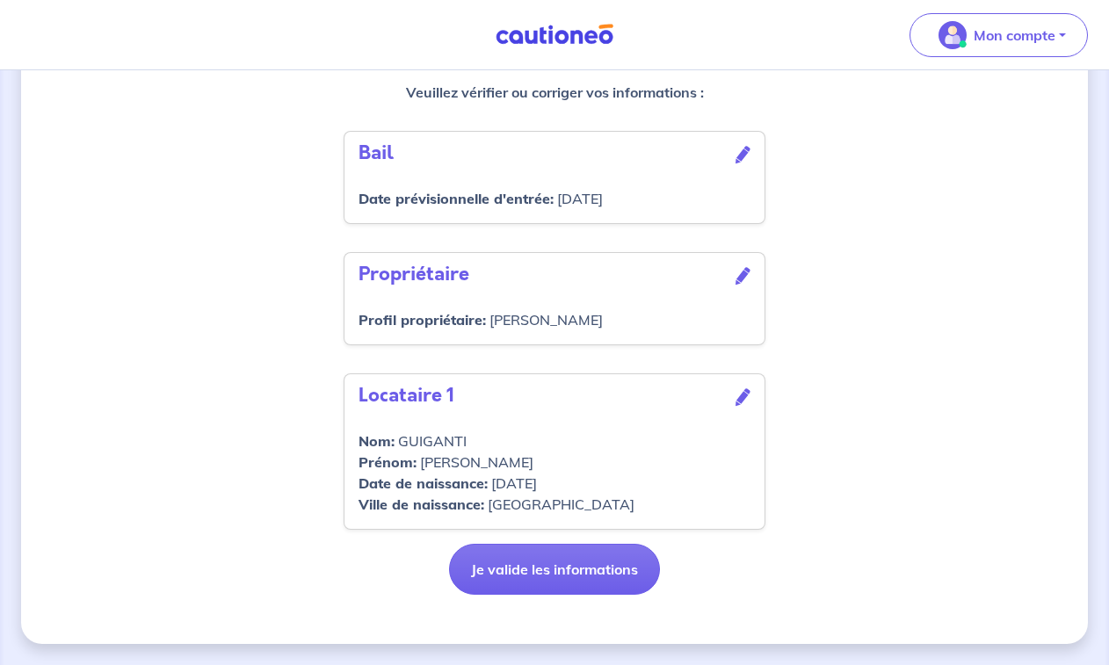
scroll to position [551, 0]
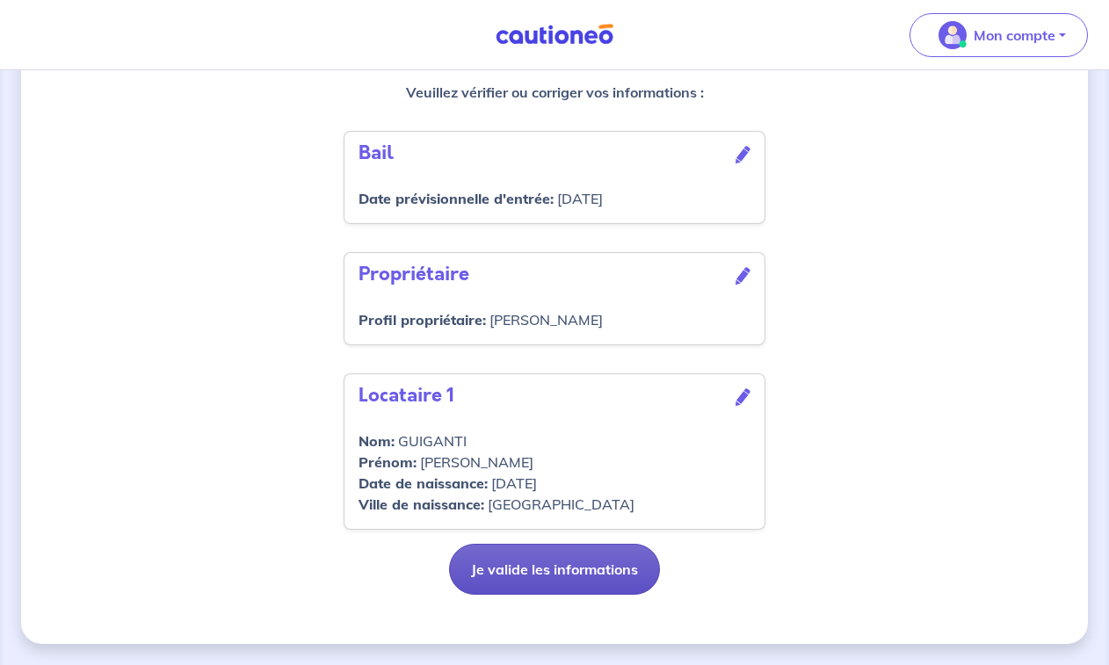
click at [548, 568] on button "Je valide les informations" at bounding box center [554, 569] width 211 height 51
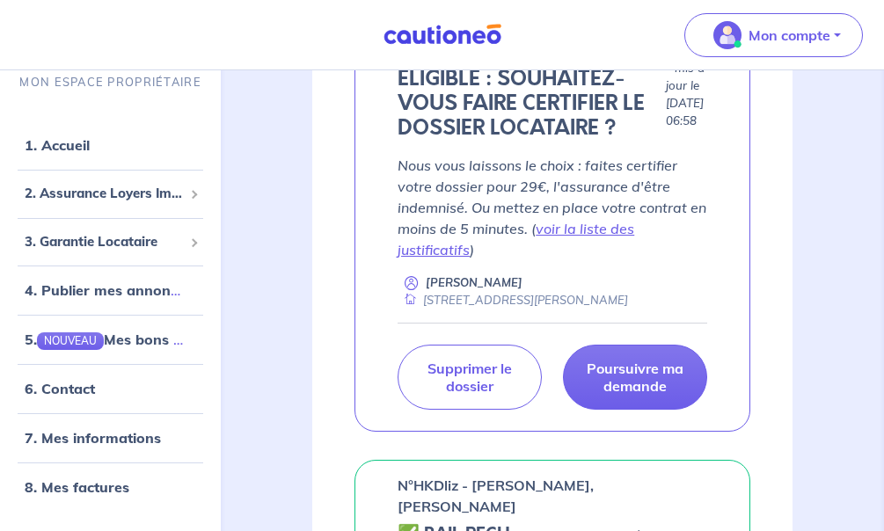
scroll to position [1319, 0]
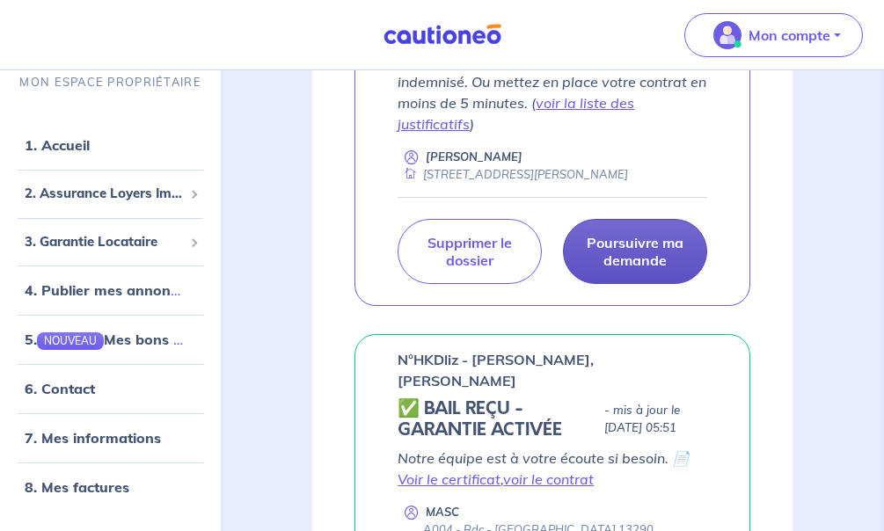
click at [619, 269] on p "Poursuivre ma demande" at bounding box center [635, 251] width 100 height 35
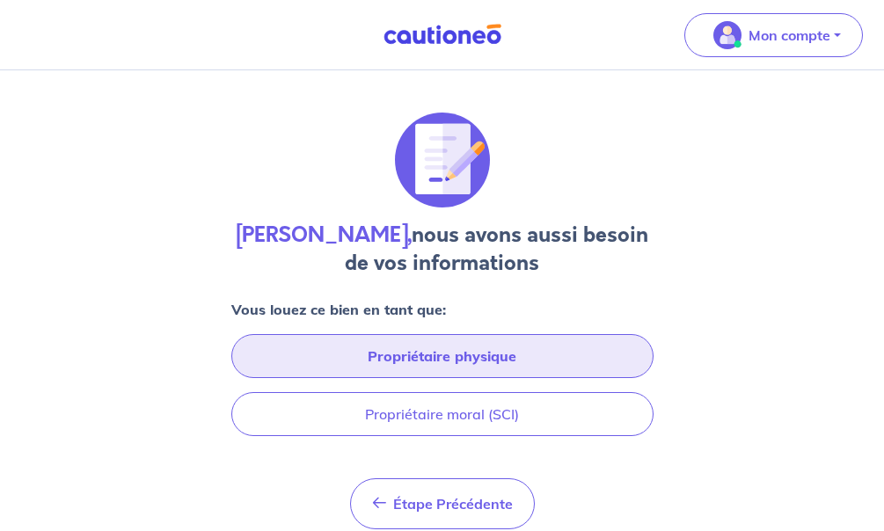
click at [402, 359] on button "Propriétaire physique" at bounding box center [442, 356] width 422 height 44
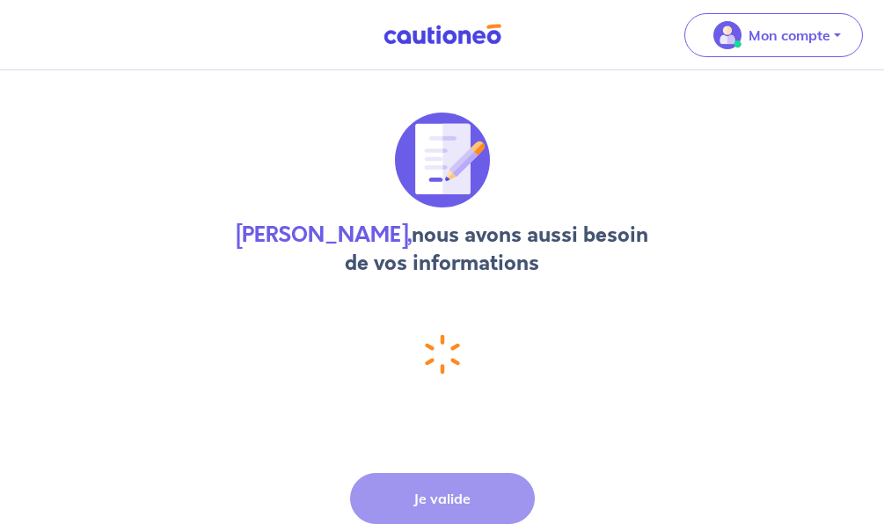
select select "FR"
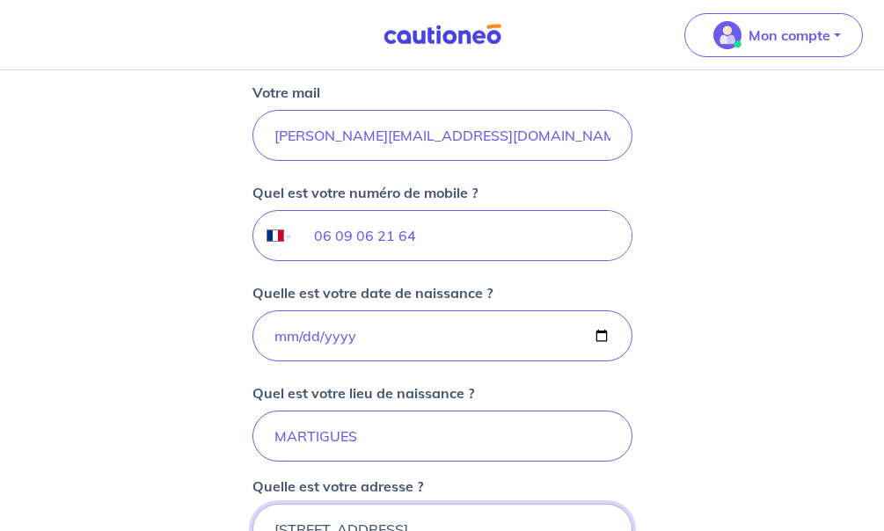
scroll to position [845, 0]
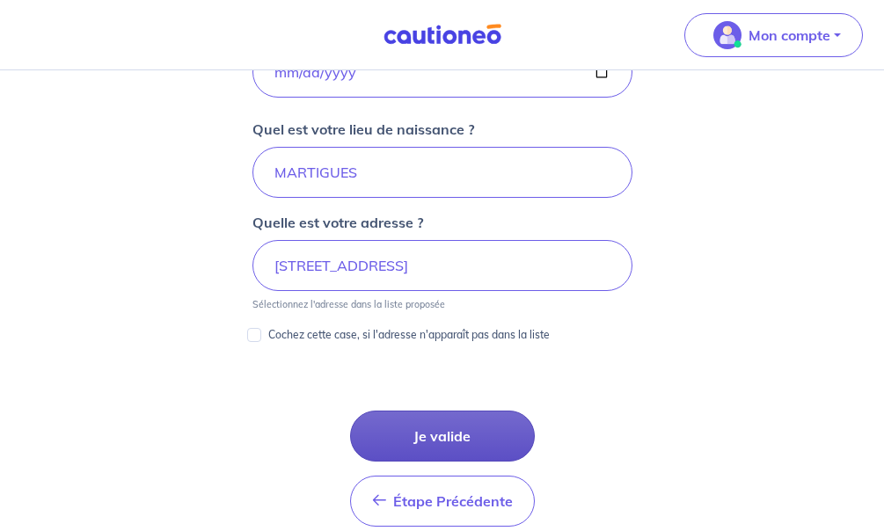
click at [416, 418] on button "Je valide" at bounding box center [442, 436] width 185 height 51
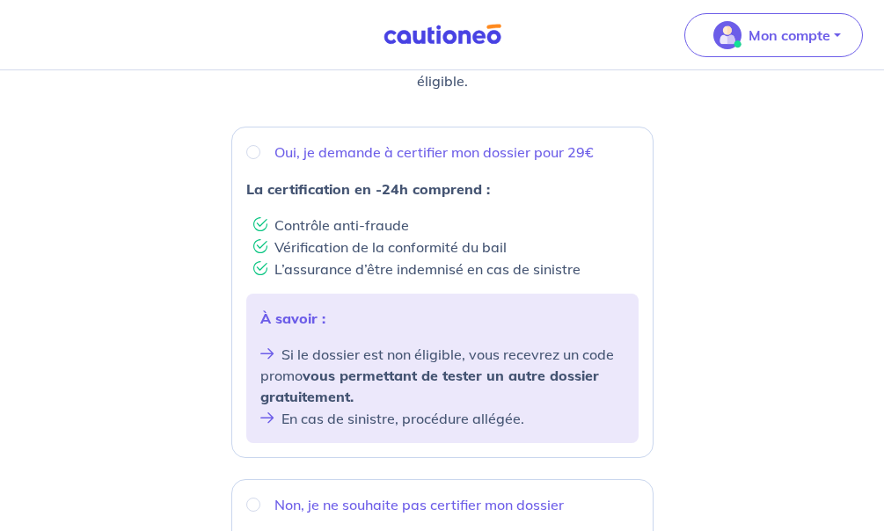
scroll to position [527, 0]
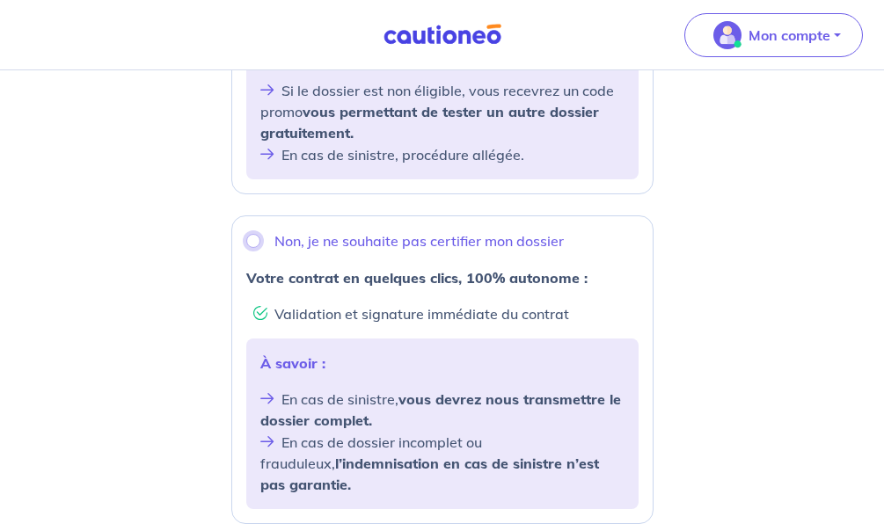
click at [249, 239] on input "Non, je ne souhaite pas certifier mon dossier" at bounding box center [253, 241] width 14 height 14
radio input "true"
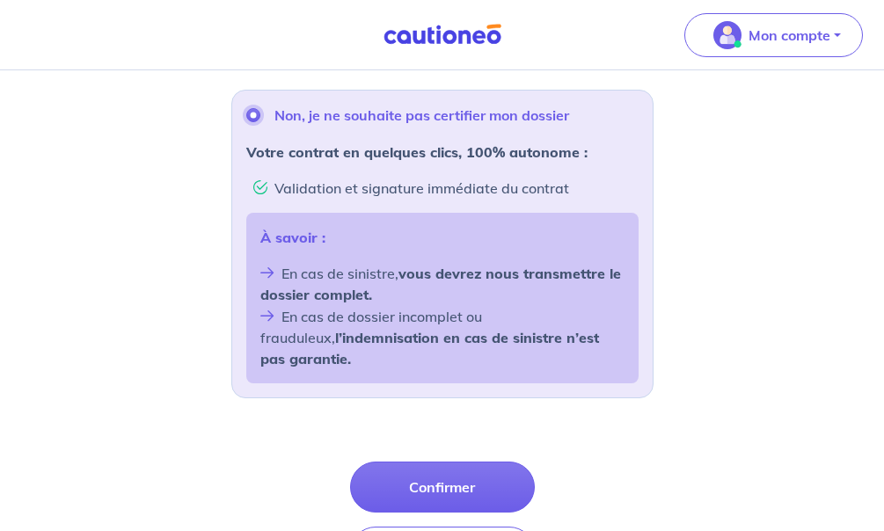
scroll to position [770, 0]
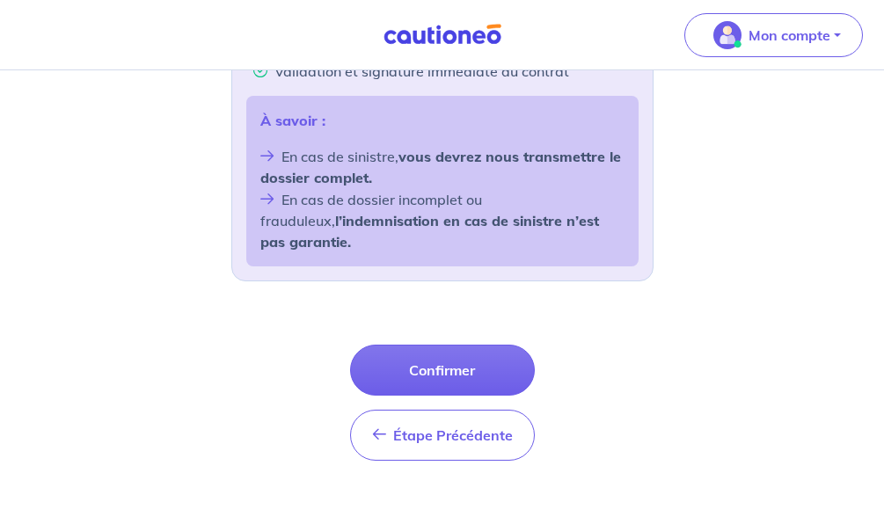
click at [420, 353] on button "Confirmer" at bounding box center [442, 370] width 185 height 51
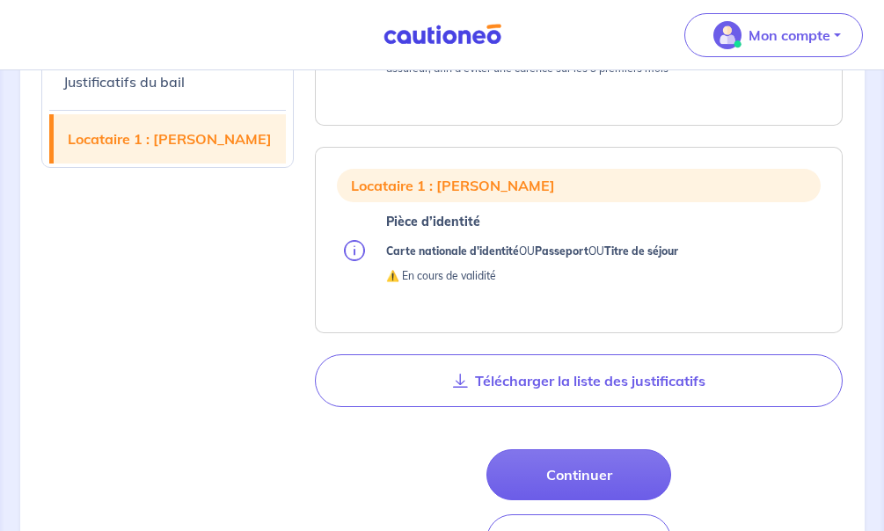
scroll to position [1055, 0]
